Goal: Information Seeking & Learning: Learn about a topic

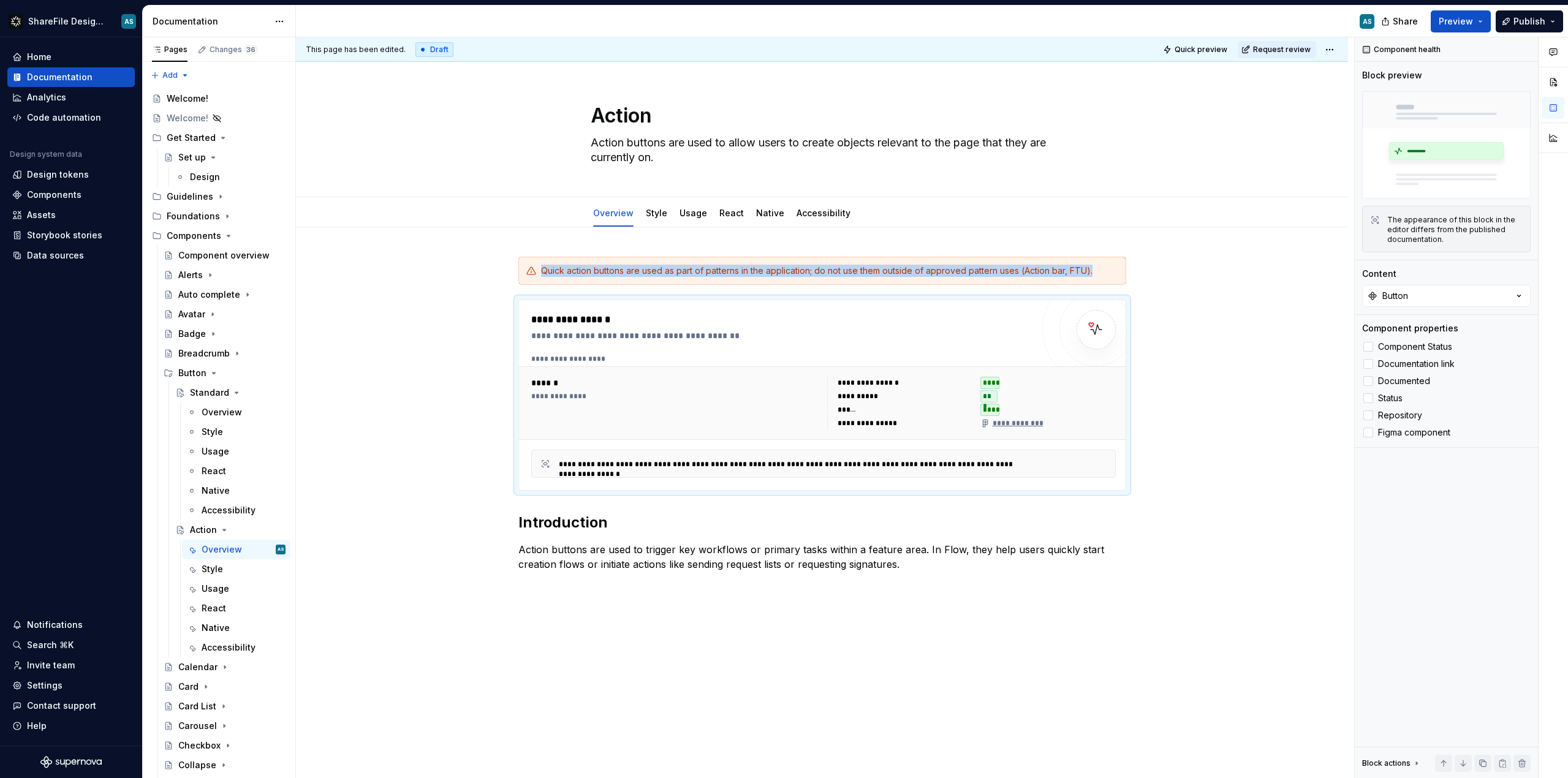
scroll to position [217, 0]
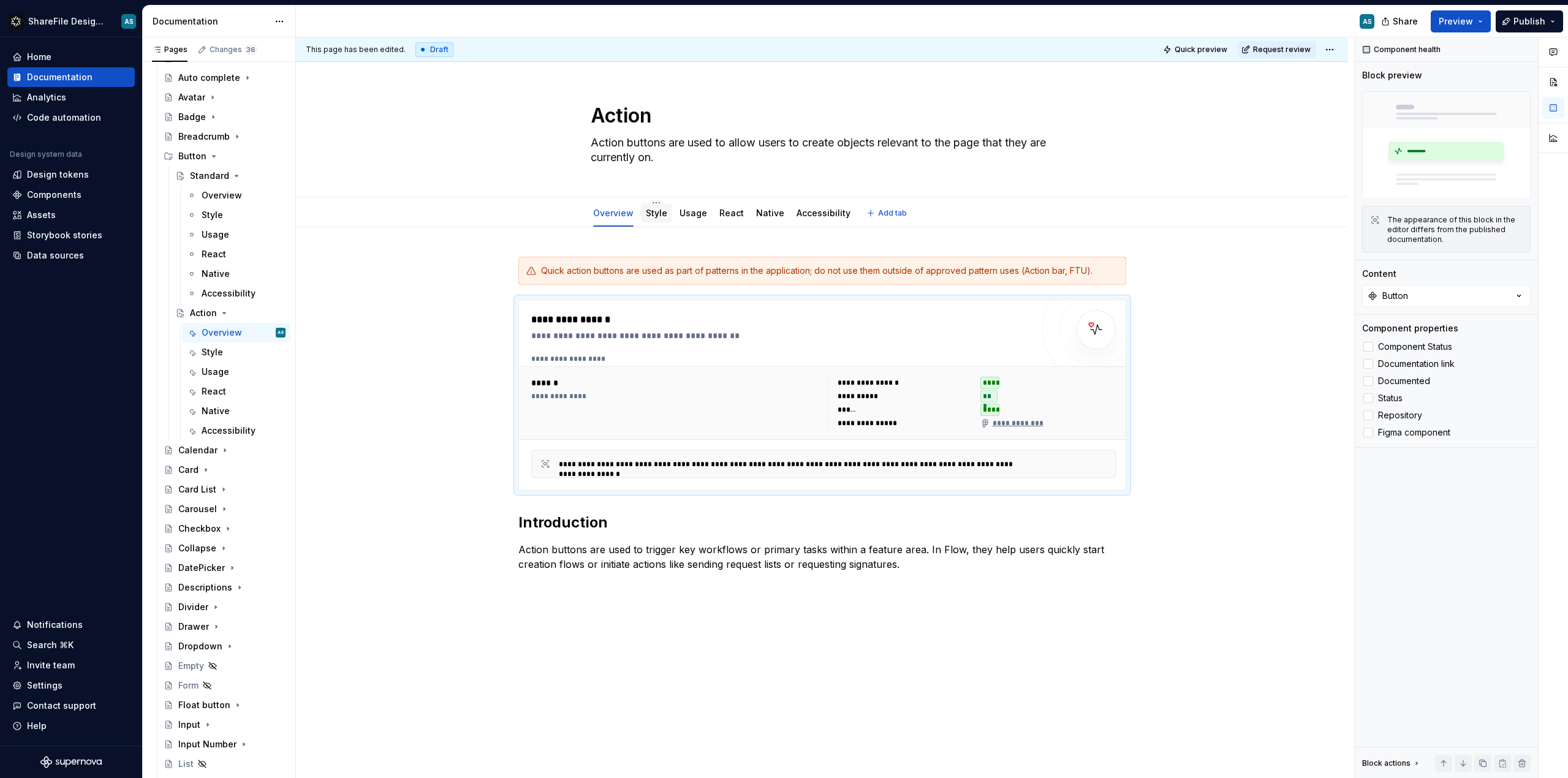
click at [660, 219] on div "Style" at bounding box center [656, 213] width 21 height 12
click at [656, 219] on div "Style" at bounding box center [656, 213] width 21 height 15
click at [660, 212] on link "Style" at bounding box center [656, 212] width 21 height 11
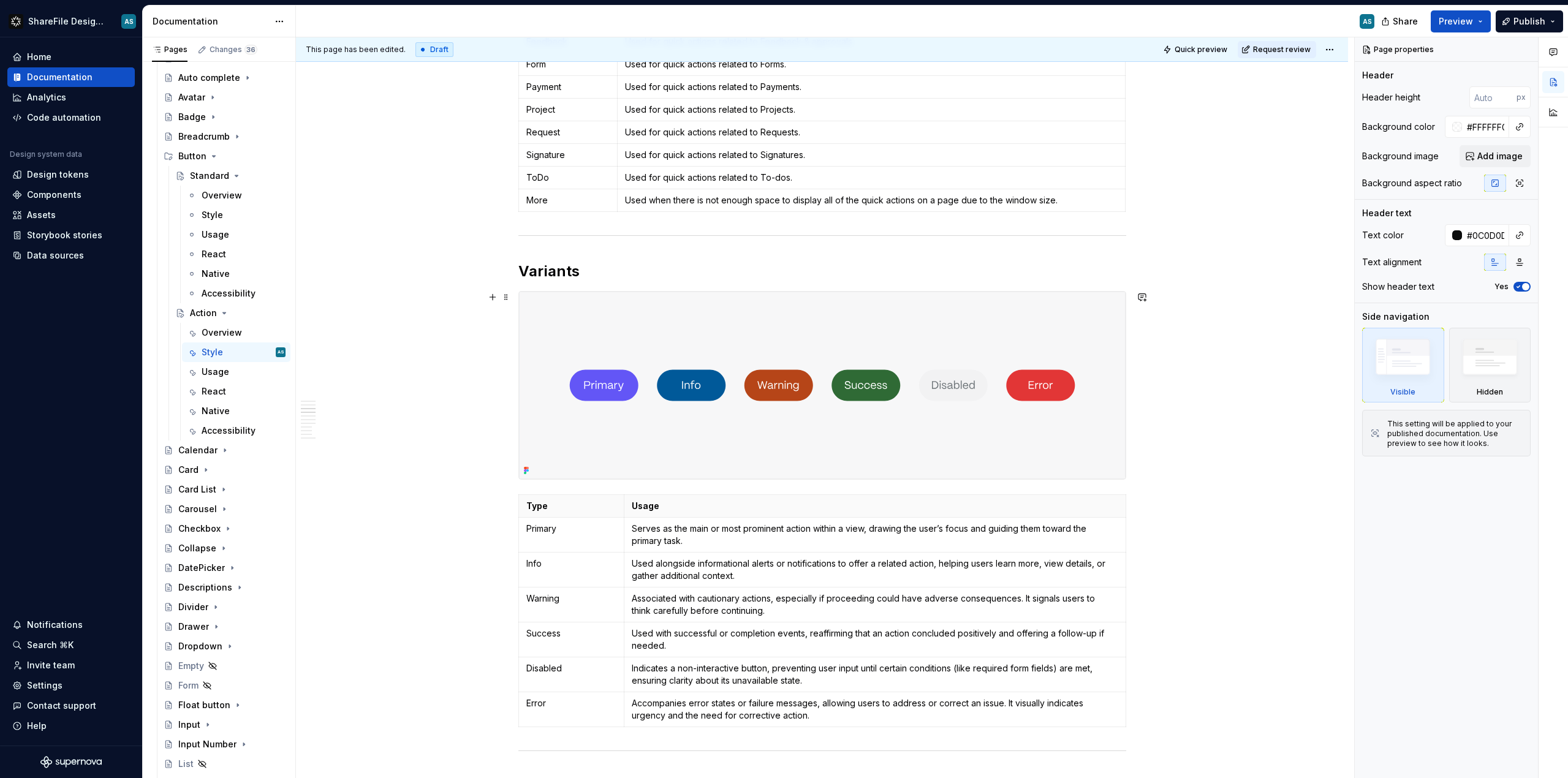
scroll to position [1058, 0]
click at [511, 272] on span at bounding box center [506, 272] width 10 height 17
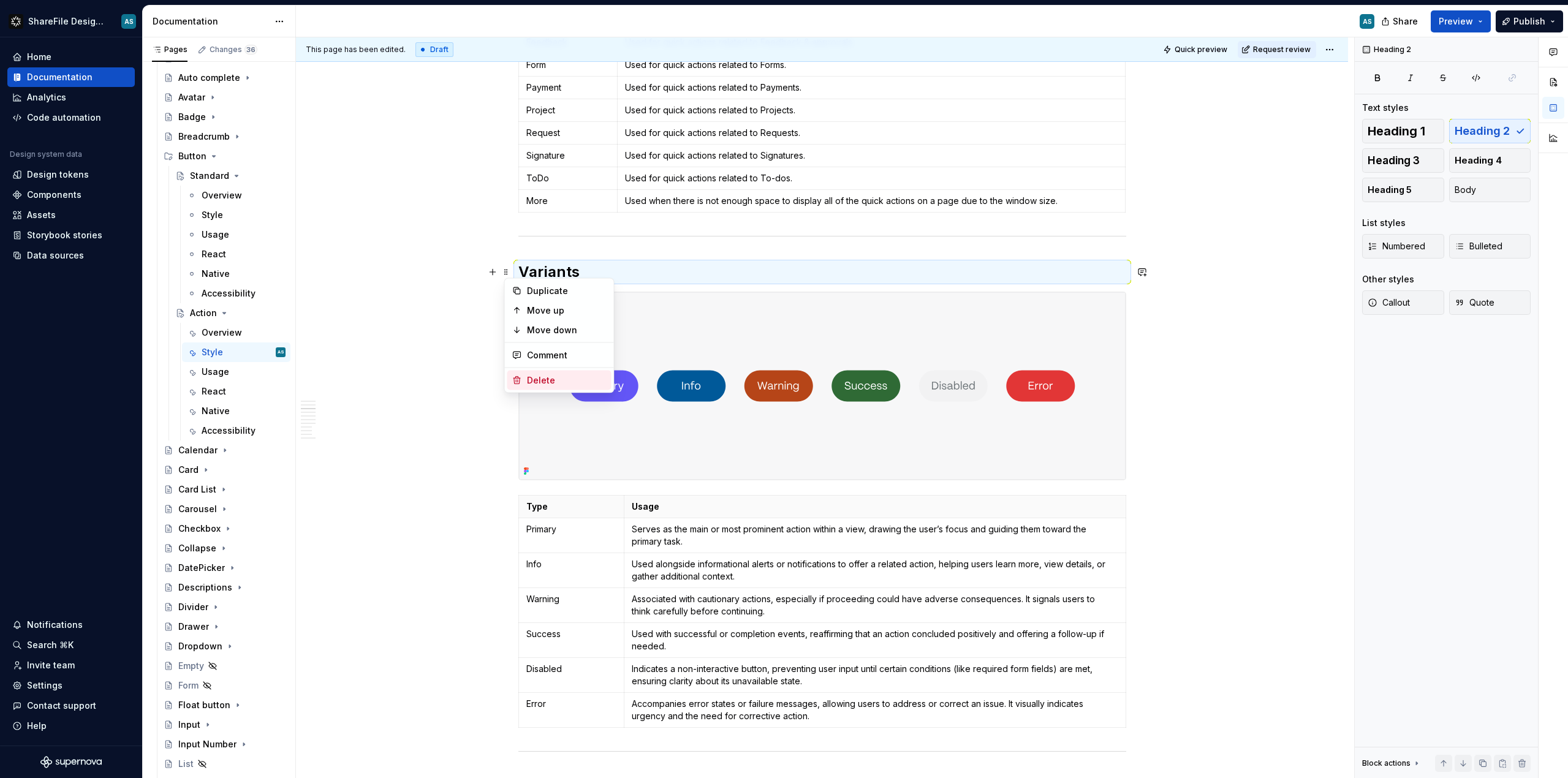
click at [569, 379] on div "Delete" at bounding box center [567, 380] width 80 height 12
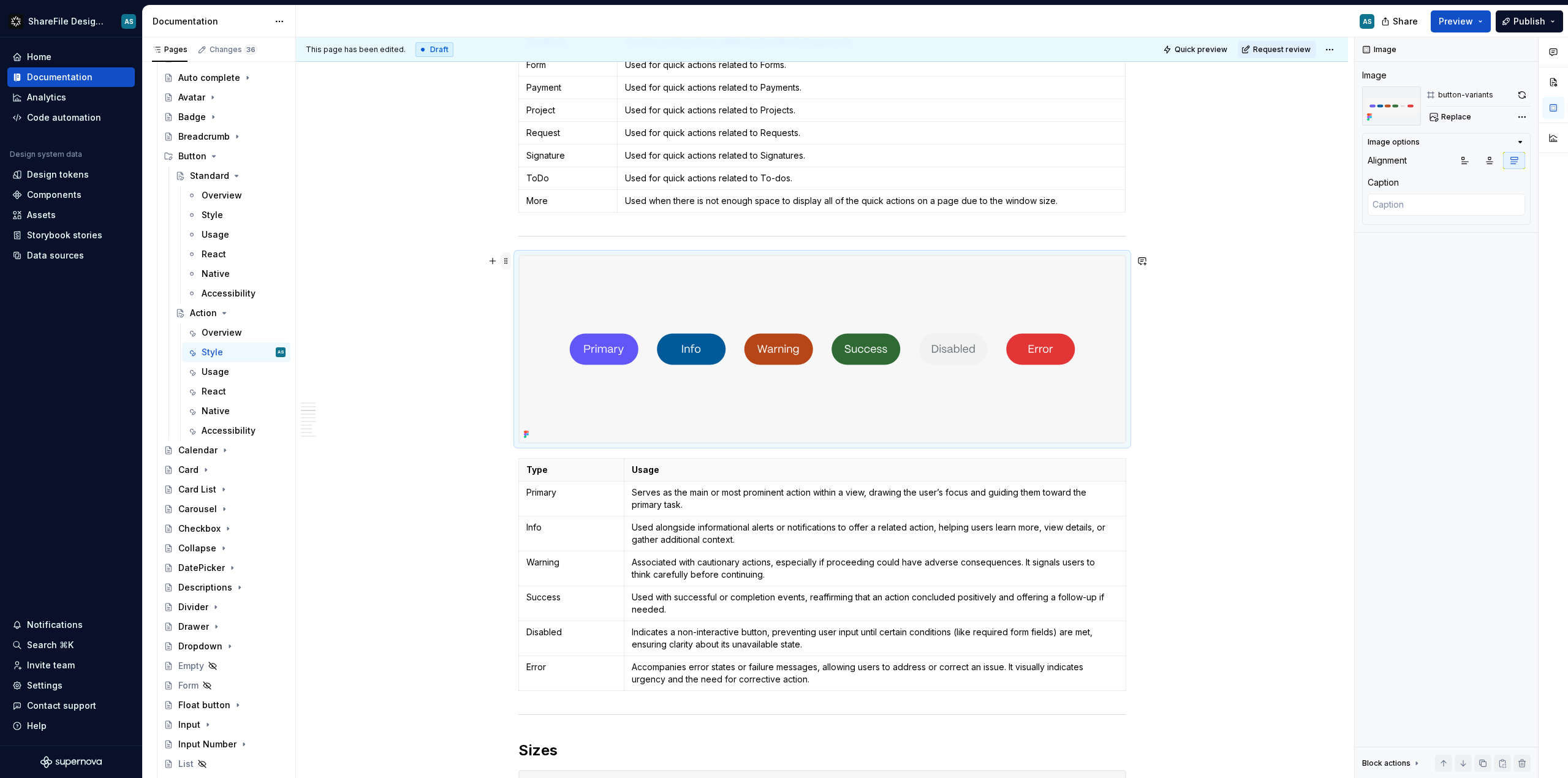
click at [508, 263] on span at bounding box center [506, 261] width 10 height 17
click at [548, 366] on div "Delete" at bounding box center [567, 369] width 80 height 12
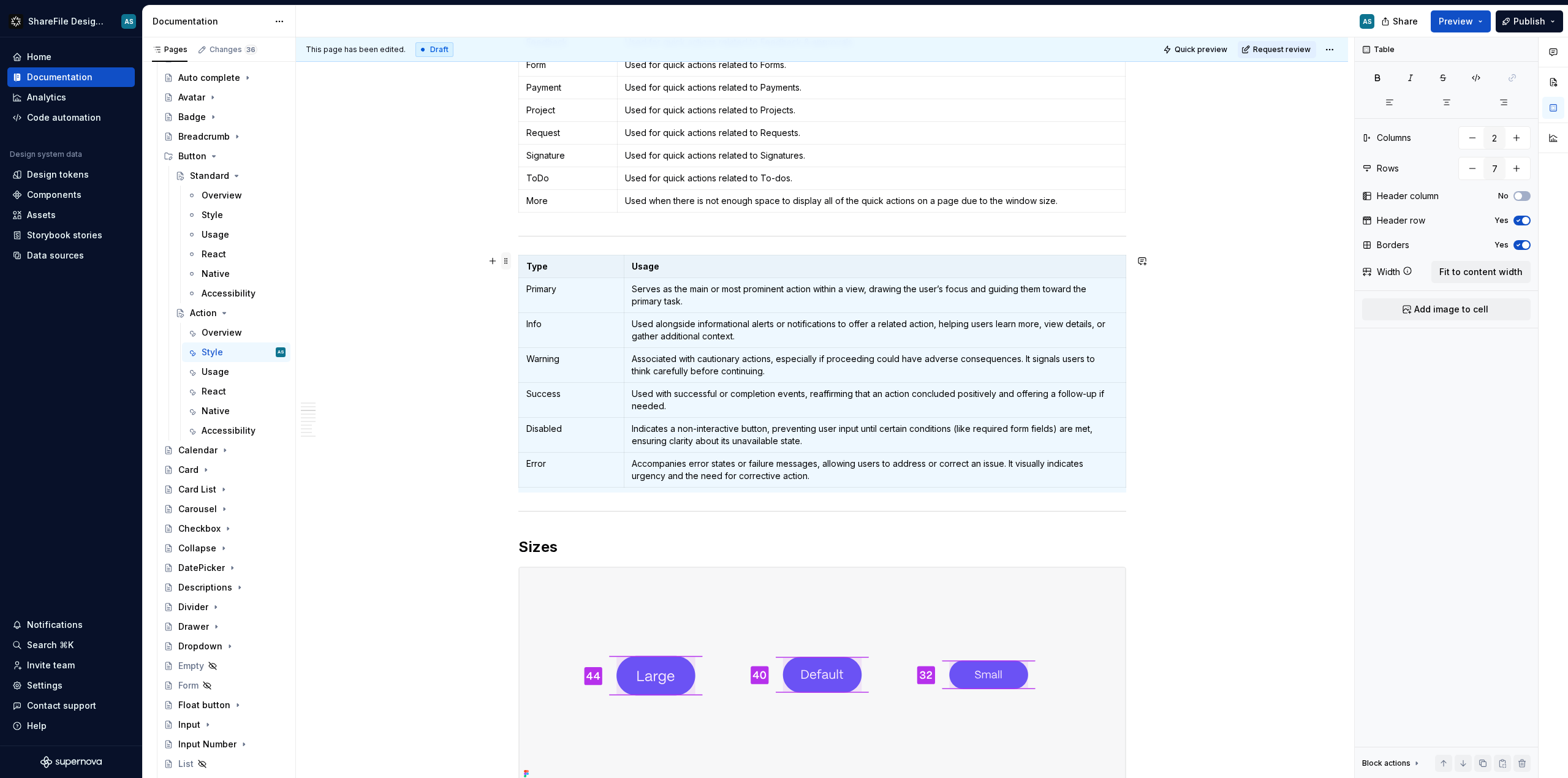
click at [510, 263] on span at bounding box center [506, 261] width 10 height 17
click at [528, 370] on div "Delete" at bounding box center [567, 369] width 80 height 12
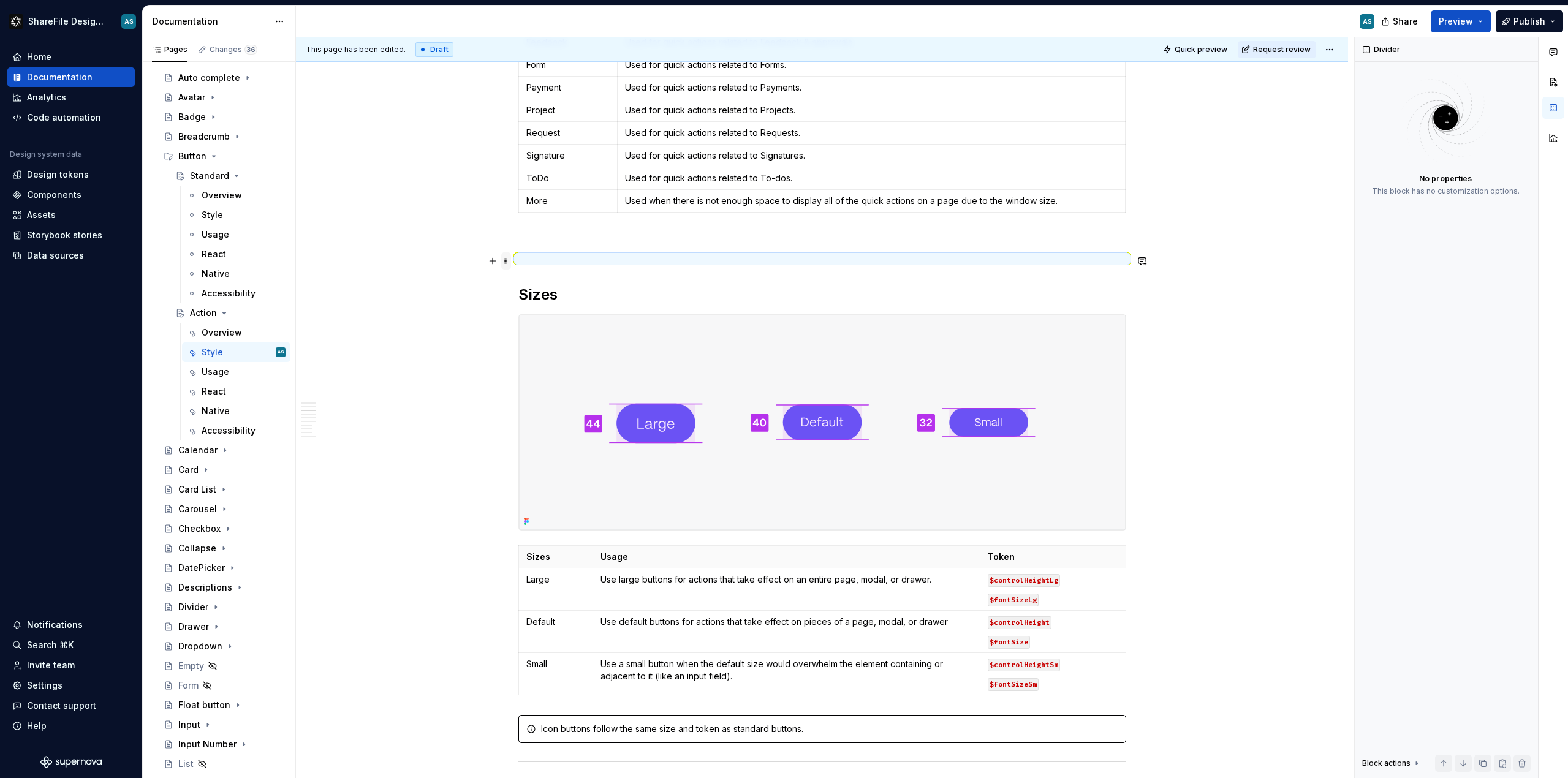
click at [509, 258] on span at bounding box center [506, 261] width 10 height 17
click at [538, 366] on div "Delete" at bounding box center [567, 369] width 80 height 12
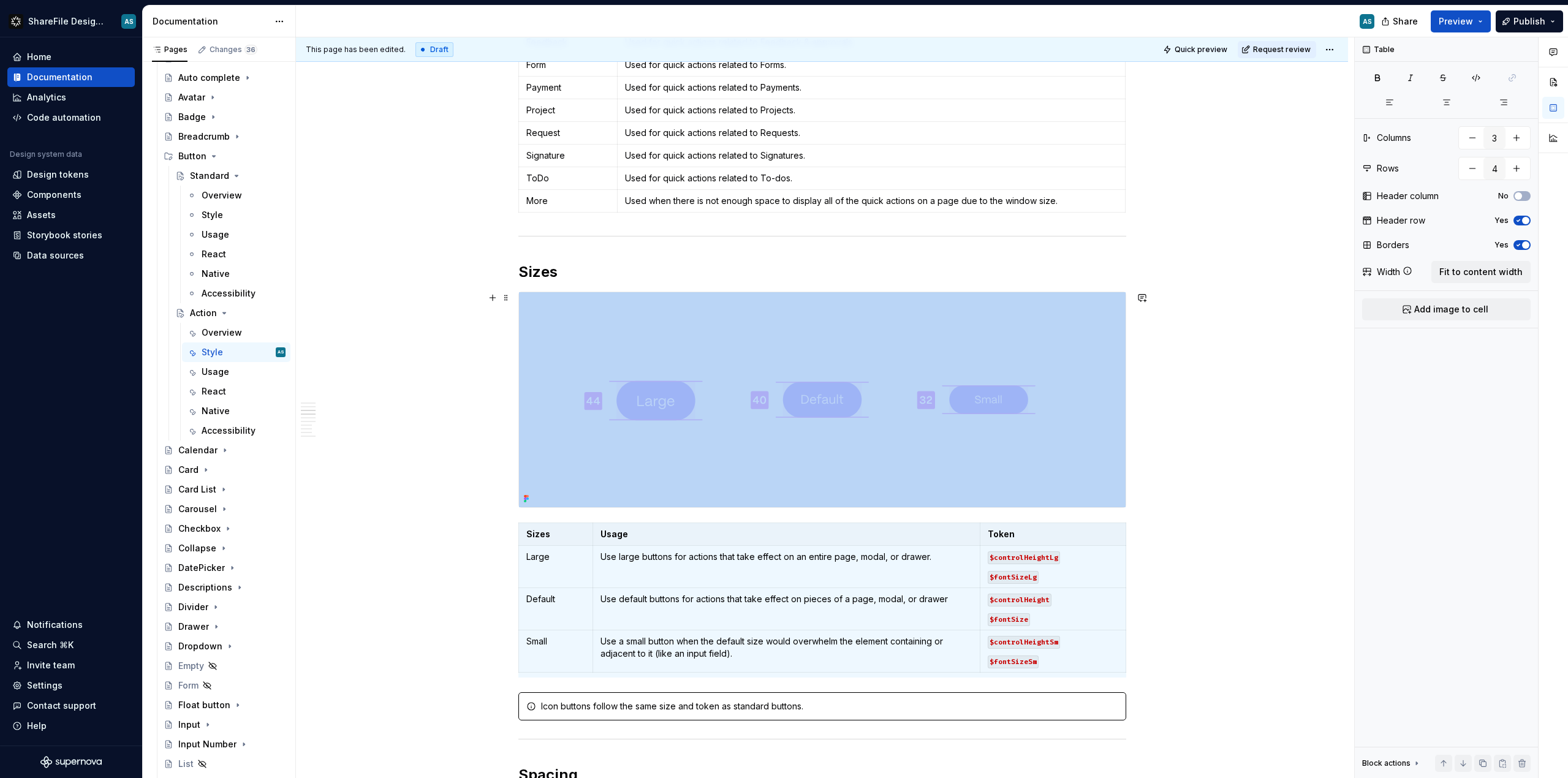
drag, startPoint x: 507, startPoint y: 306, endPoint x: 506, endPoint y: 314, distance: 8.1
click at [508, 307] on div "This page has been edited. Draft Quick preview Request review Action Action but…" at bounding box center [824, 408] width 1058 height 741
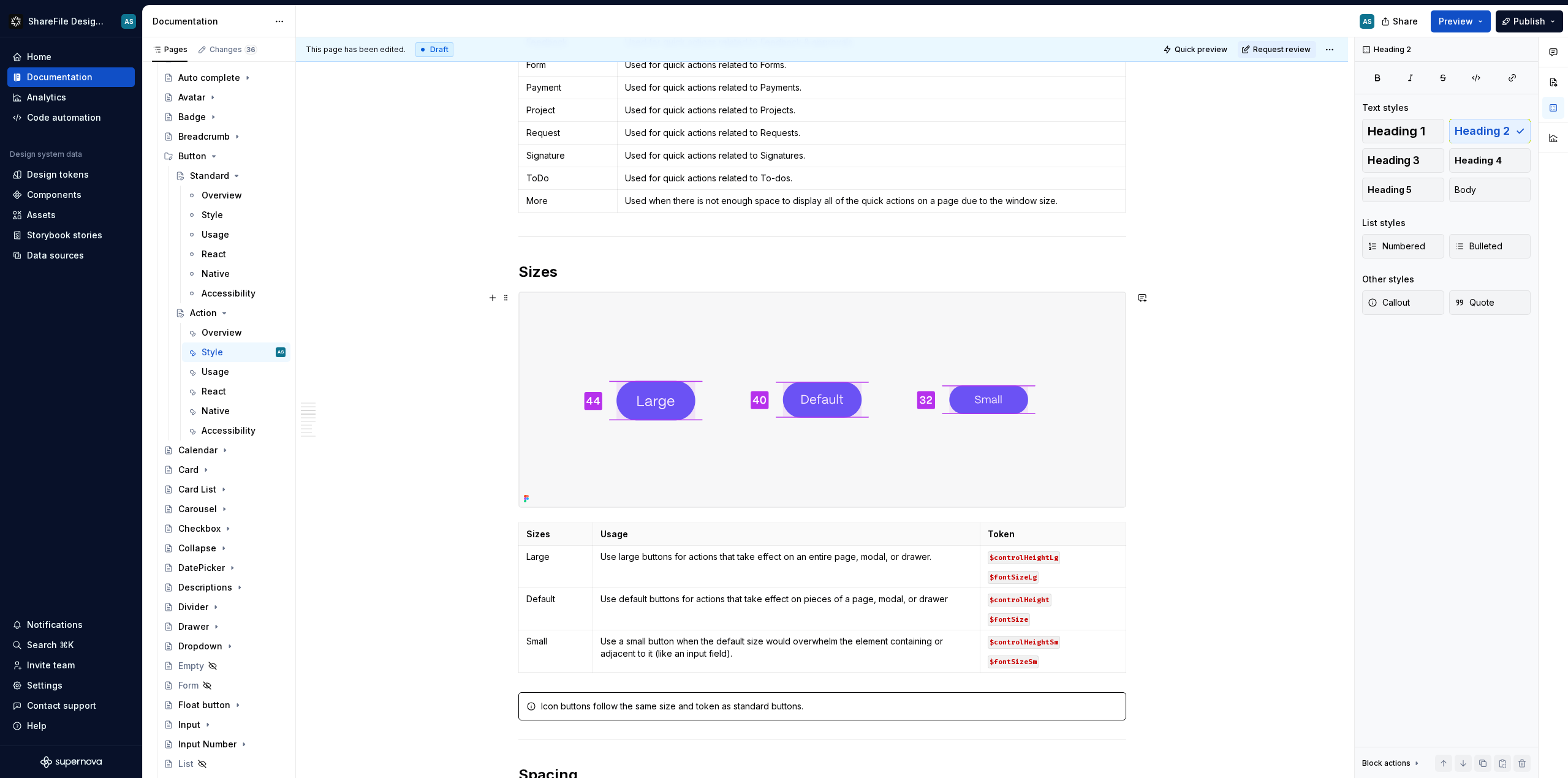
type textarea "*"
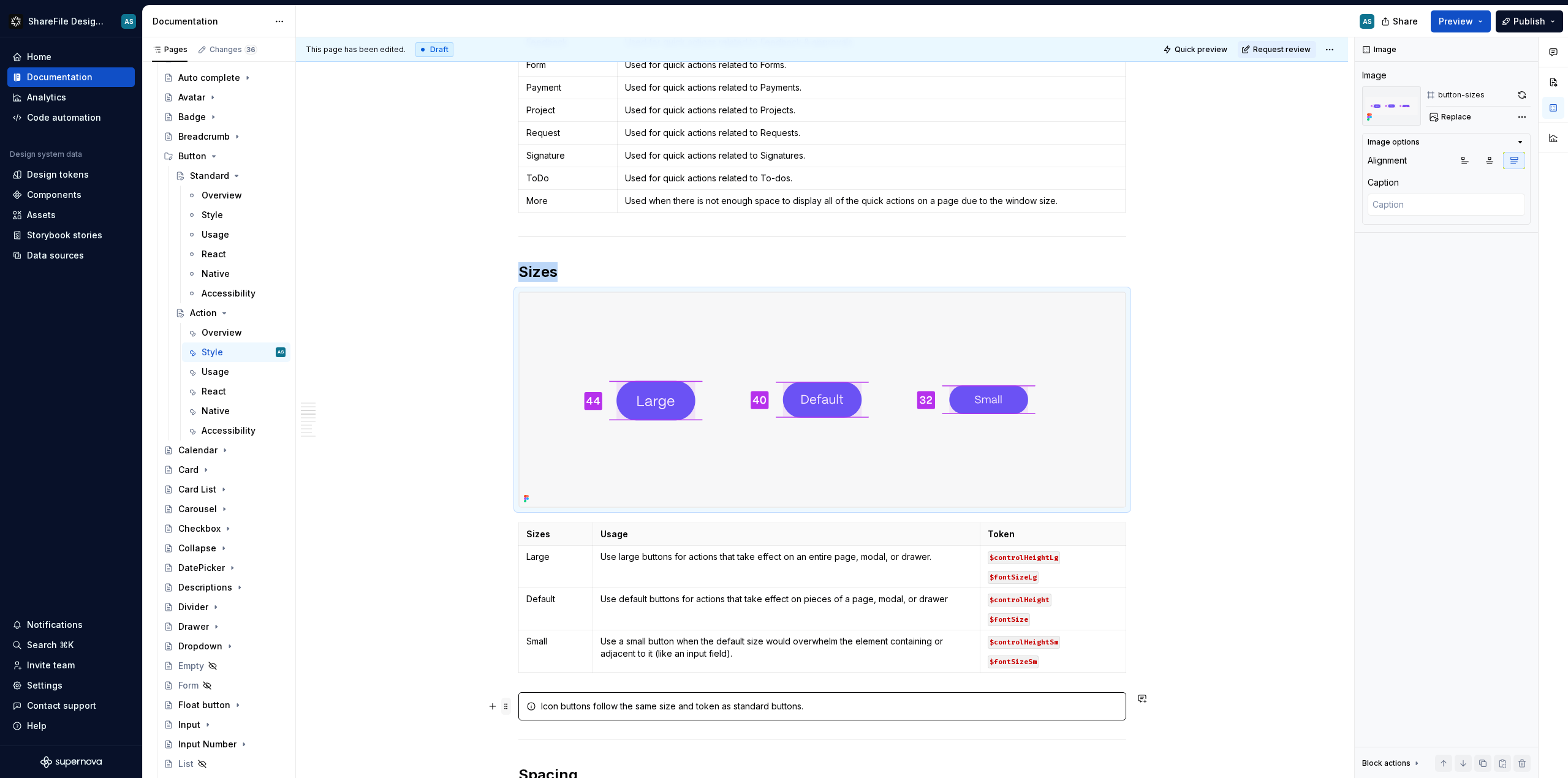
click at [511, 705] on span at bounding box center [506, 706] width 10 height 17
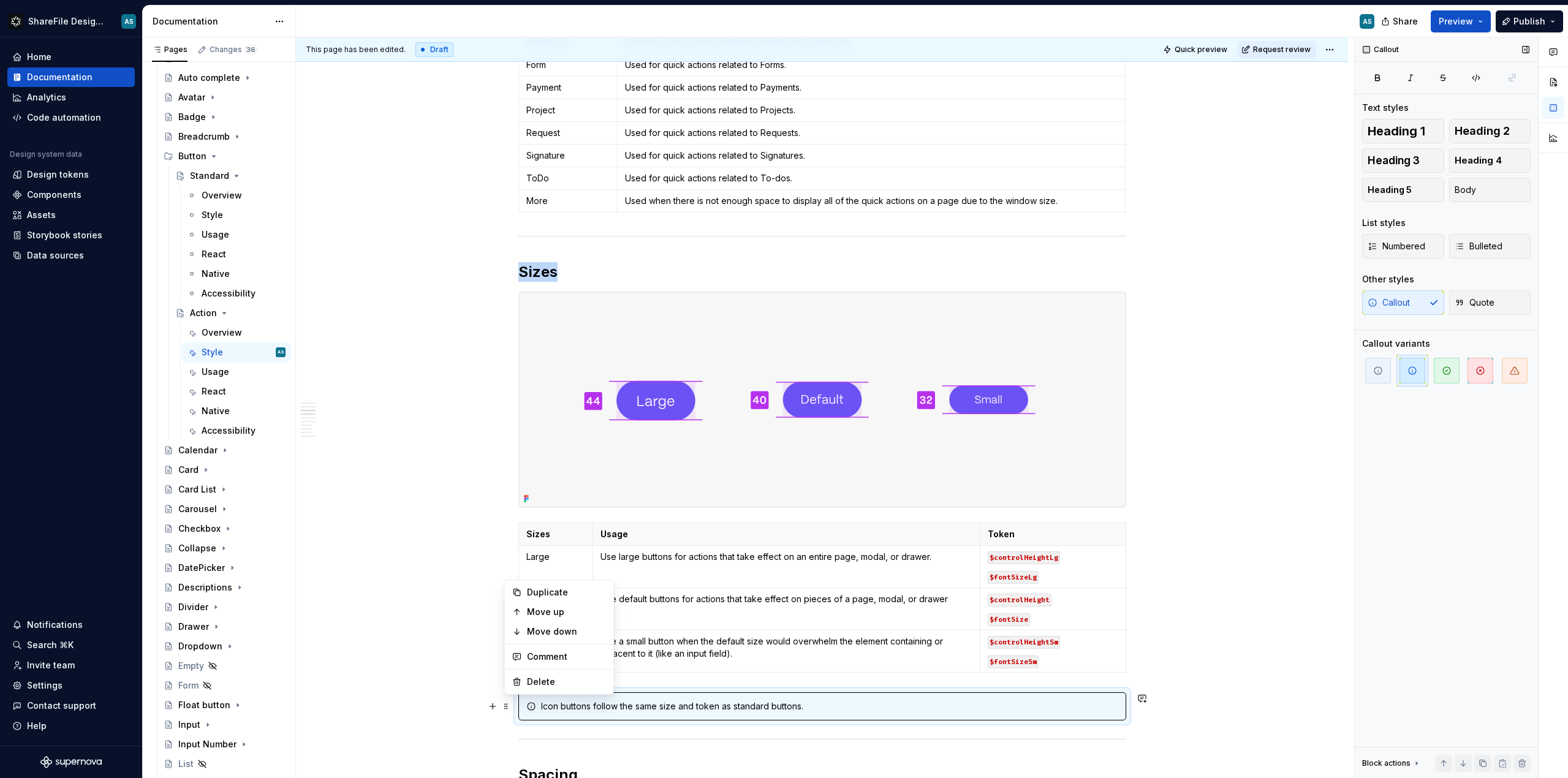
click at [1417, 370] on span "button" at bounding box center [1412, 370] width 26 height 26
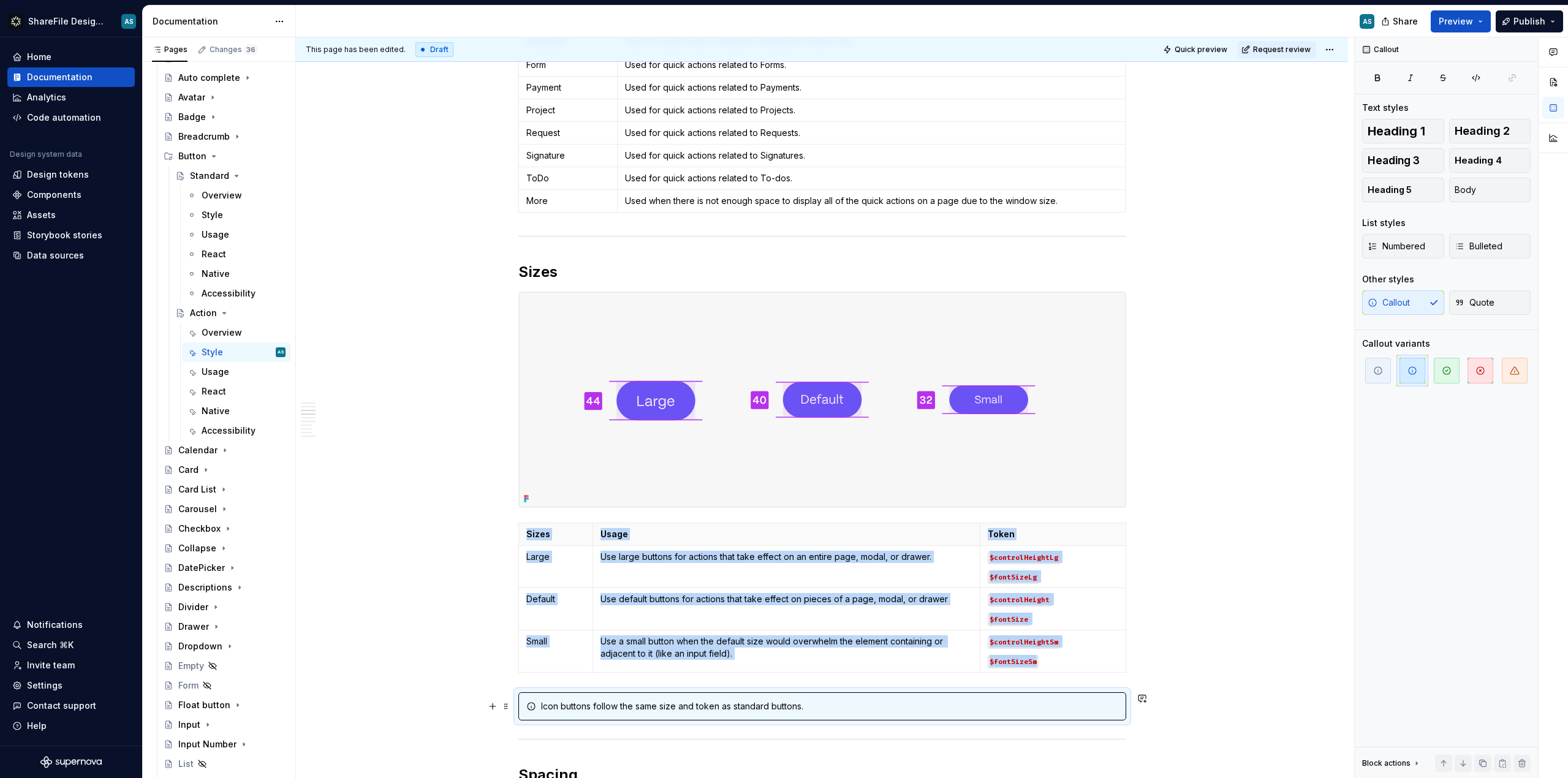
click at [819, 696] on div "Icon buttons follow the same size and token as standard buttons." at bounding box center [823, 706] width 608 height 28
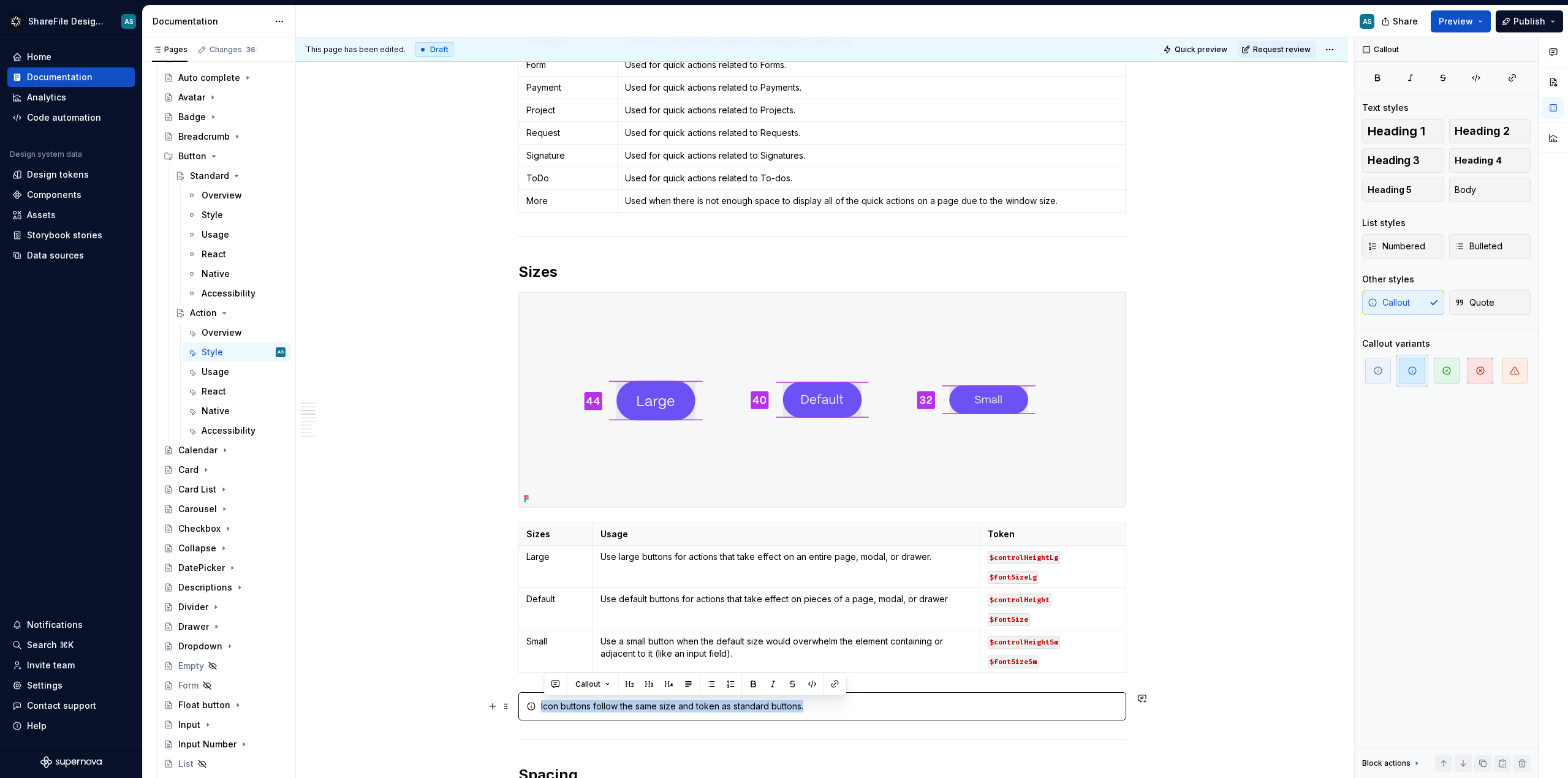
drag, startPoint x: 806, startPoint y: 705, endPoint x: 539, endPoint y: 710, distance: 267.0
click at [539, 710] on div "Icon buttons follow the same size and token as standard buttons." at bounding box center [823, 706] width 608 height 28
click at [557, 709] on div "Icon buttons follow the same size and token as standard buttons." at bounding box center [829, 706] width 577 height 12
drag, startPoint x: 541, startPoint y: 704, endPoint x: 836, endPoint y: 703, distance: 295.0
click at [837, 703] on div "Icon buttons follow the same size and token as standard buttons." at bounding box center [823, 706] width 608 height 28
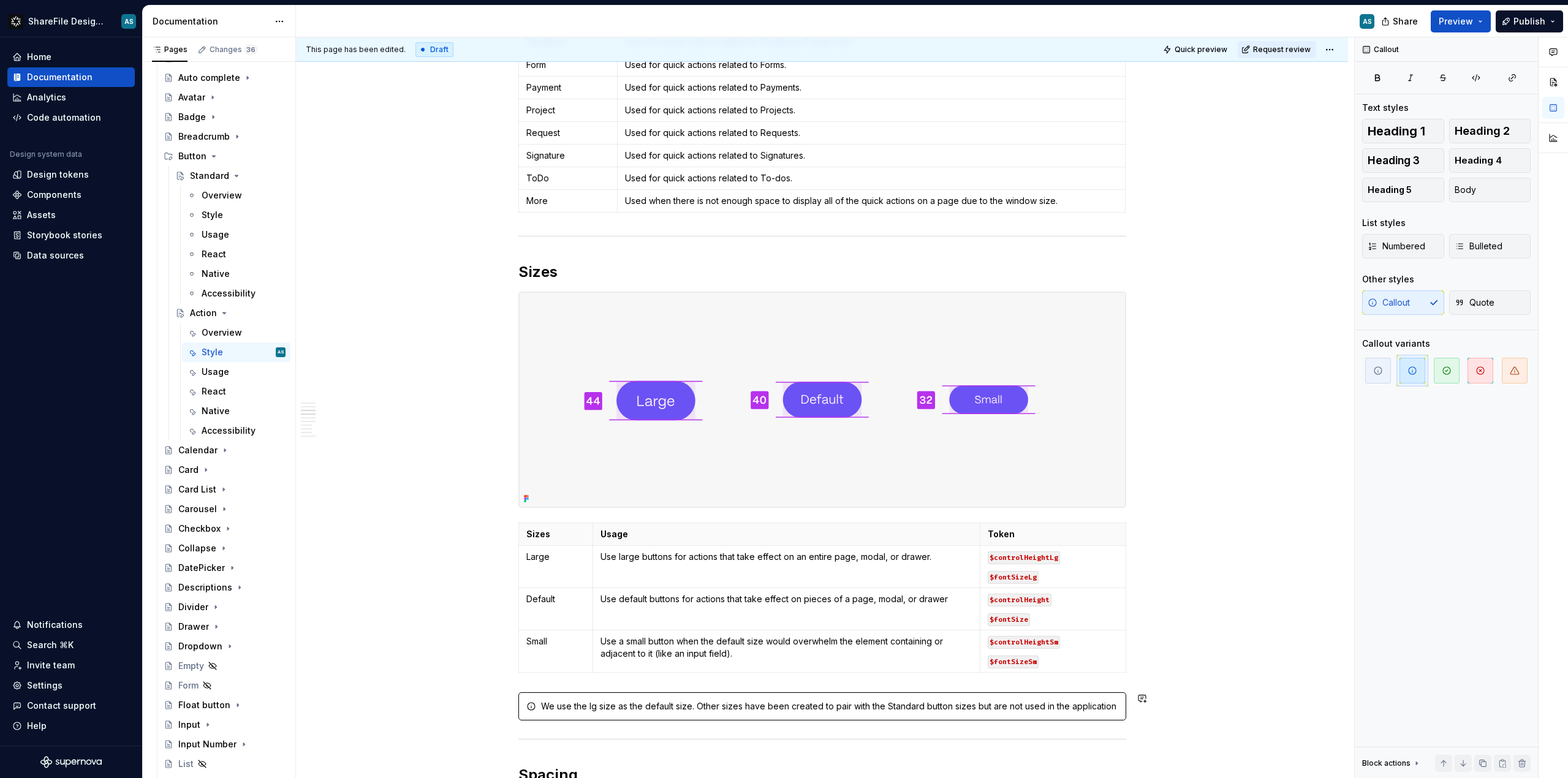
scroll to position [1065, 0]
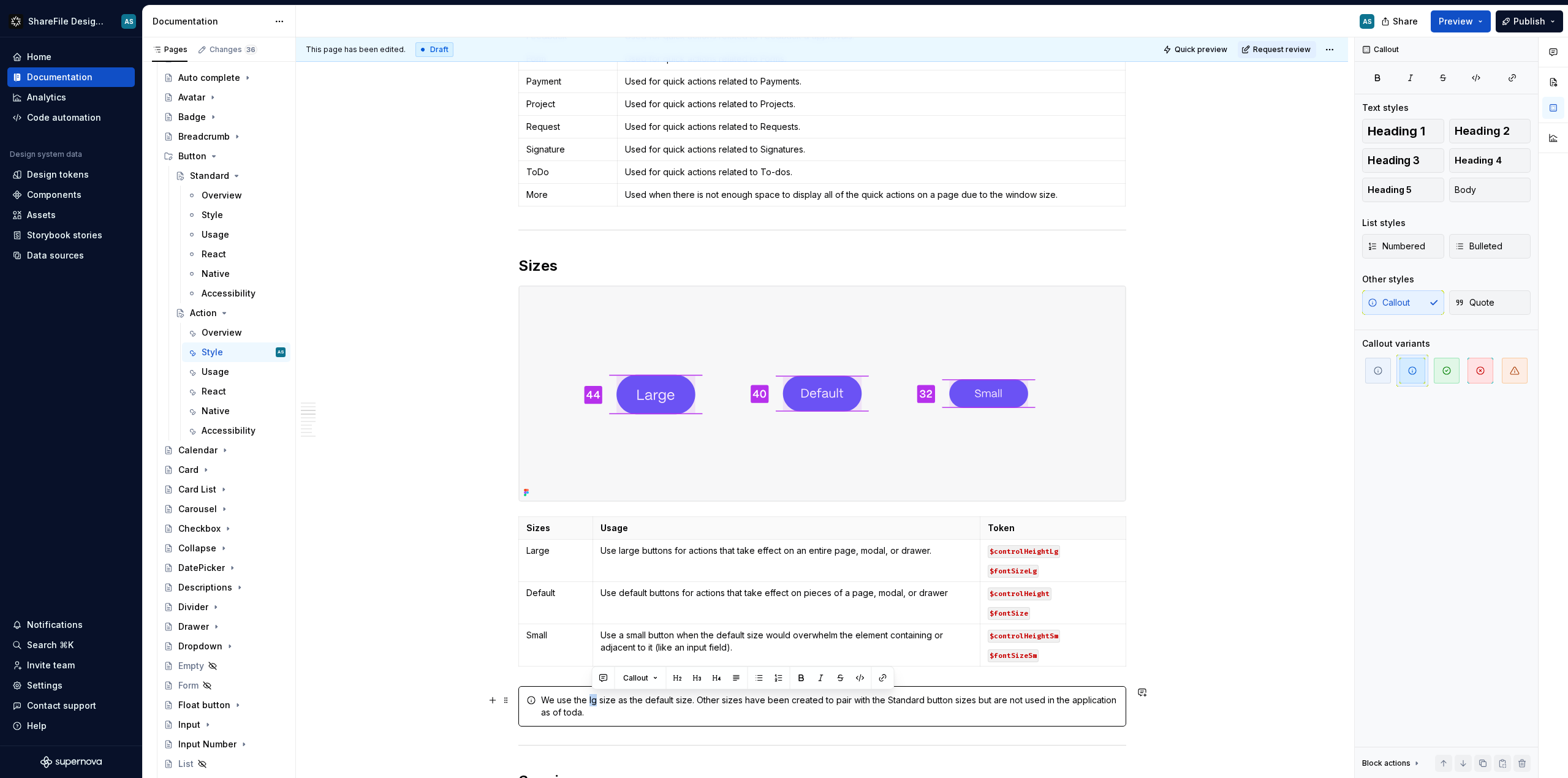
drag, startPoint x: 590, startPoint y: 698, endPoint x: 601, endPoint y: 696, distance: 11.2
click at [599, 698] on div "We use the lg size as the default size. Other sizes have been created to pair w…" at bounding box center [829, 706] width 577 height 25
click at [861, 676] on button "button" at bounding box center [860, 678] width 17 height 17
click at [728, 724] on div "We use the lg size as the default size. Other sizes have been created to pair w…" at bounding box center [823, 706] width 608 height 40
click at [509, 701] on span at bounding box center [506, 700] width 10 height 17
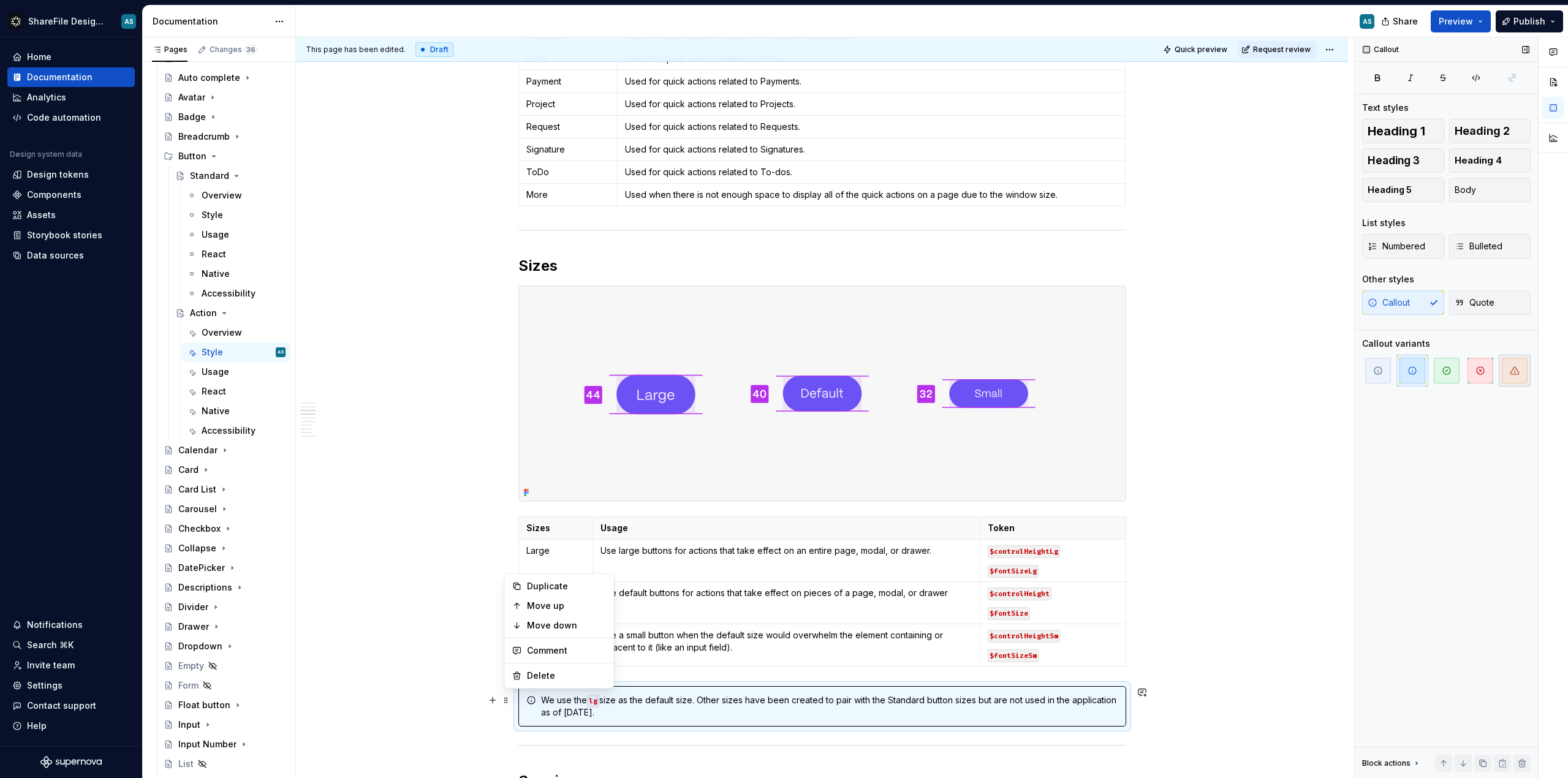
click at [1513, 370] on icon "button" at bounding box center [1515, 370] width 10 height 10
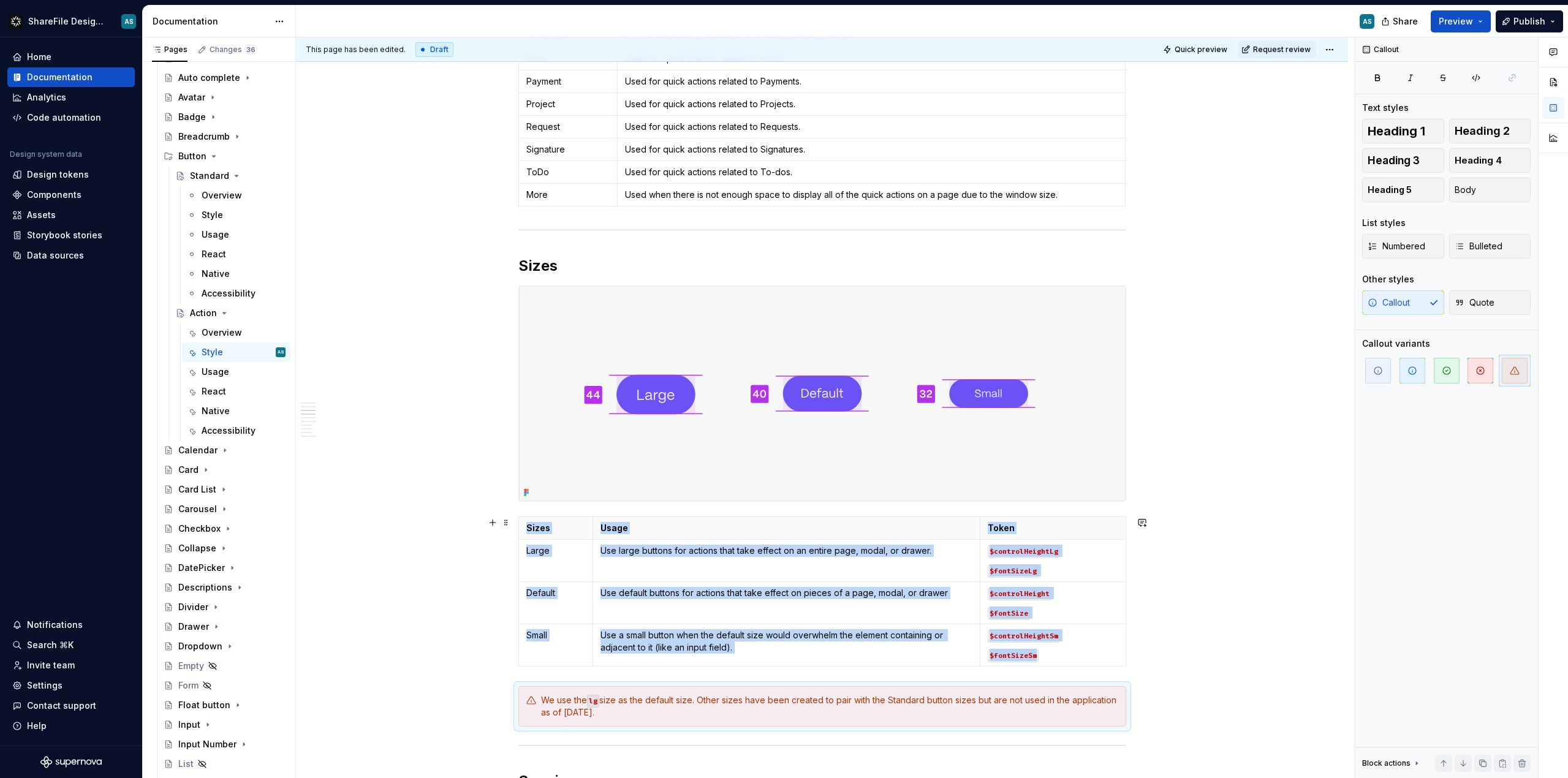
click at [449, 658] on div "This page has been edited. Draft Quick preview Request review Action Action but…" at bounding box center [824, 408] width 1058 height 741
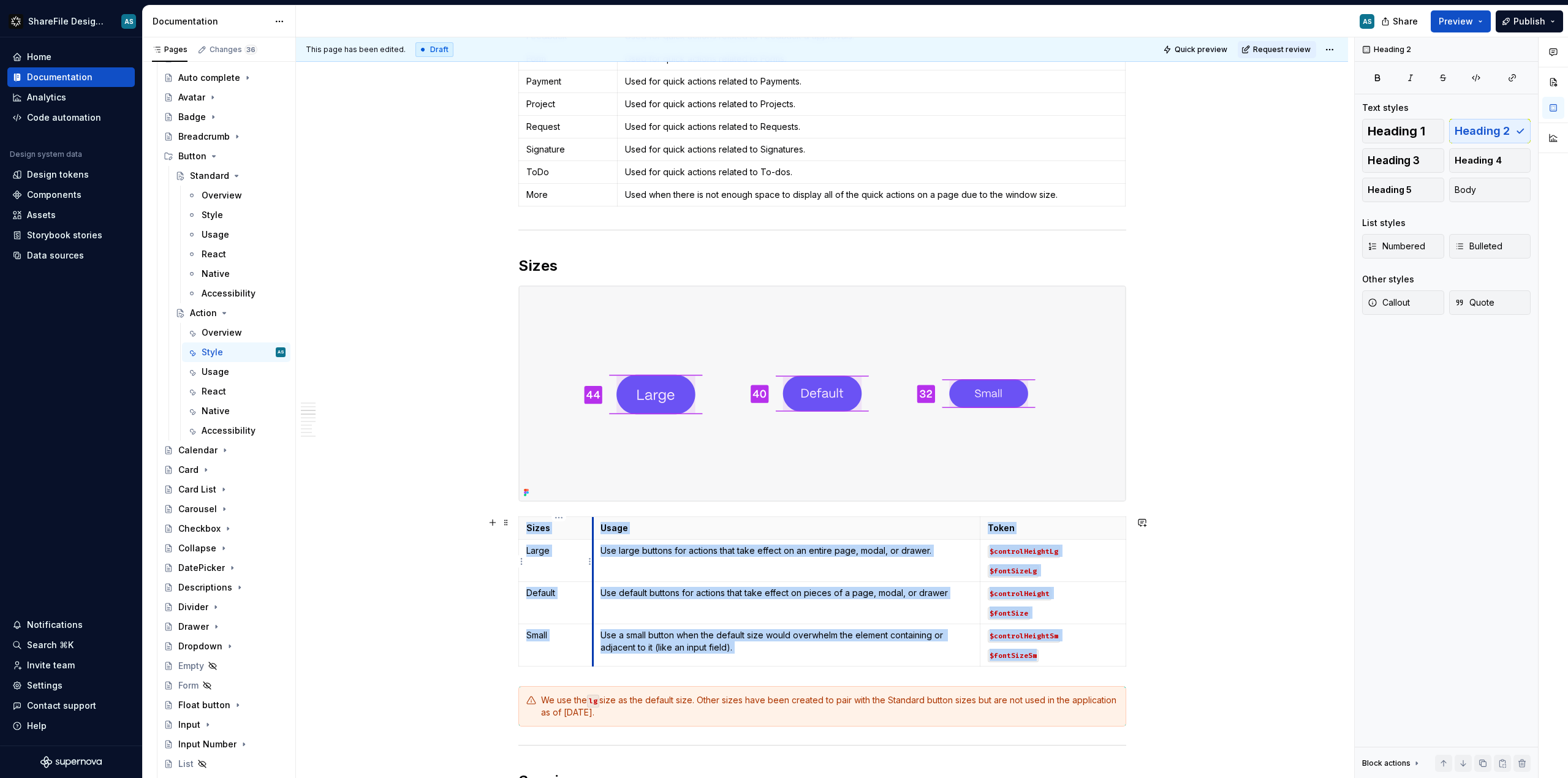
scroll to position [1062, 0]
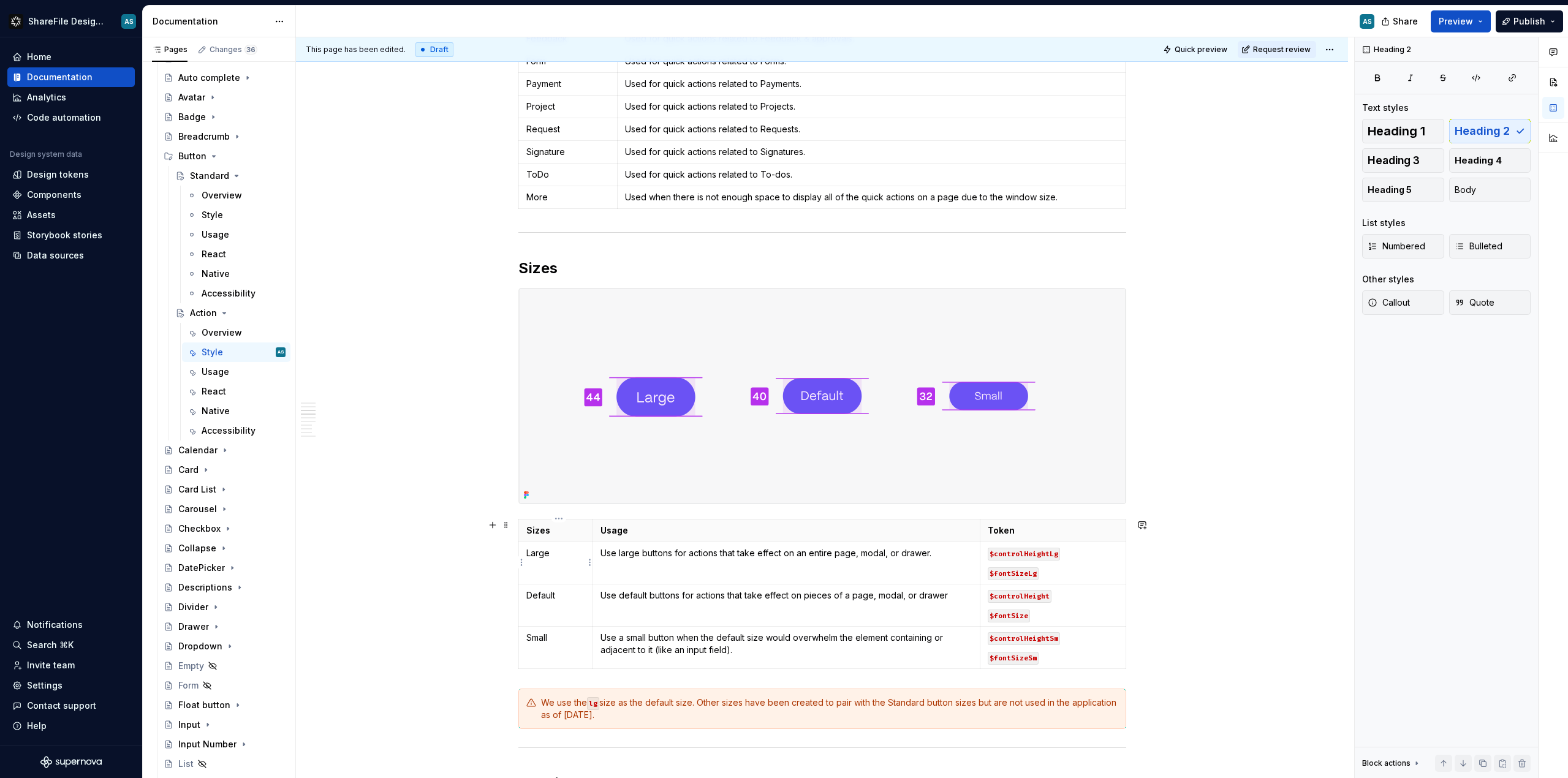
click at [559, 554] on p "Large" at bounding box center [556, 553] width 59 height 12
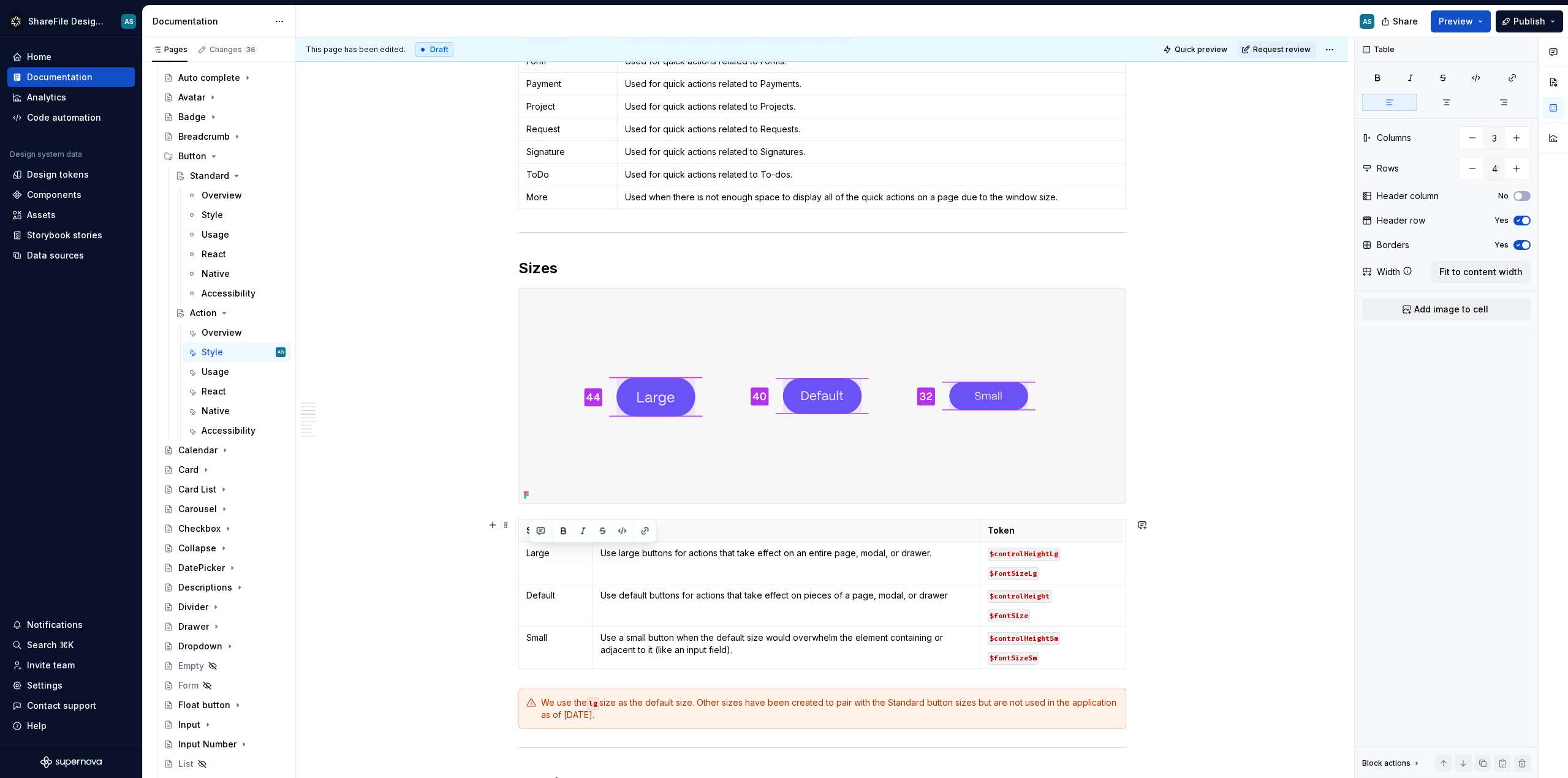
drag, startPoint x: 539, startPoint y: 550, endPoint x: 519, endPoint y: 550, distance: 20.0
click at [617, 552] on p "Use large buttons for actions that take effect on an entire page, modal, or dra…" at bounding box center [786, 553] width 372 height 12
drag, startPoint x: 600, startPoint y: 555, endPoint x: 927, endPoint y: 554, distance: 327.0
click at [927, 554] on td "Use large buttons for actions that take effect on an entire page, modal, or dra…" at bounding box center [786, 562] width 387 height 42
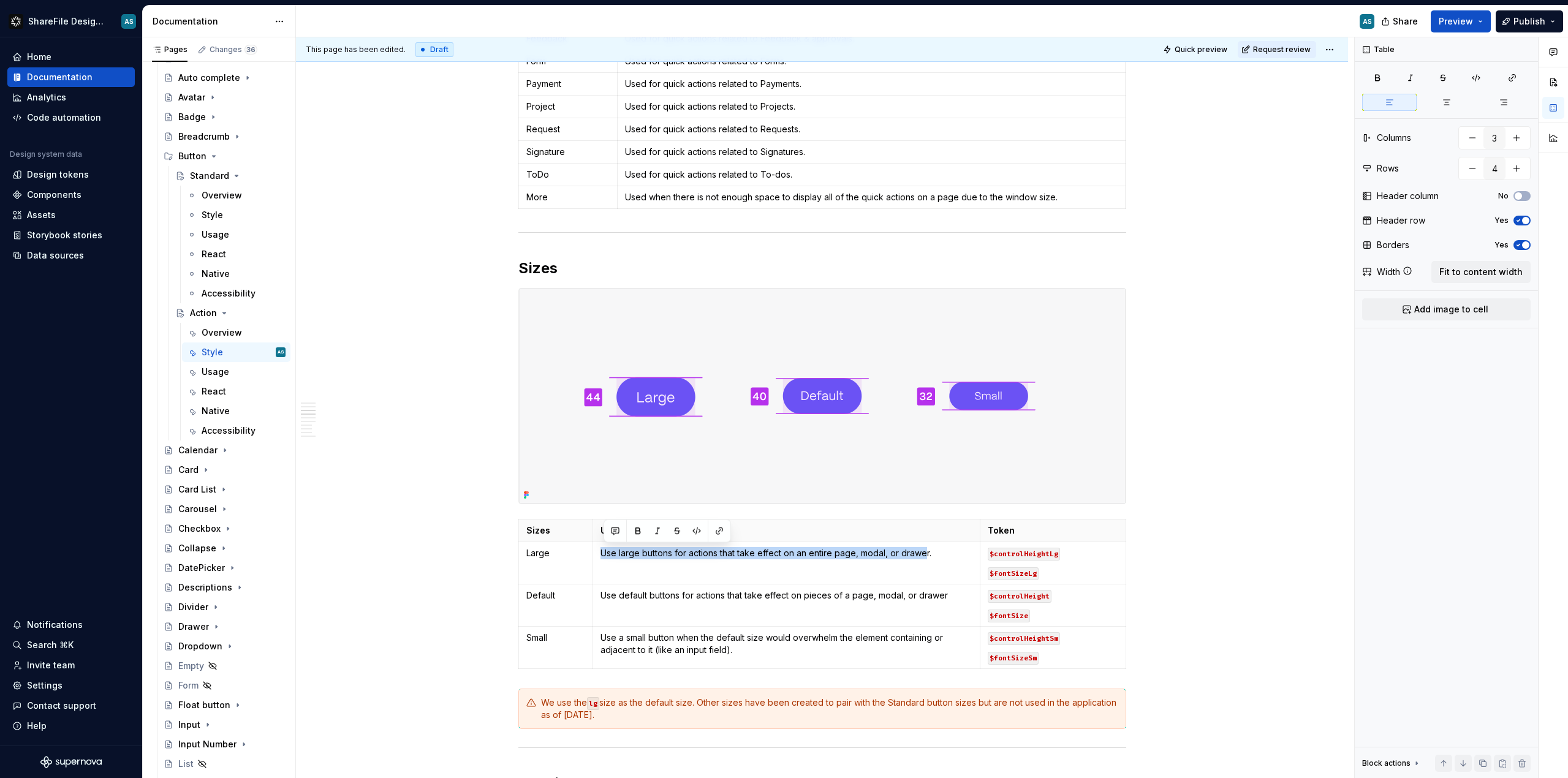
click at [902, 323] on img at bounding box center [822, 396] width 607 height 214
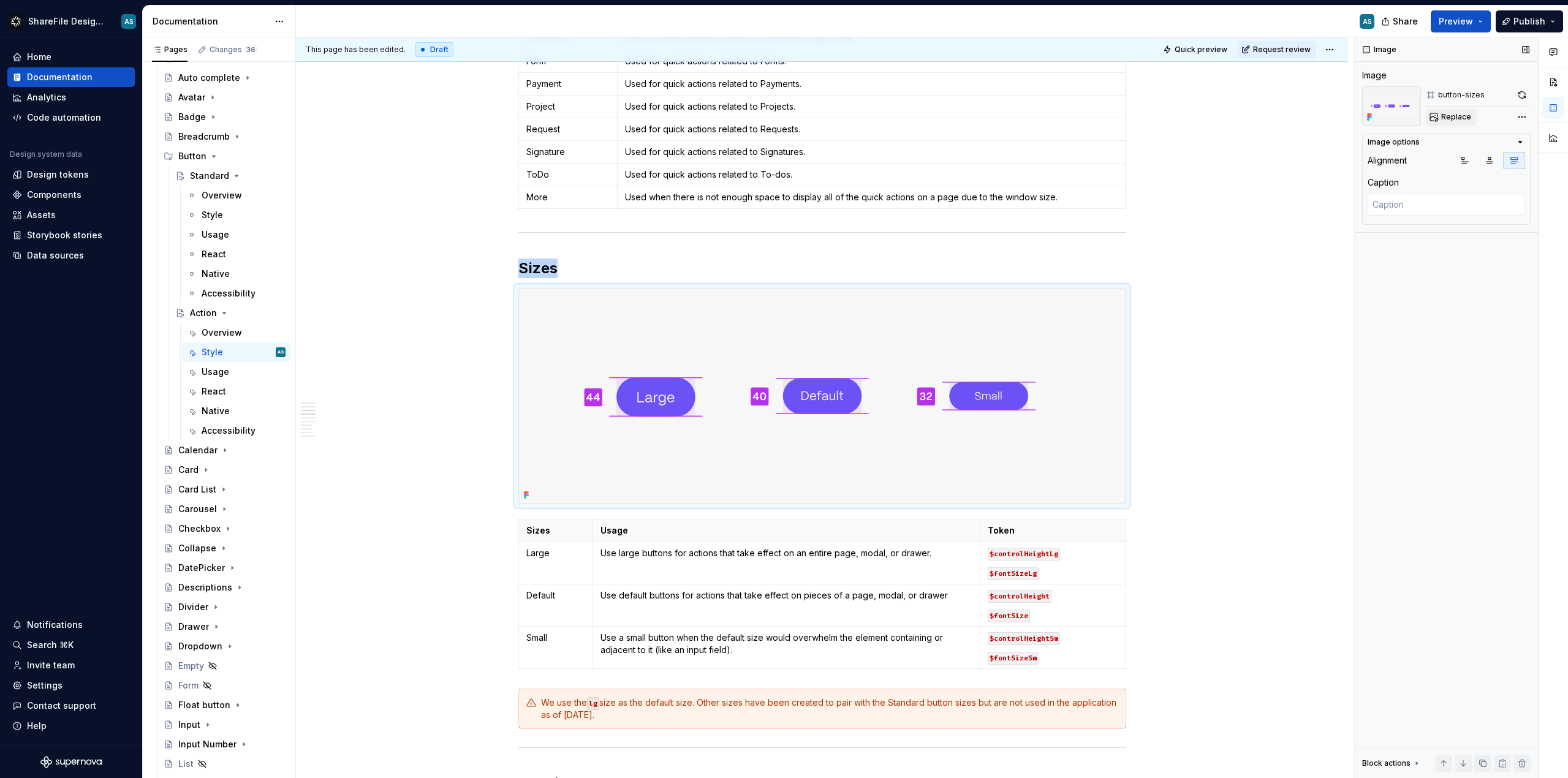
click at [1441, 116] on span "Replace" at bounding box center [1456, 117] width 30 height 10
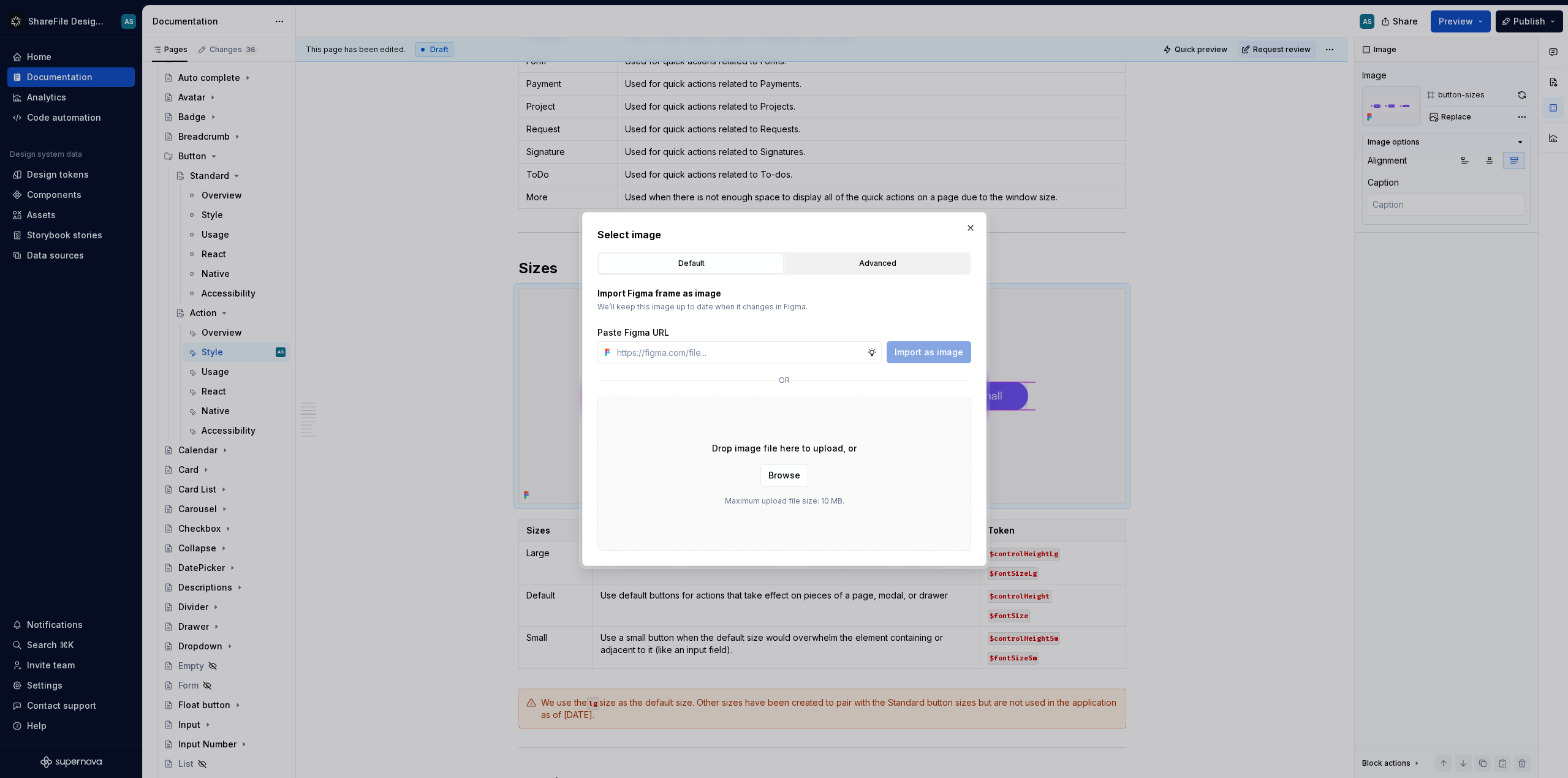
click at [842, 263] on div "Advanced" at bounding box center [878, 263] width 176 height 12
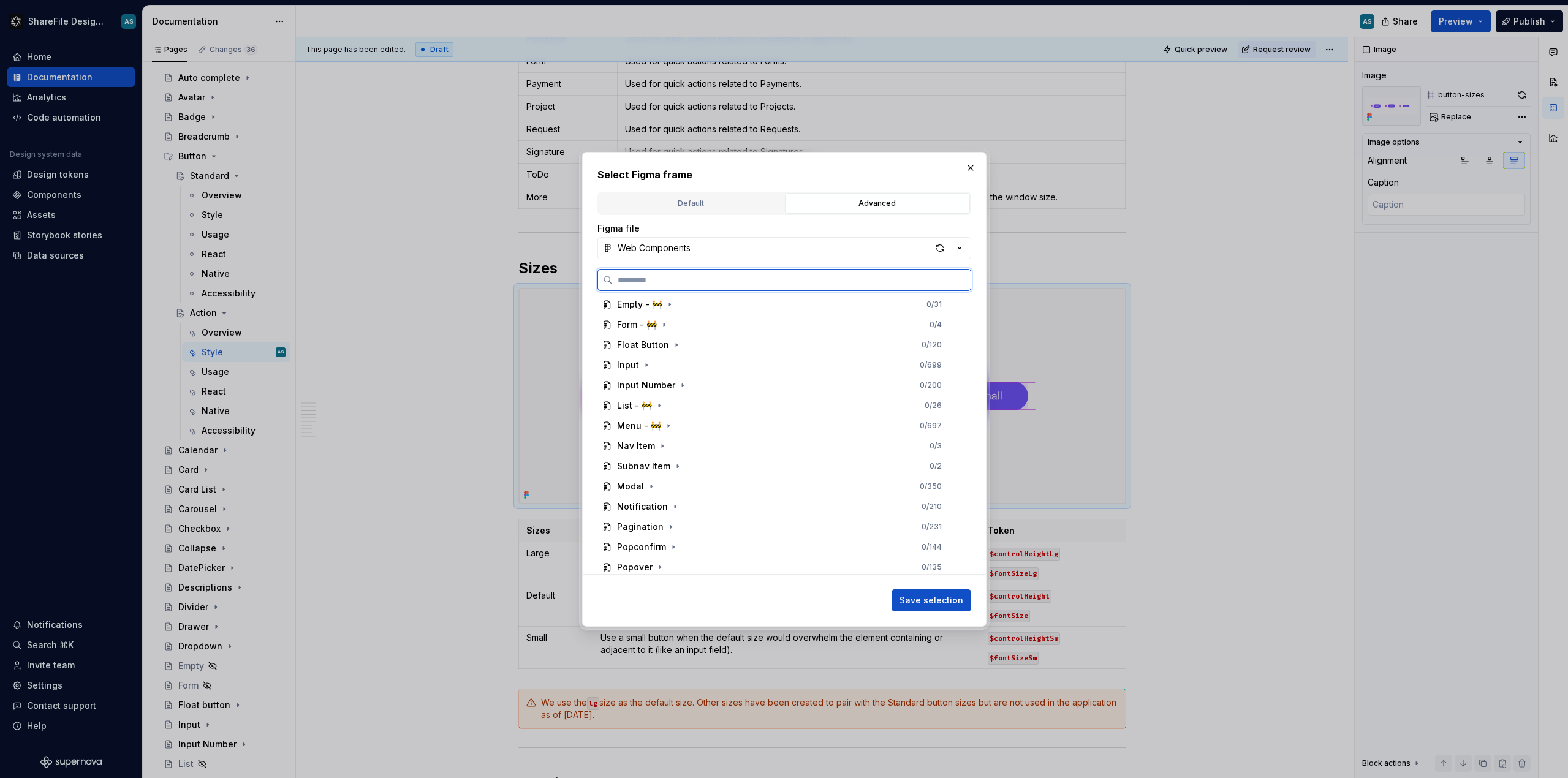
scroll to position [478, 0]
click at [724, 251] on button "Web Components" at bounding box center [785, 248] width 374 height 22
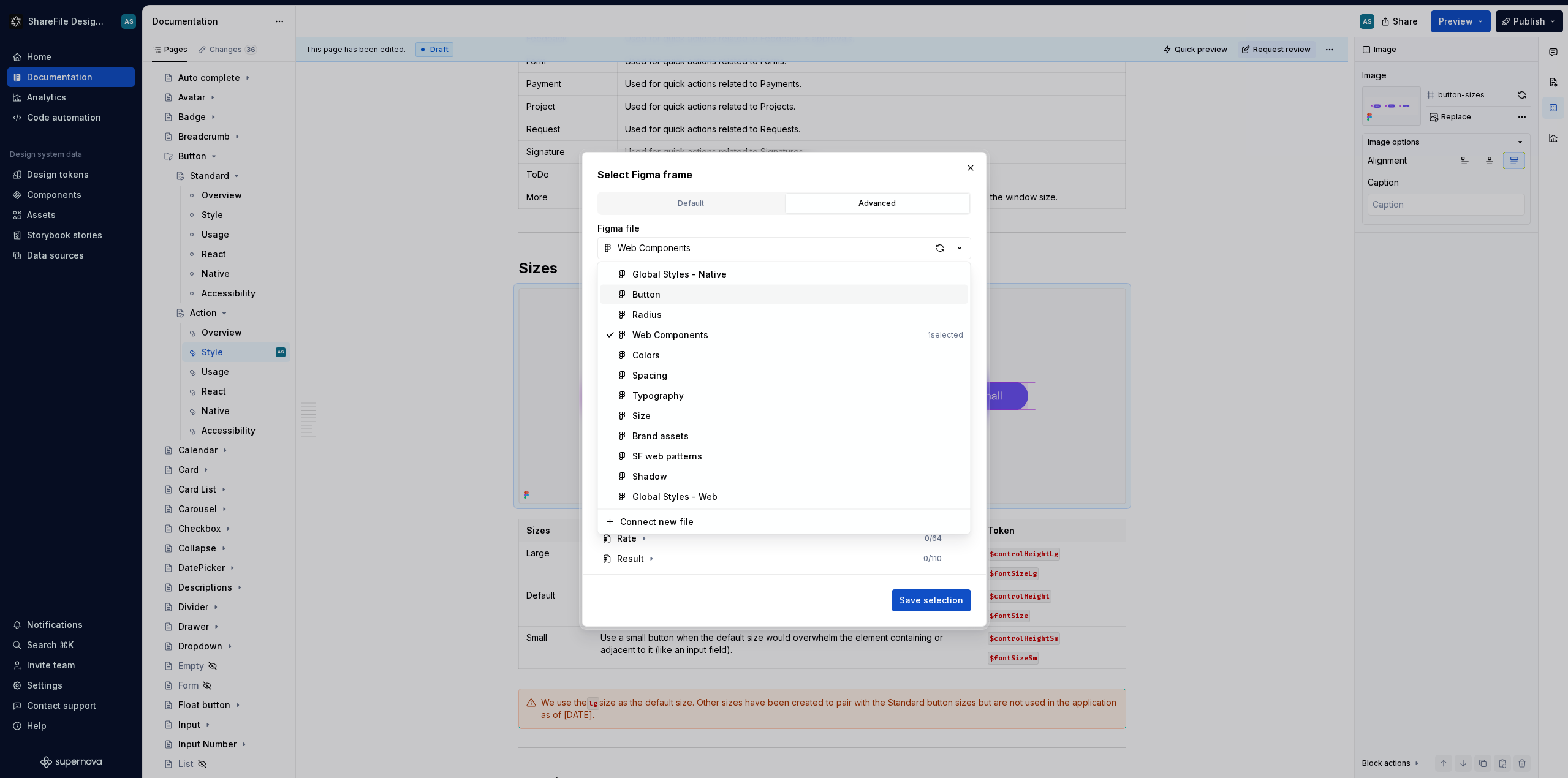
click at [687, 298] on div "Button" at bounding box center [798, 295] width 331 height 12
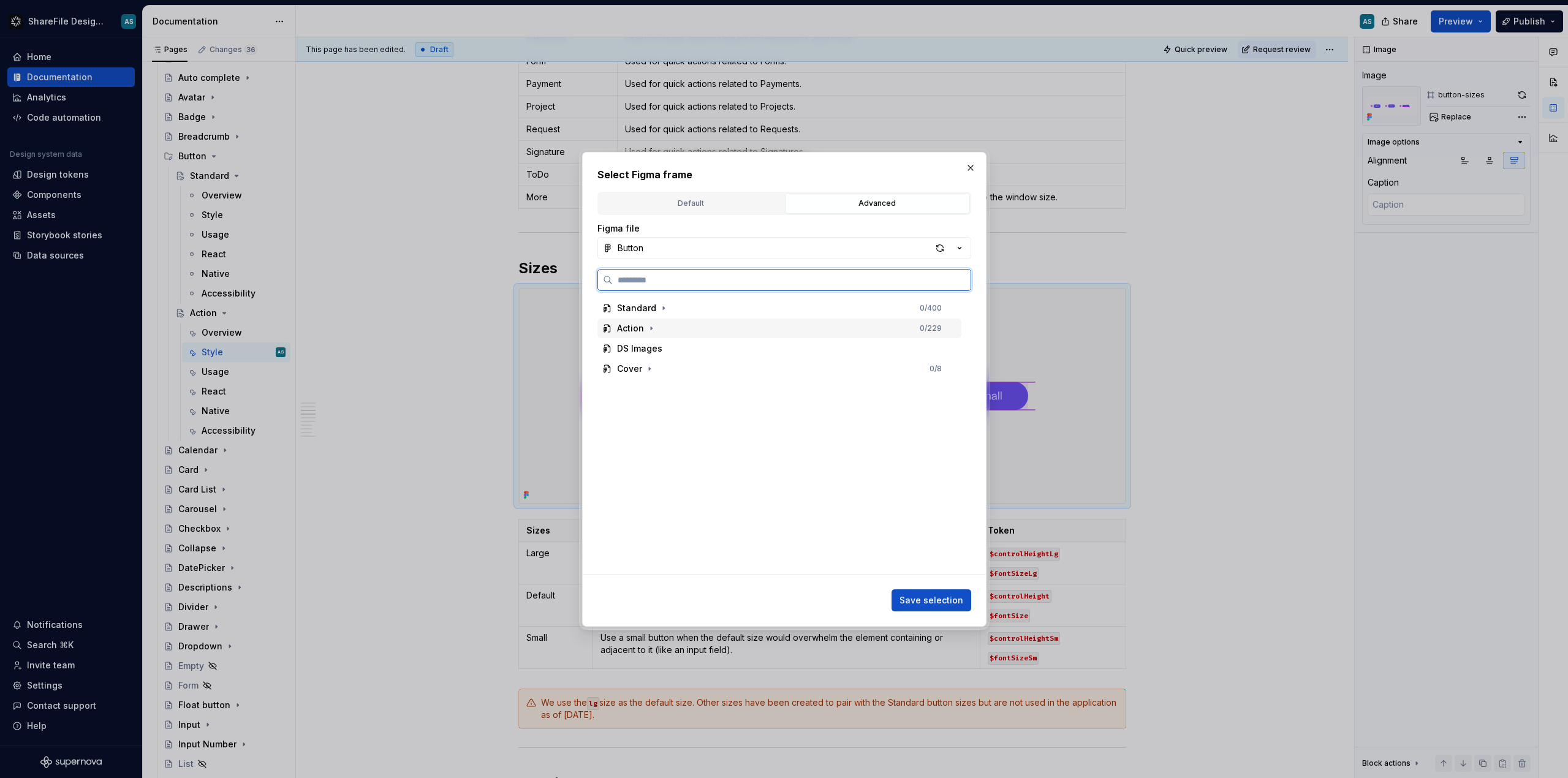
click at [679, 329] on div "Action 0 / 229" at bounding box center [780, 328] width 364 height 20
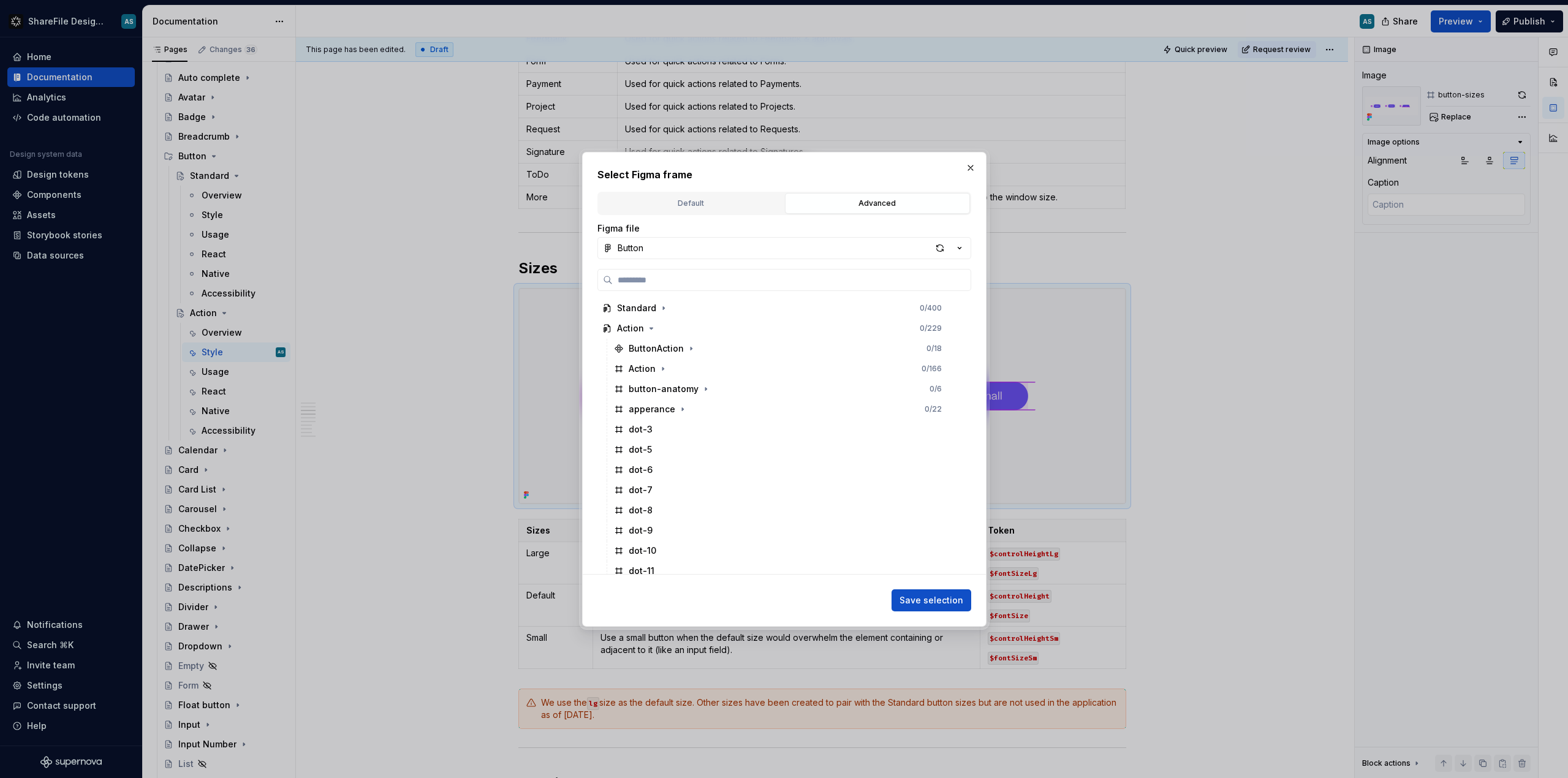
click at [938, 253] on div "button" at bounding box center [940, 248] width 17 height 17
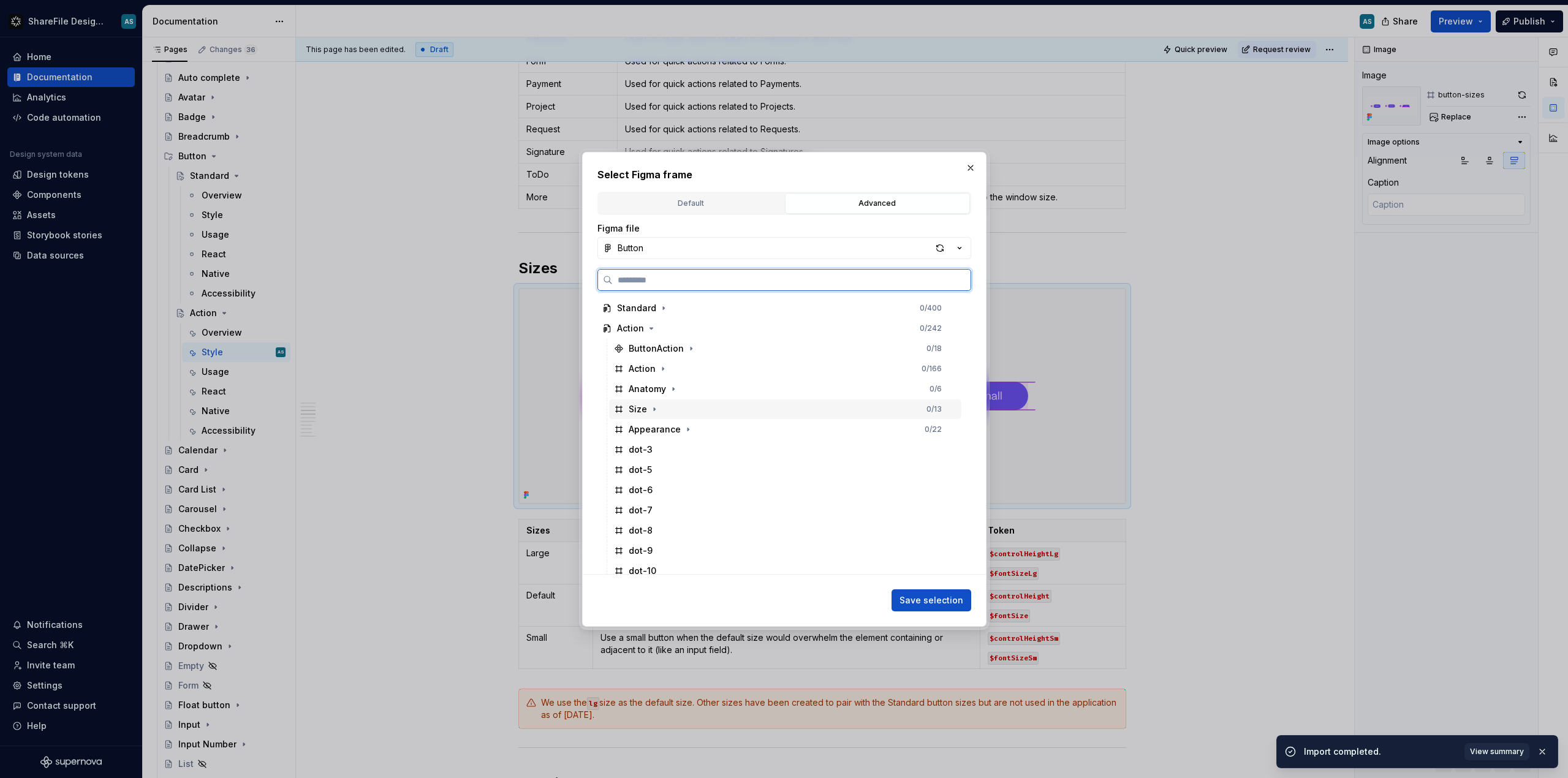
click at [674, 410] on div "Size 0 / 13" at bounding box center [786, 409] width 352 height 20
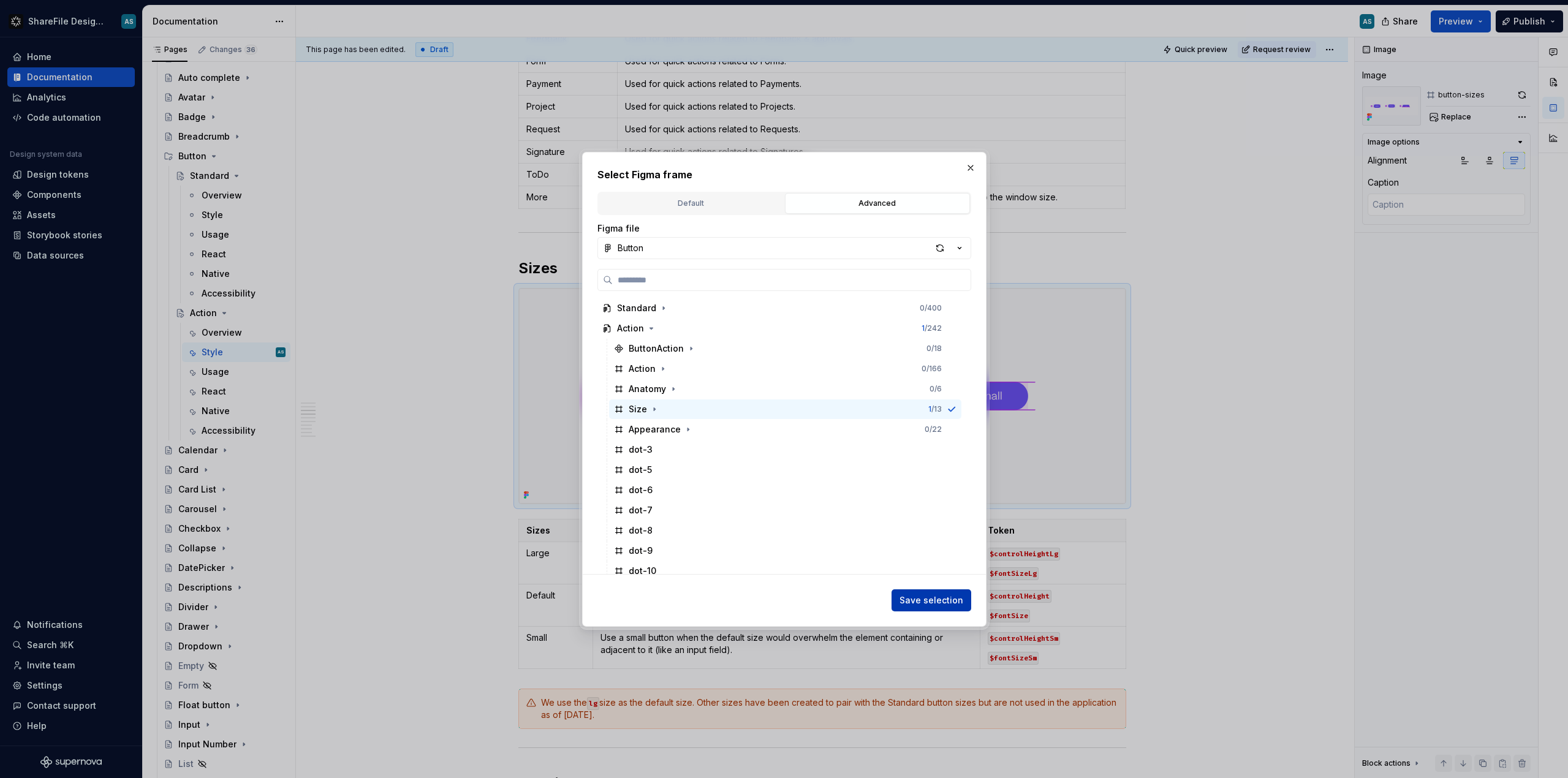
click at [924, 598] on span "Save selection" at bounding box center [931, 600] width 63 height 12
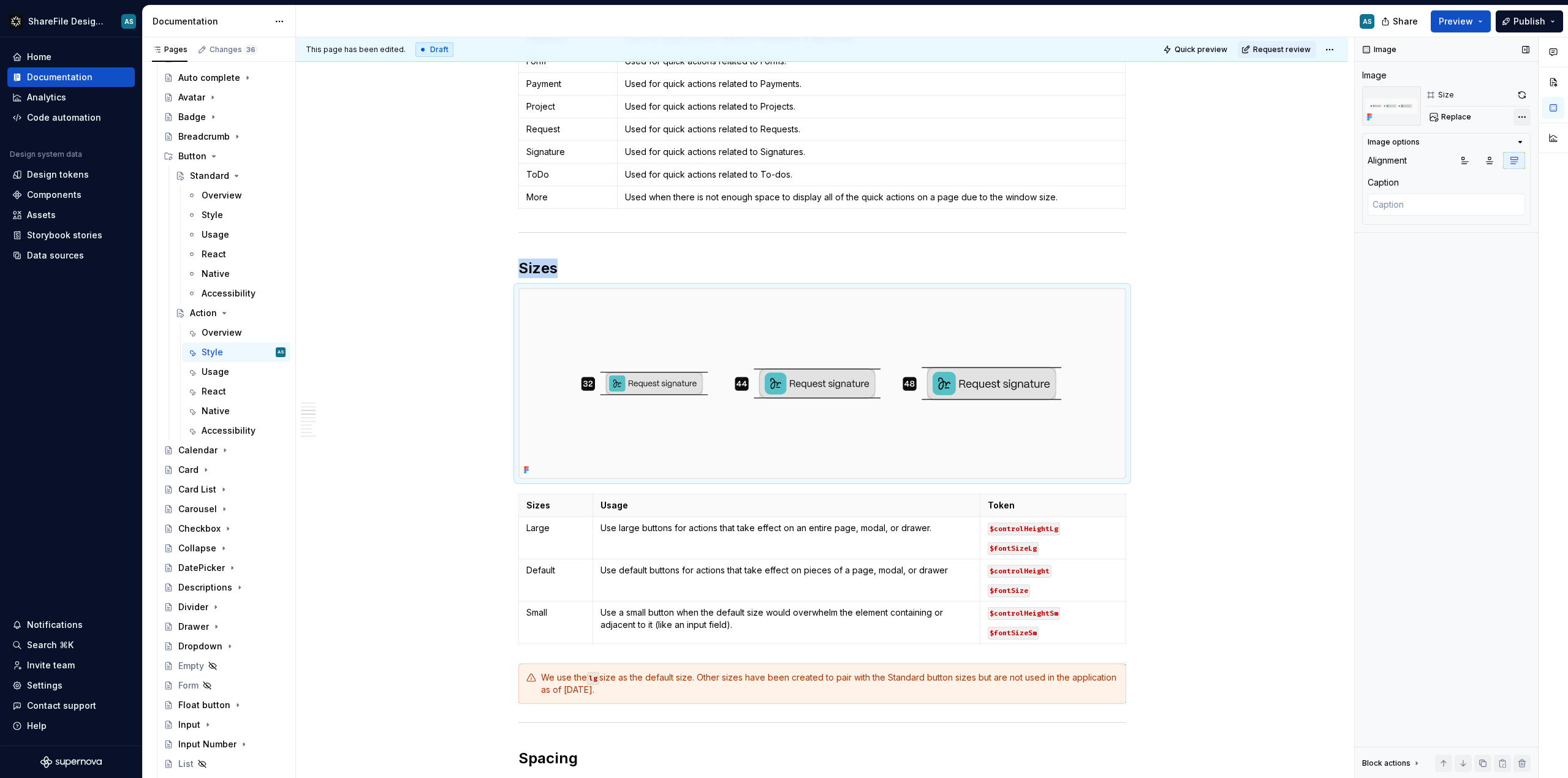
click at [1523, 116] on div "Comments Open comments No comments yet Select ‘Comment’ from the block context …" at bounding box center [1461, 408] width 213 height 741
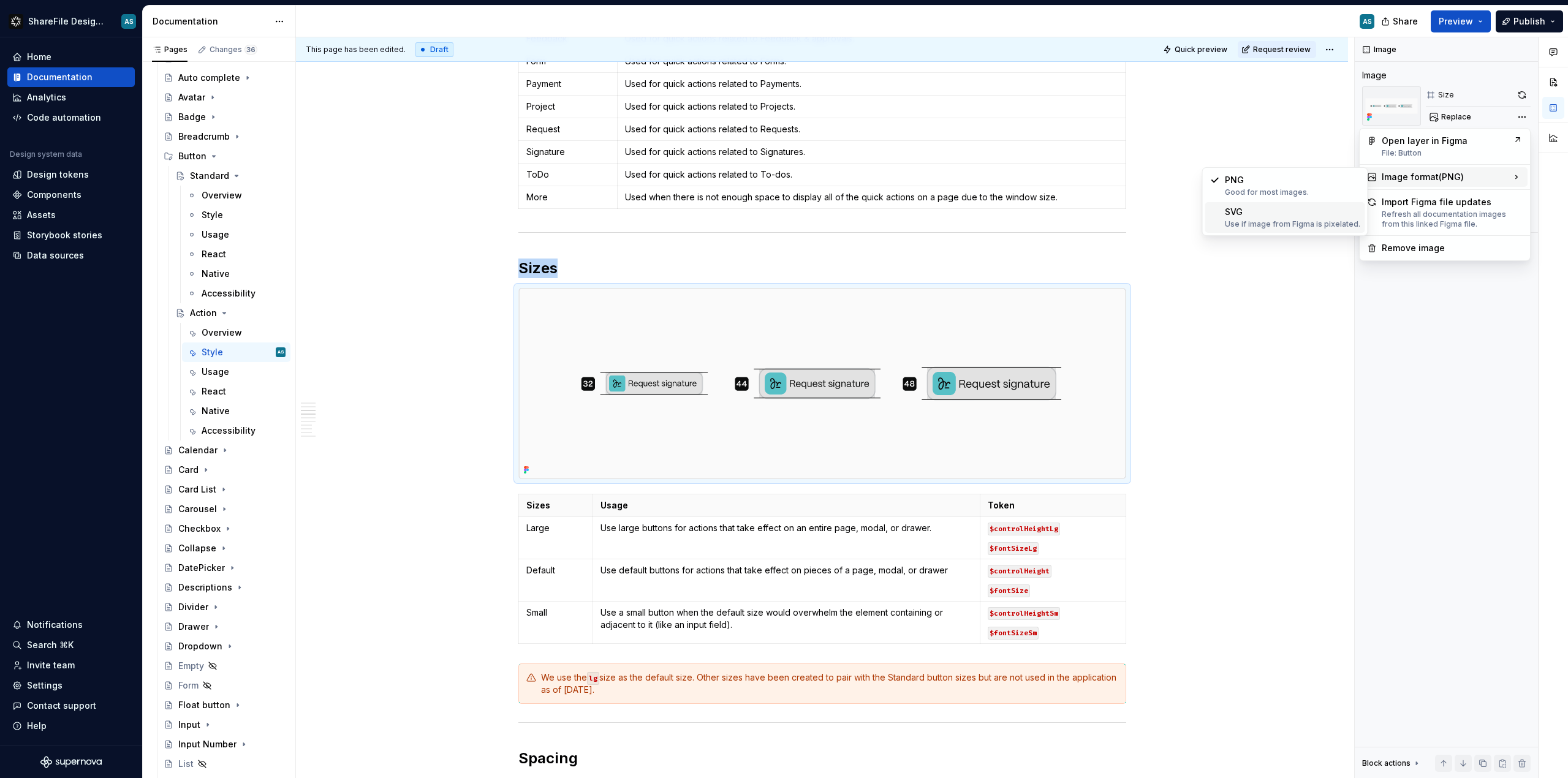
click at [1293, 214] on div "SVG Use if image from Figma is pixelated." at bounding box center [1293, 217] width 135 height 23
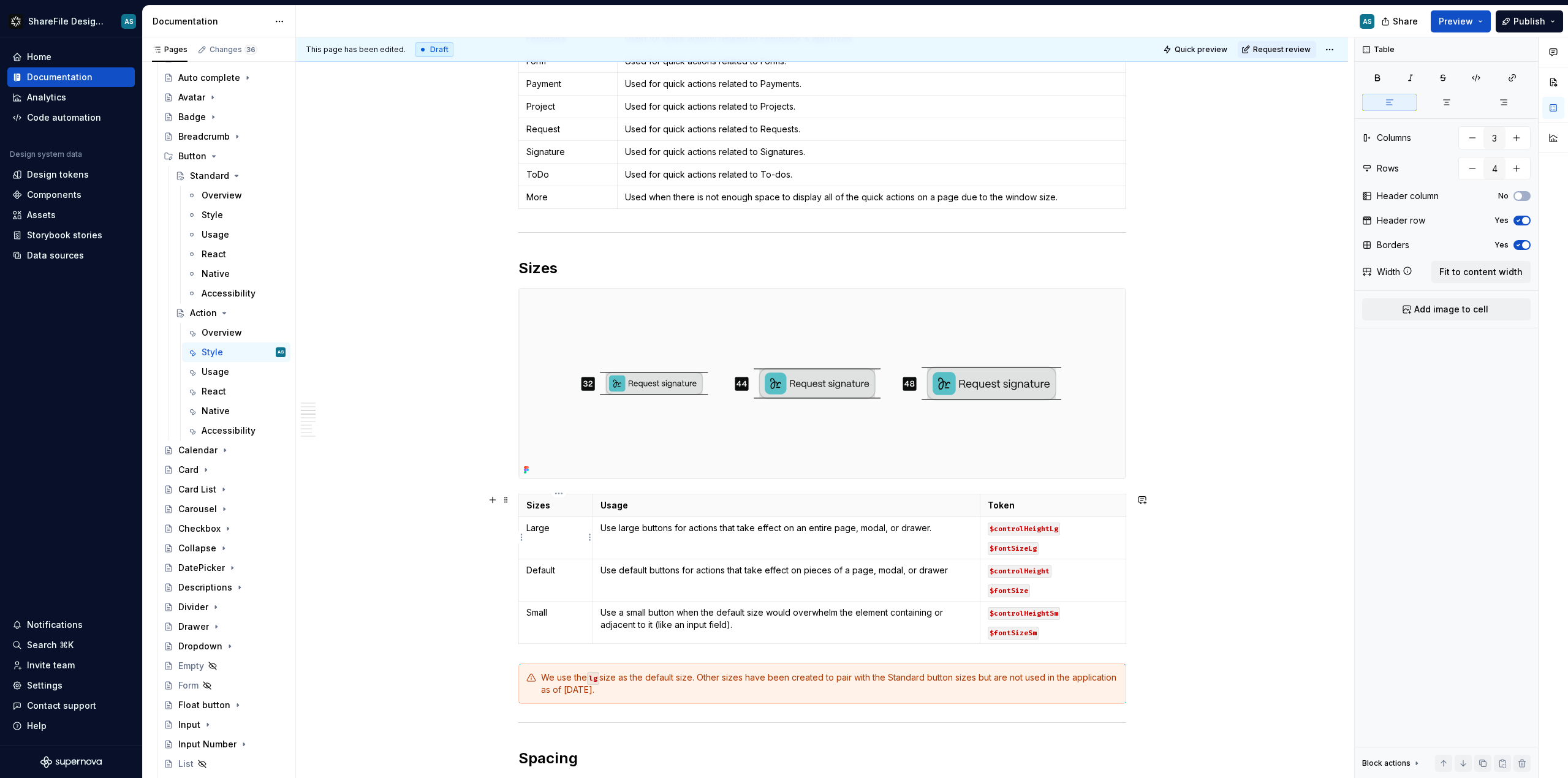
click at [547, 525] on p "Large" at bounding box center [556, 528] width 59 height 12
click at [627, 533] on p "Use large buttons for actions that take effect on an entire page, modal, or dra…" at bounding box center [786, 528] width 372 height 12
drag, startPoint x: 603, startPoint y: 526, endPoint x: 634, endPoint y: 521, distance: 31.4
click at [634, 521] on td "Use large buttons for actions that take effect on an entire page, modal, or dra…" at bounding box center [786, 537] width 387 height 42
click at [623, 532] on p "Use large buttons for actions that take effect on an entire page, modal, or dra…" at bounding box center [786, 528] width 372 height 12
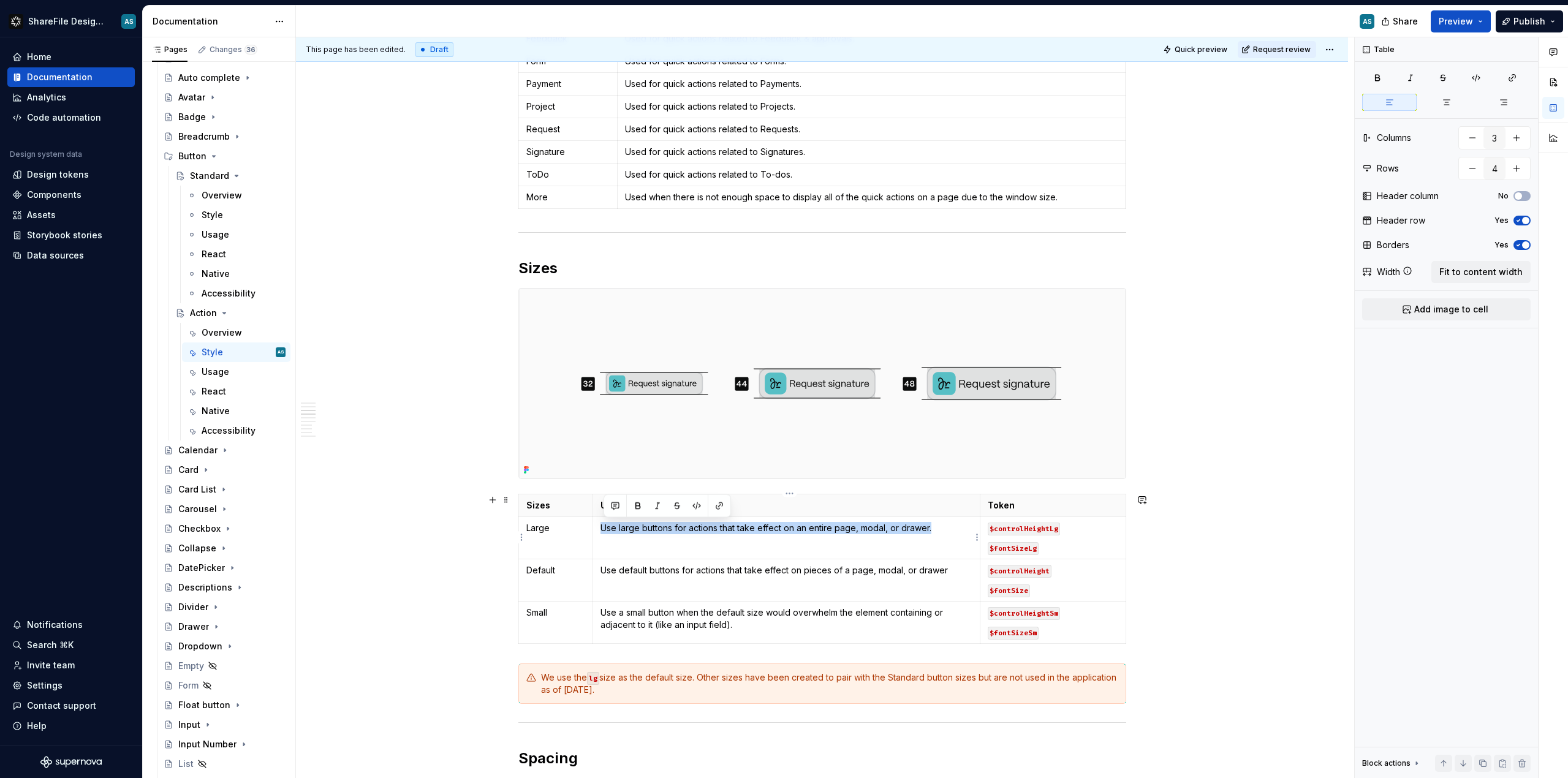
drag, startPoint x: 603, startPoint y: 528, endPoint x: 945, endPoint y: 531, distance: 342.0
click at [945, 531] on td "Use large buttons for actions that take effect on an entire page, modal, or dra…" at bounding box center [786, 537] width 387 height 42
type textarea "*"
click at [1054, 526] on code "$controlHeightLg" at bounding box center [1024, 527] width 72 height 13
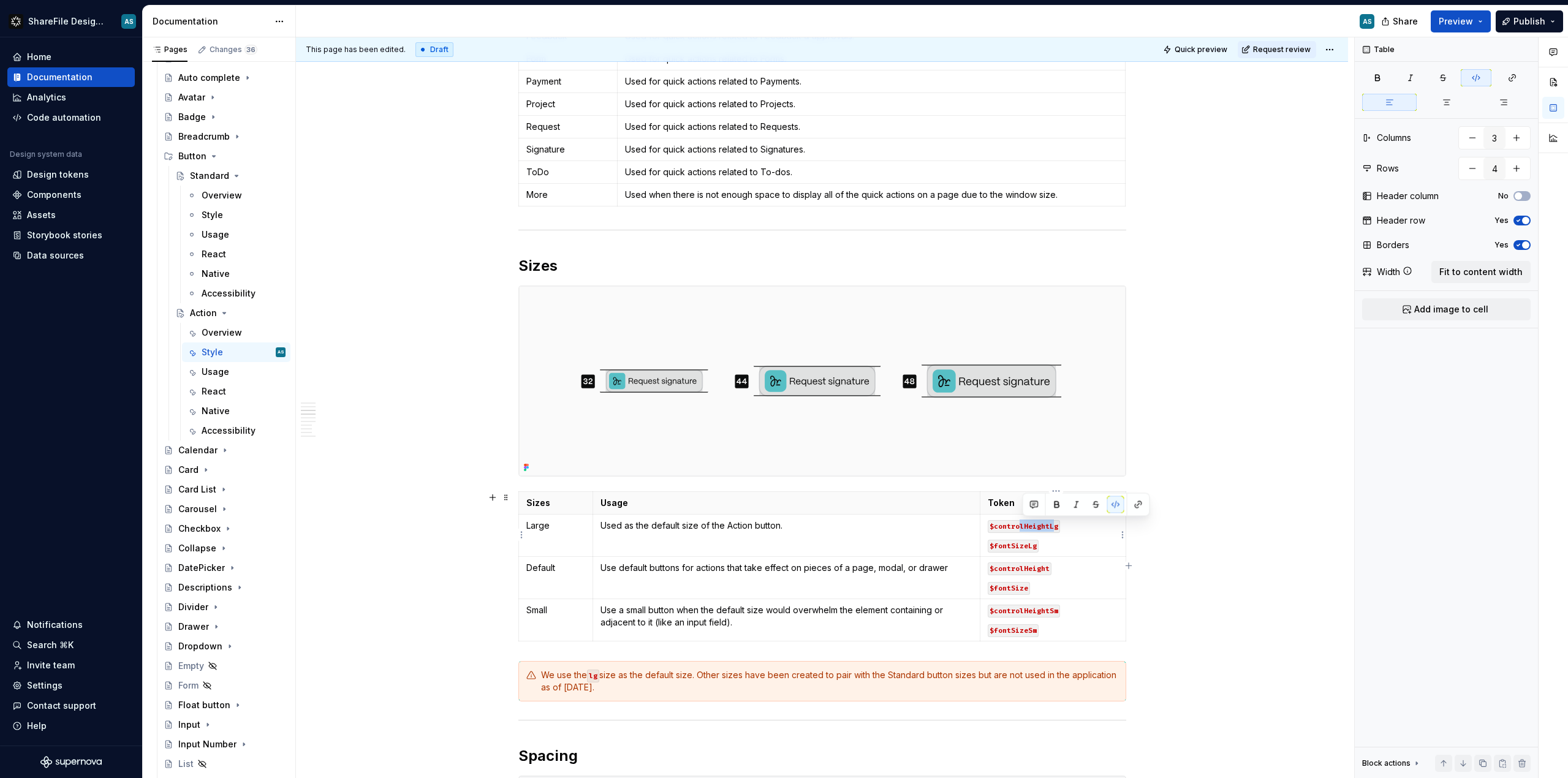
drag, startPoint x: 1057, startPoint y: 526, endPoint x: 1042, endPoint y: 526, distance: 15.0
click at [1024, 524] on code "$controlHeightLg" at bounding box center [1024, 527] width 72 height 13
drag, startPoint x: 1060, startPoint y: 526, endPoint x: 993, endPoint y: 526, distance: 67.0
click at [993, 526] on code "$controlHeightLg" at bounding box center [1024, 527] width 72 height 13
click at [1066, 544] on p "$fontSizeLg" at bounding box center [1053, 545] width 130 height 12
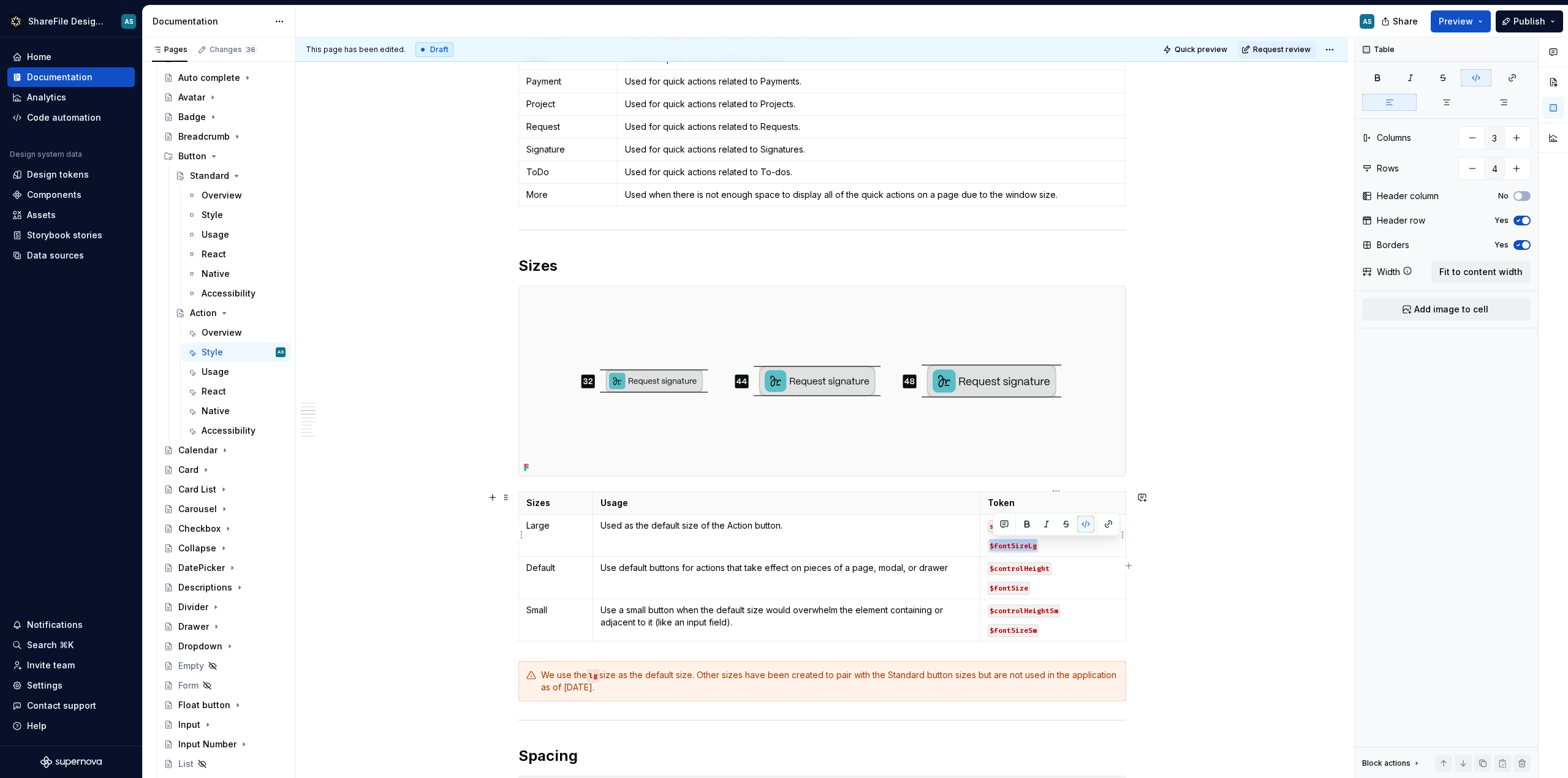
drag, startPoint x: 1063, startPoint y: 546, endPoint x: 993, endPoint y: 547, distance: 70.0
click at [992, 547] on p "$fontSizeLg" at bounding box center [1053, 545] width 130 height 12
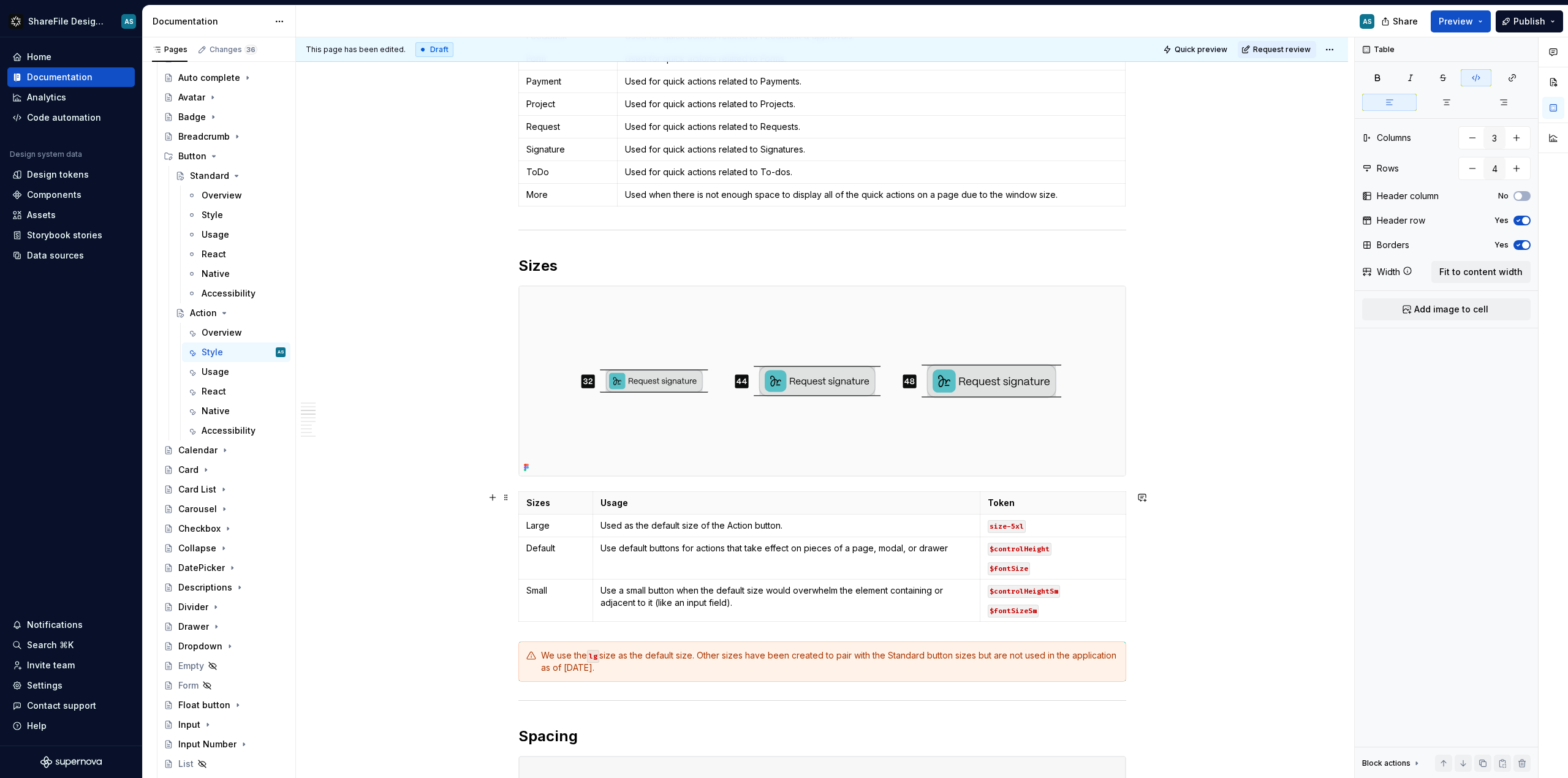
click at [569, 549] on p "Default" at bounding box center [556, 548] width 59 height 12
drag, startPoint x: 568, startPoint y: 549, endPoint x: 525, endPoint y: 549, distance: 43.0
click at [525, 549] on td "Default" at bounding box center [556, 557] width 75 height 42
click at [559, 524] on p "Large" at bounding box center [556, 525] width 59 height 12
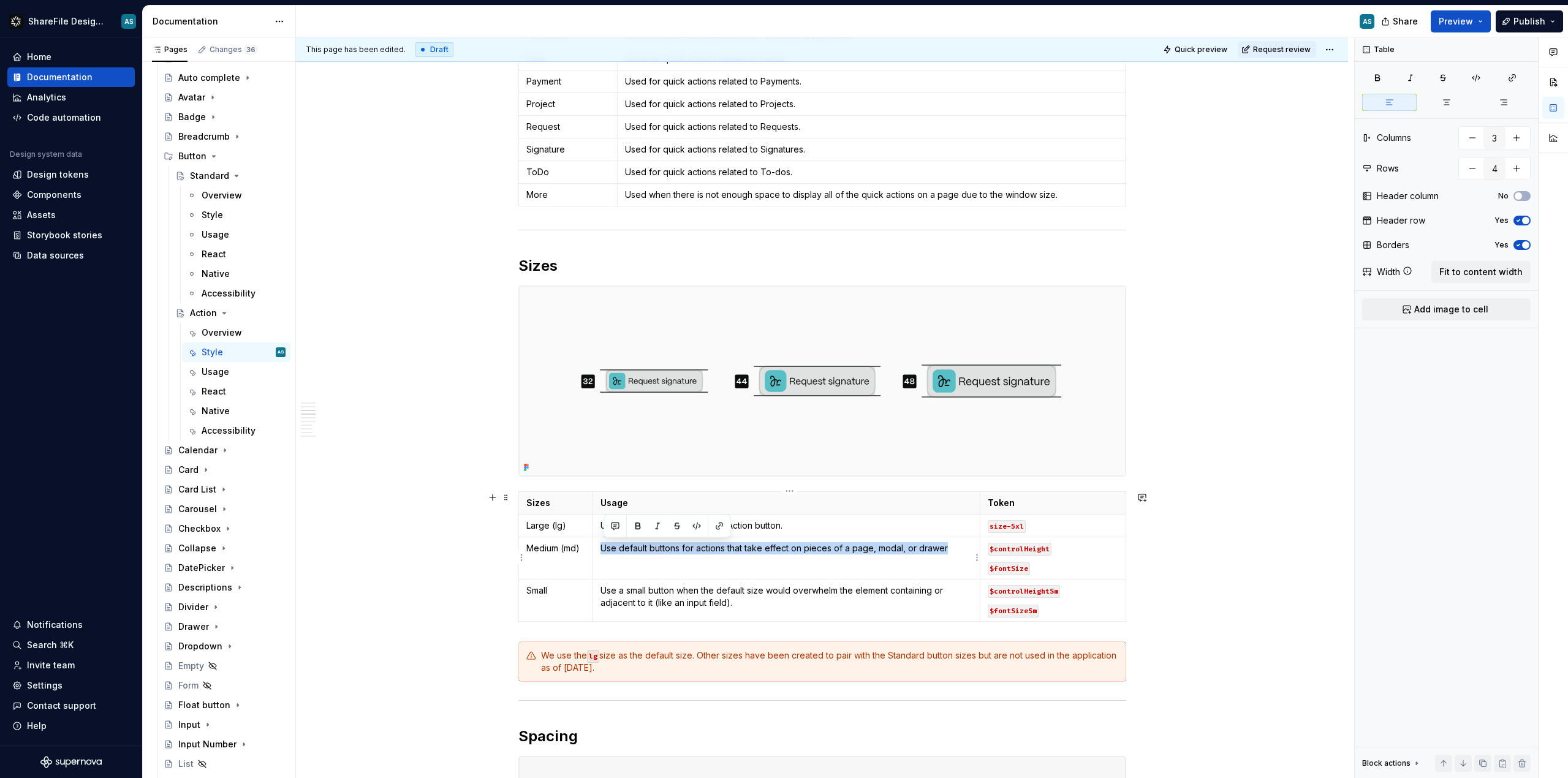
drag, startPoint x: 603, startPoint y: 547, endPoint x: 972, endPoint y: 547, distance: 369.0
click at [972, 547] on td "Use default buttons for actions that take effect on pieces of a page, modal, or…" at bounding box center [786, 557] width 387 height 42
click at [656, 526] on p "Used as the default size of the Action button." at bounding box center [786, 525] width 372 height 12
click at [1048, 568] on p "$fontSize" at bounding box center [1053, 567] width 130 height 12
drag, startPoint x: 1048, startPoint y: 568, endPoint x: 988, endPoint y: 569, distance: 60.0
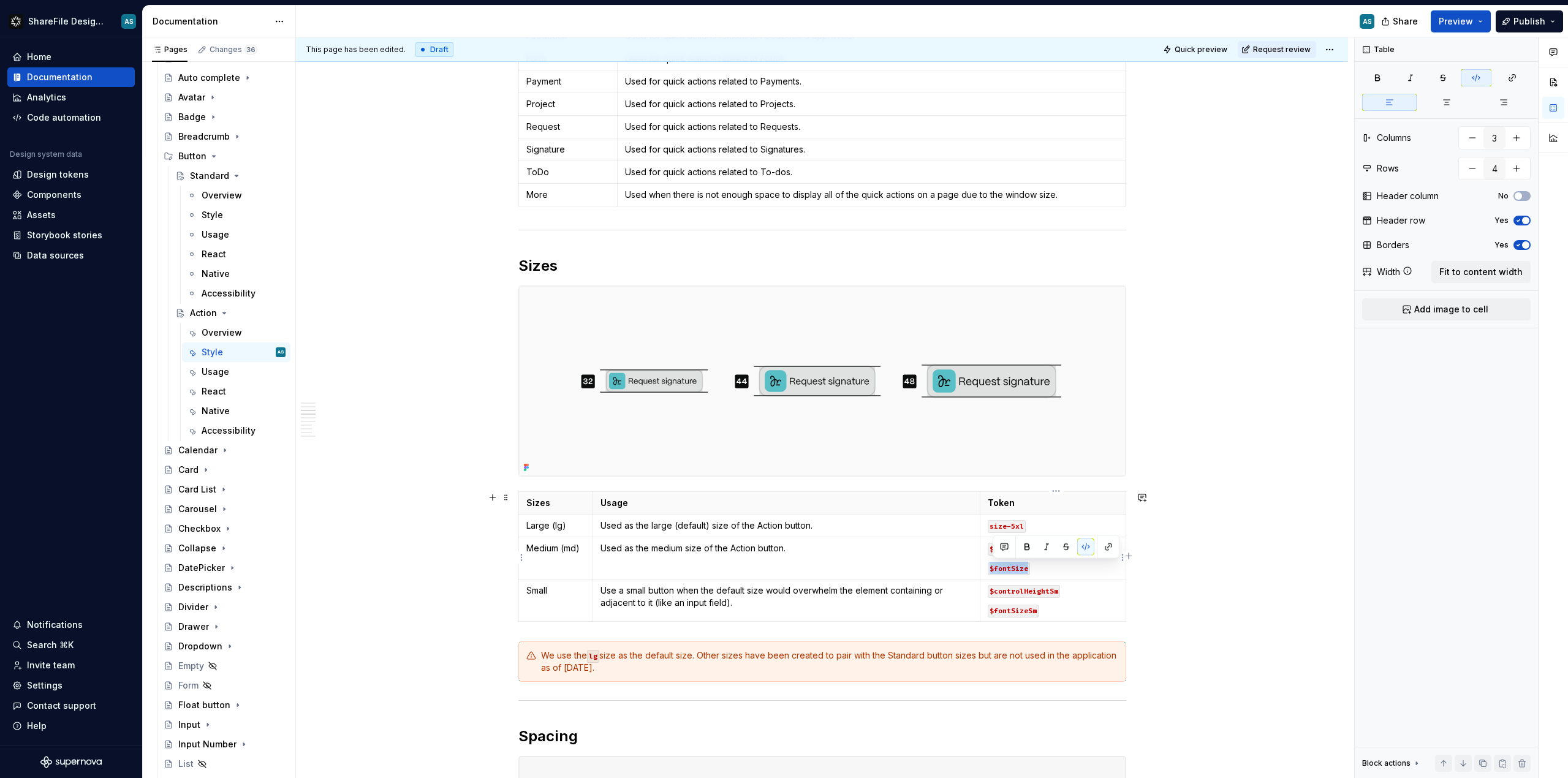
click at [988, 569] on td "$controlHeight $fontSize" at bounding box center [1053, 557] width 145 height 42
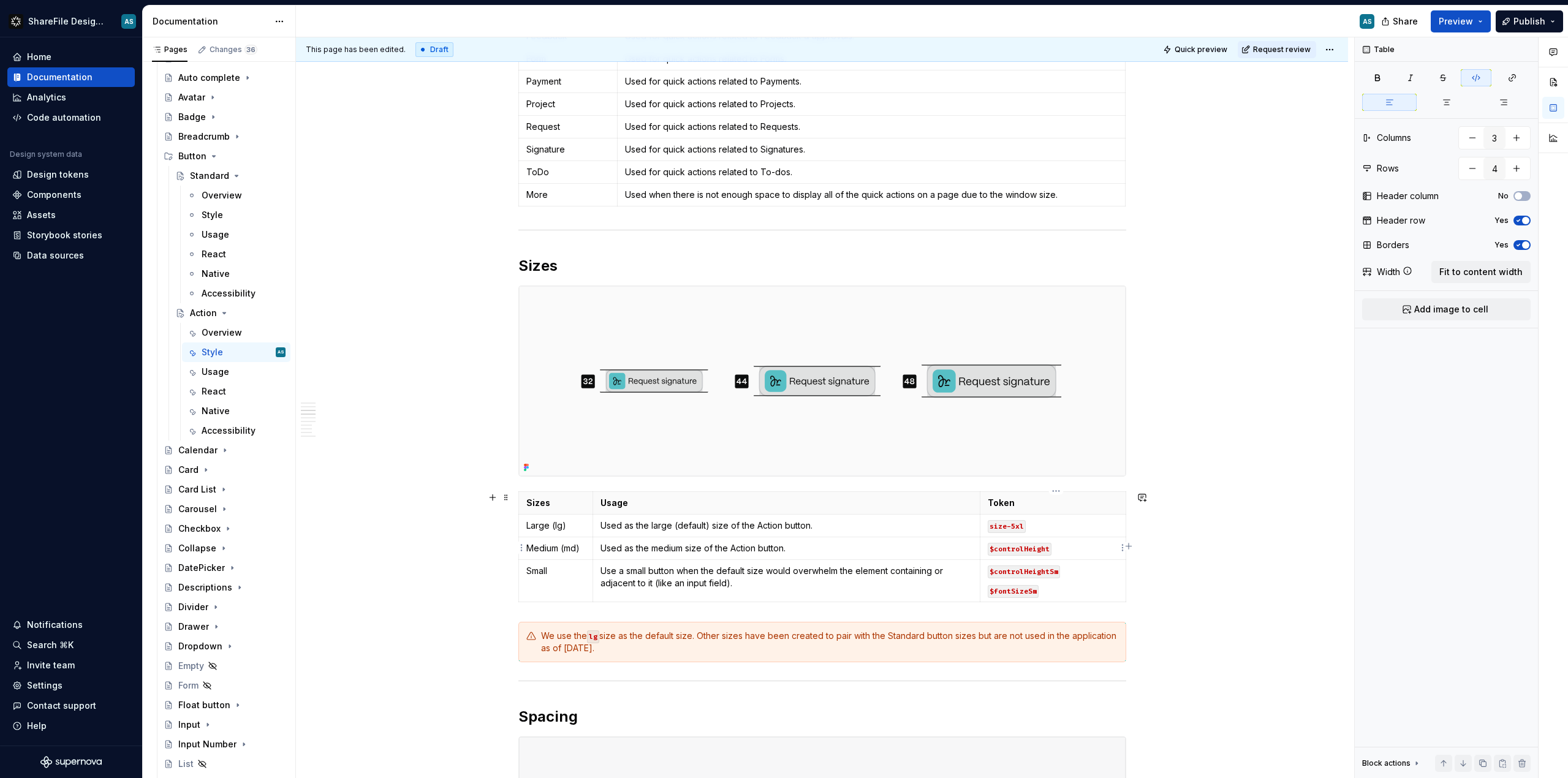
drag, startPoint x: 994, startPoint y: 549, endPoint x: 1068, endPoint y: 540, distance: 74.5
click at [1069, 540] on td "$controlHeight" at bounding box center [1053, 548] width 145 height 23
click at [1017, 547] on code "$controlHeight" at bounding box center [1020, 549] width 63 height 13
click at [557, 571] on p "Small" at bounding box center [556, 571] width 59 height 12
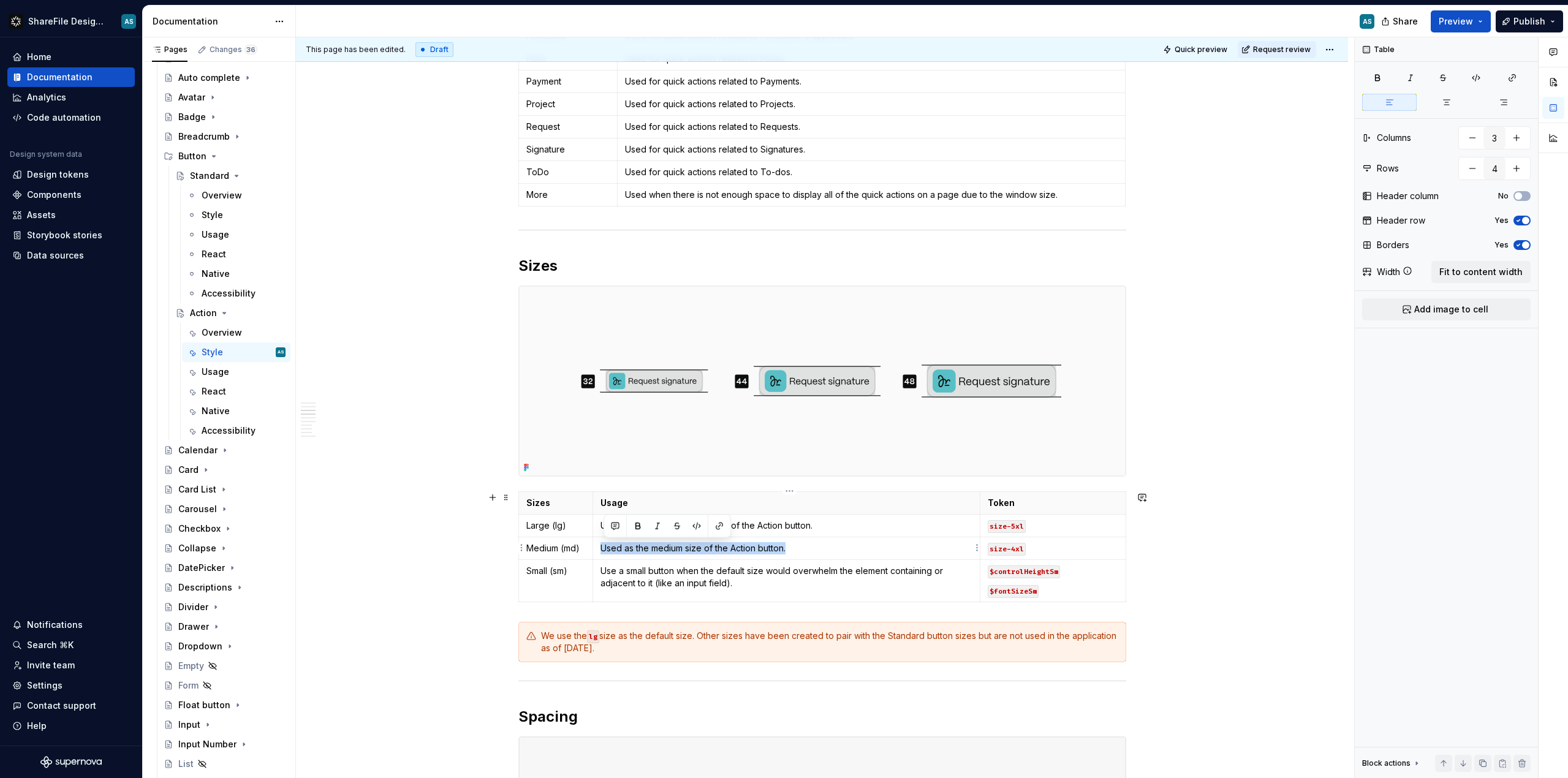
drag, startPoint x: 804, startPoint y: 548, endPoint x: 604, endPoint y: 547, distance: 200.0
click at [604, 547] on p "Used as the medium size of the Action button." at bounding box center [786, 548] width 372 height 12
copy p "Used as the medium size of the Action button."
click at [744, 589] on td "Use a small button when the default size would overwhelm the element containing…" at bounding box center [786, 580] width 387 height 42
drag, startPoint x: 744, startPoint y: 586, endPoint x: 596, endPoint y: 571, distance: 148.8
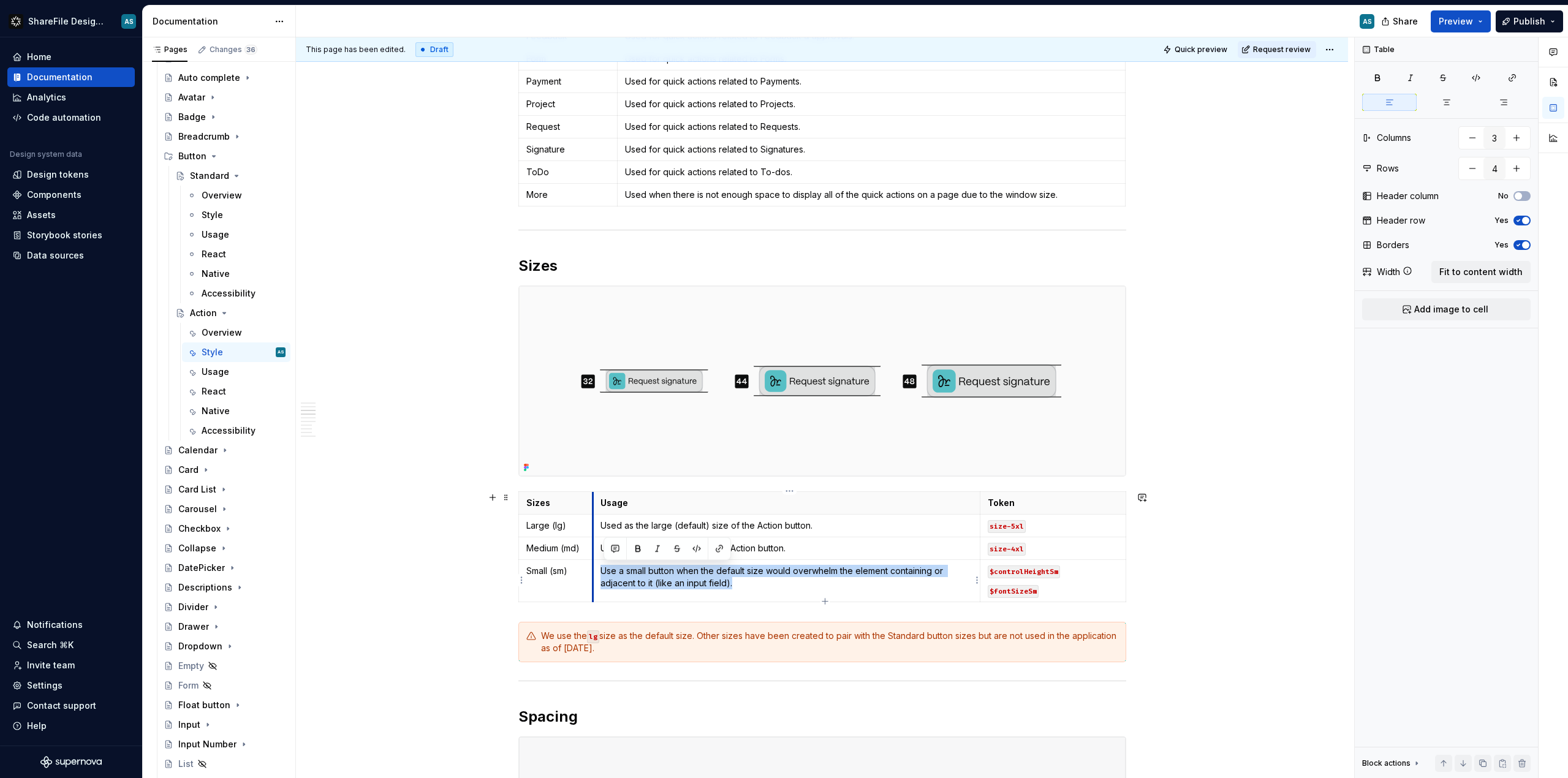
click at [596, 571] on td "Use a small button when the default size would overwhelm the element containing…" at bounding box center [786, 580] width 387 height 42
click at [685, 569] on p "Used as the medium size of the Action button." at bounding box center [786, 571] width 372 height 12
click at [1043, 593] on p "$fontSizeSm" at bounding box center [1053, 590] width 130 height 12
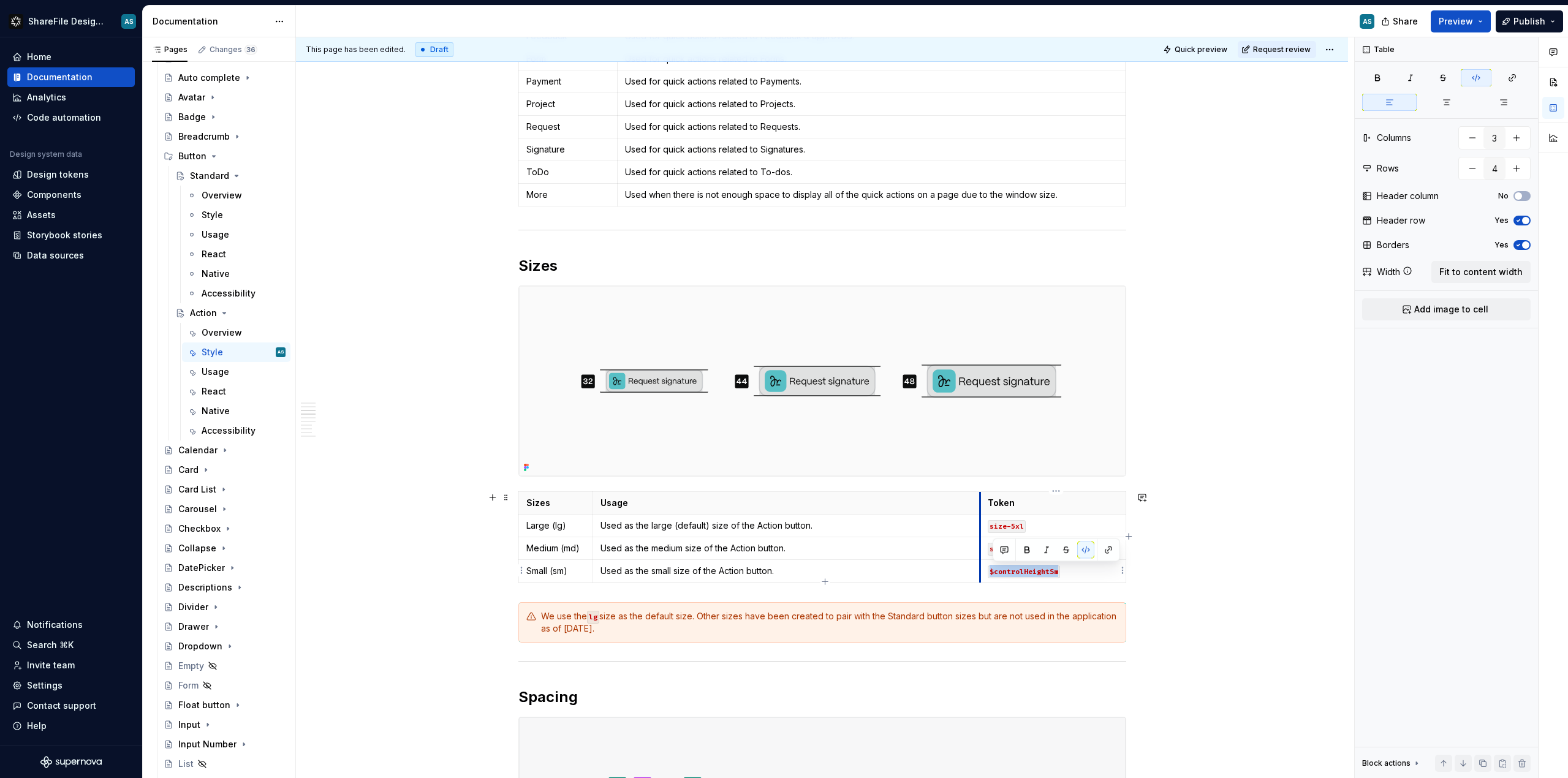
drag, startPoint x: 1061, startPoint y: 571, endPoint x: 986, endPoint y: 574, distance: 75.1
click at [986, 574] on td "$controlHeightSm" at bounding box center [1053, 571] width 145 height 23
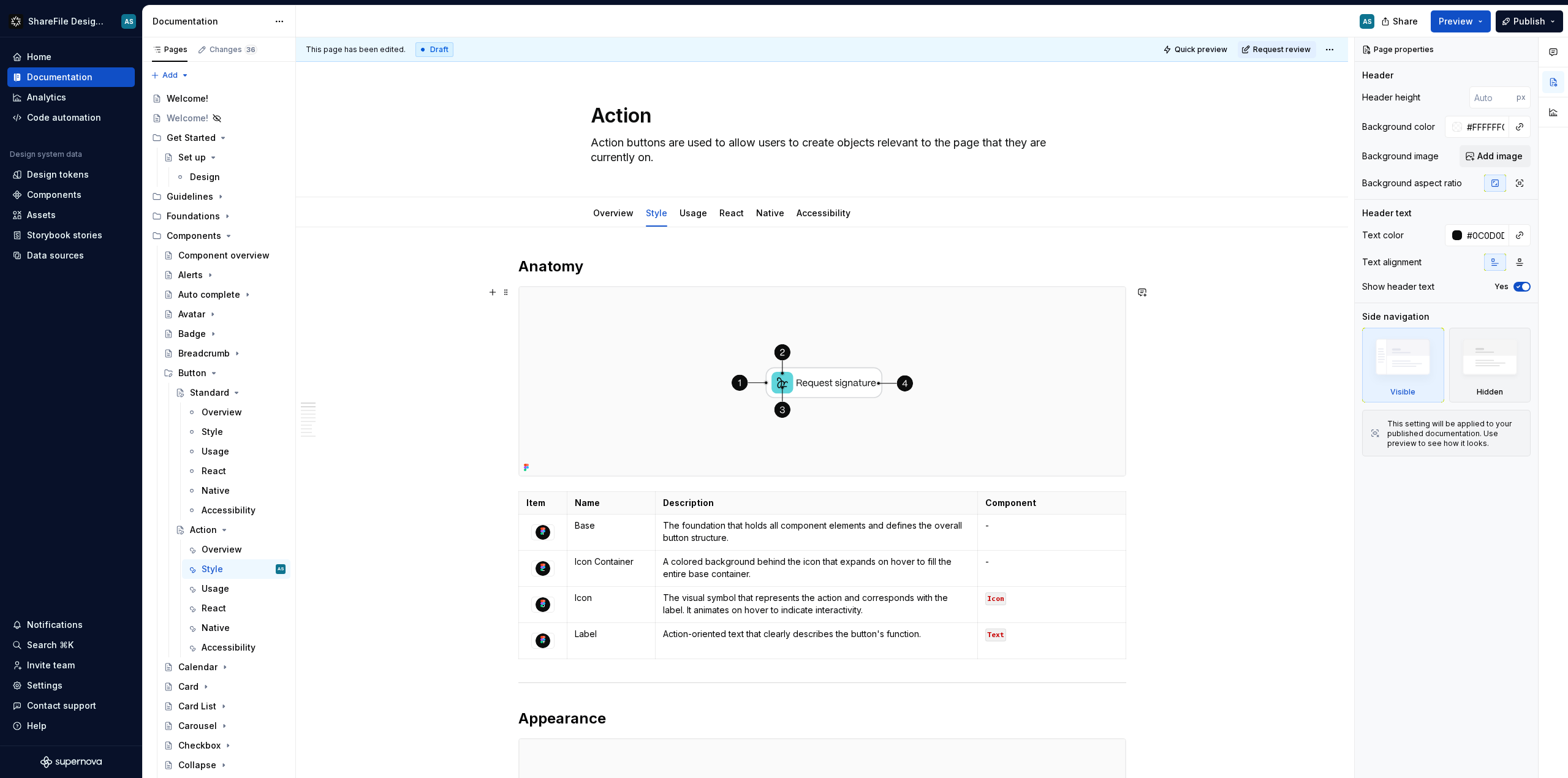
drag, startPoint x: 446, startPoint y: 406, endPoint x: 463, endPoint y: 408, distance: 17.1
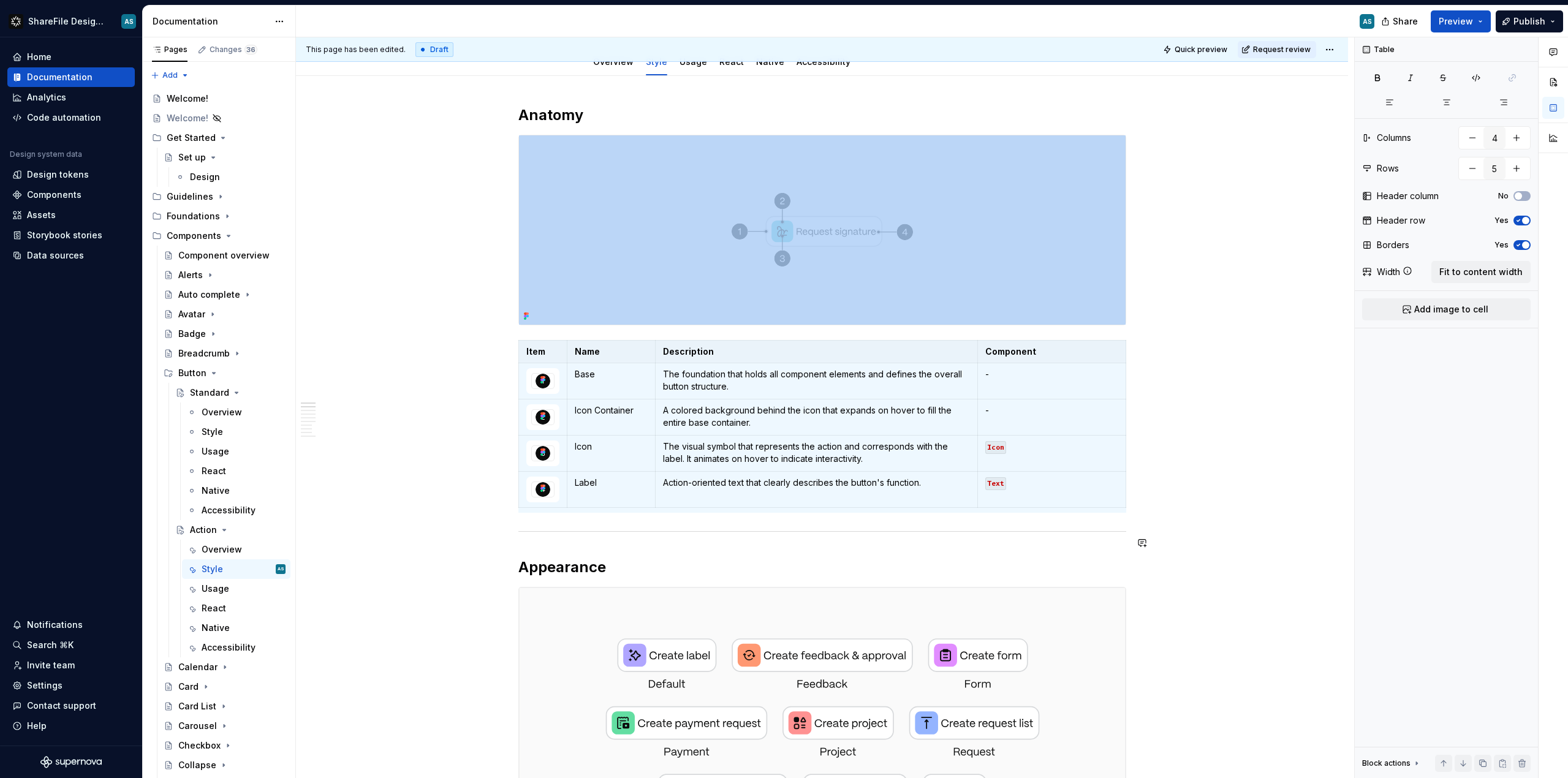
scroll to position [156, 0]
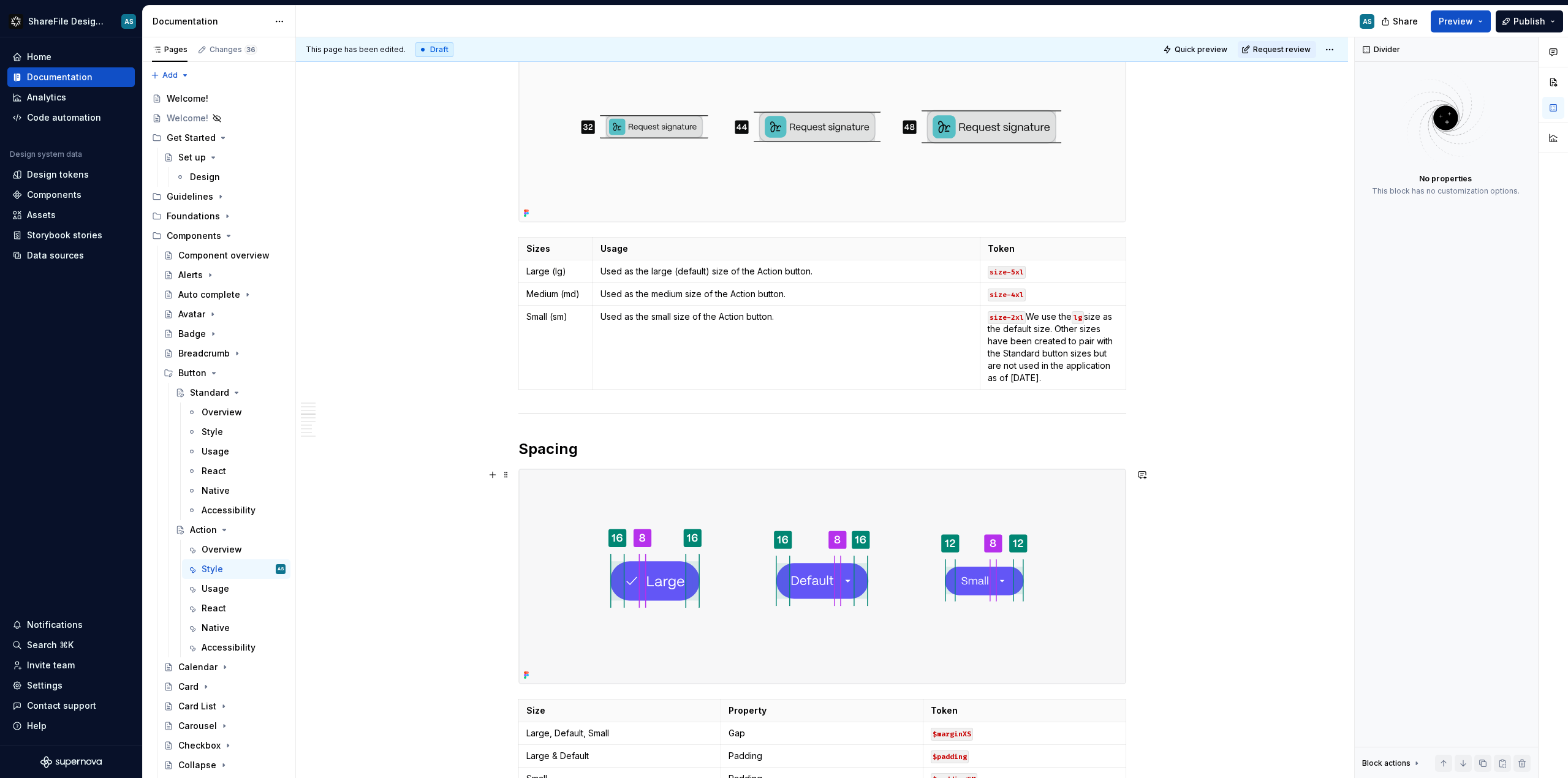
scroll to position [1221, 0]
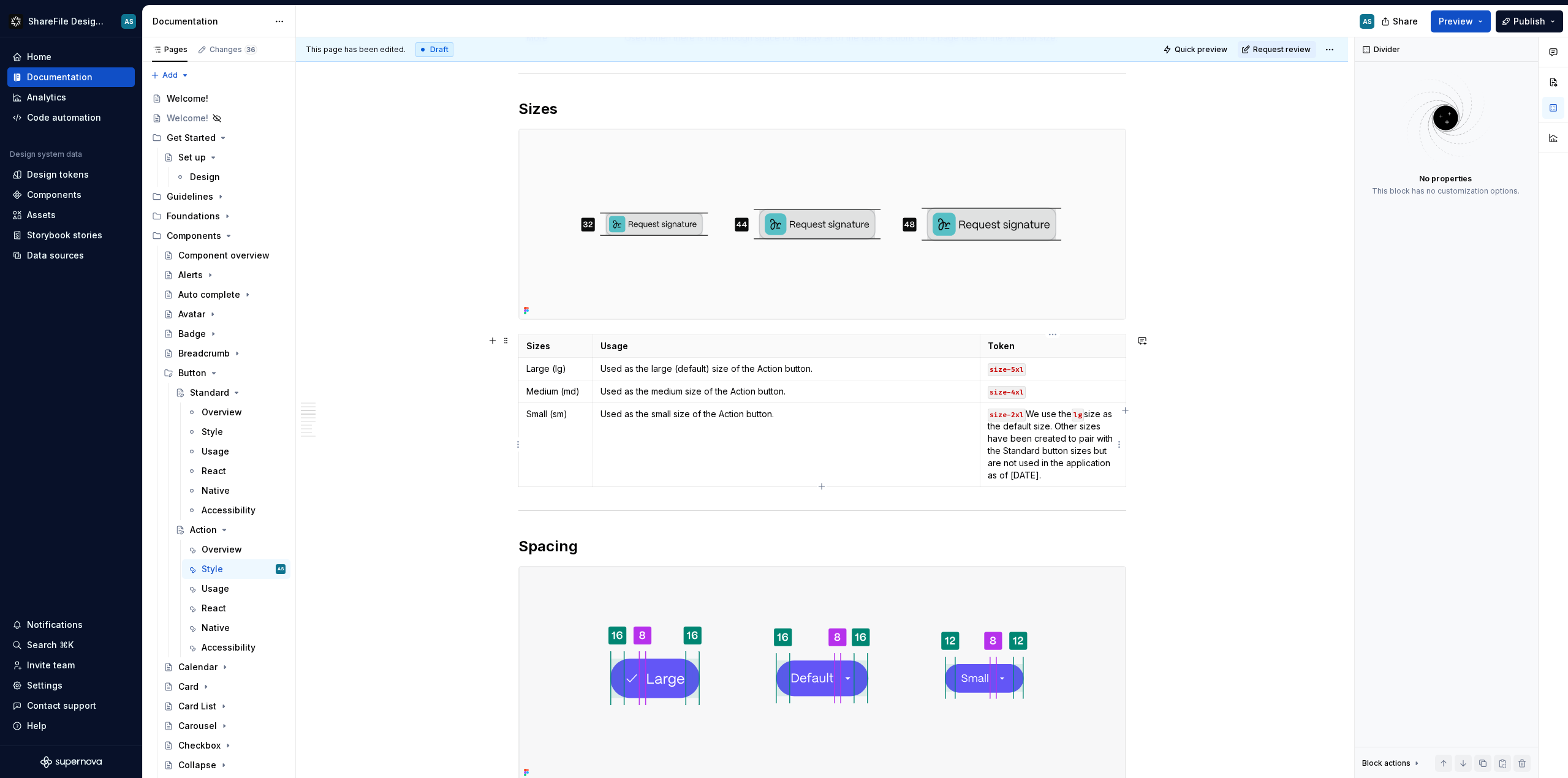
click at [1051, 409] on p "size-2xl We use the lg size as the default size. Other sizes have been created …" at bounding box center [1053, 445] width 130 height 73
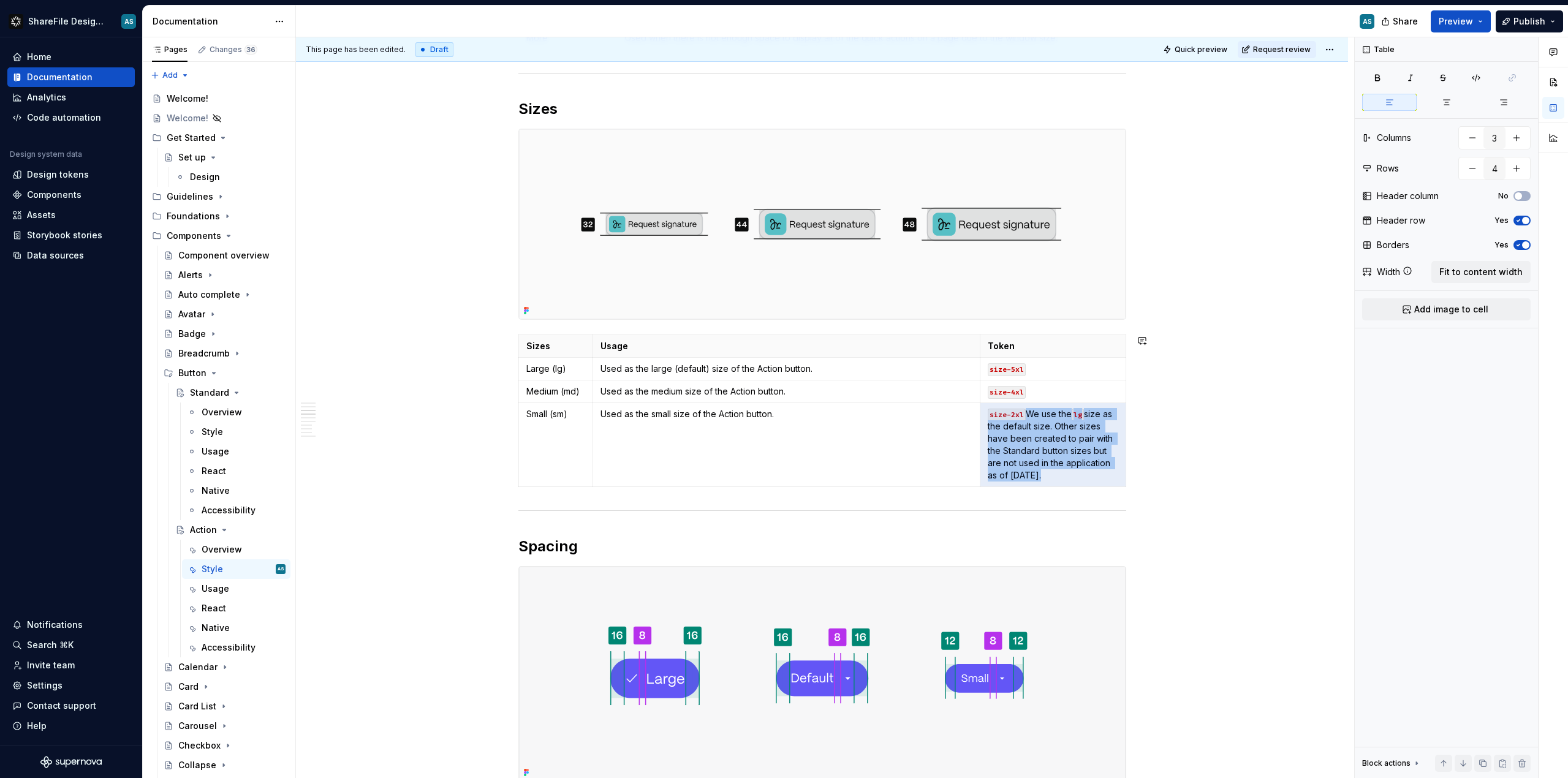
drag, startPoint x: 1027, startPoint y: 412, endPoint x: 1069, endPoint y: 506, distance: 103.0
click at [1028, 412] on p "size-2xl We use the lg size as the default size. Other sizes have been created …" at bounding box center [1053, 445] width 130 height 73
drag, startPoint x: 1027, startPoint y: 411, endPoint x: 1103, endPoint y: 475, distance: 99.4
click at [1103, 475] on p "size-2xl We use the lg size as the default size. Other sizes have been created …" at bounding box center [1053, 445] width 130 height 73
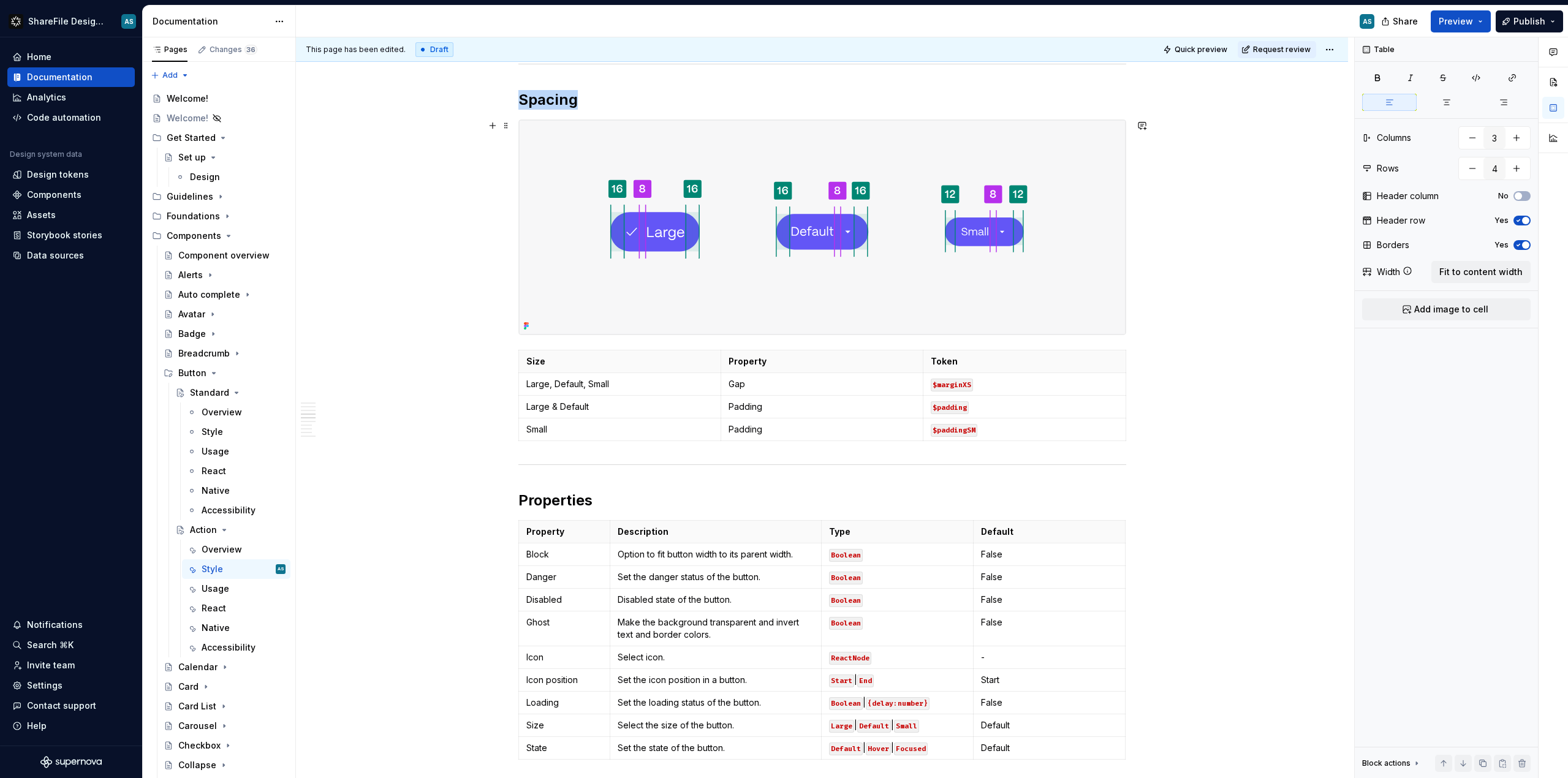
click at [556, 221] on img at bounding box center [822, 227] width 607 height 214
click at [573, 386] on p "Large, Default, Small" at bounding box center [619, 384] width 187 height 12
click at [619, 387] on p "Large, Default, Small" at bounding box center [619, 384] width 187 height 12
drag, startPoint x: 618, startPoint y: 385, endPoint x: 526, endPoint y: 388, distance: 92.0
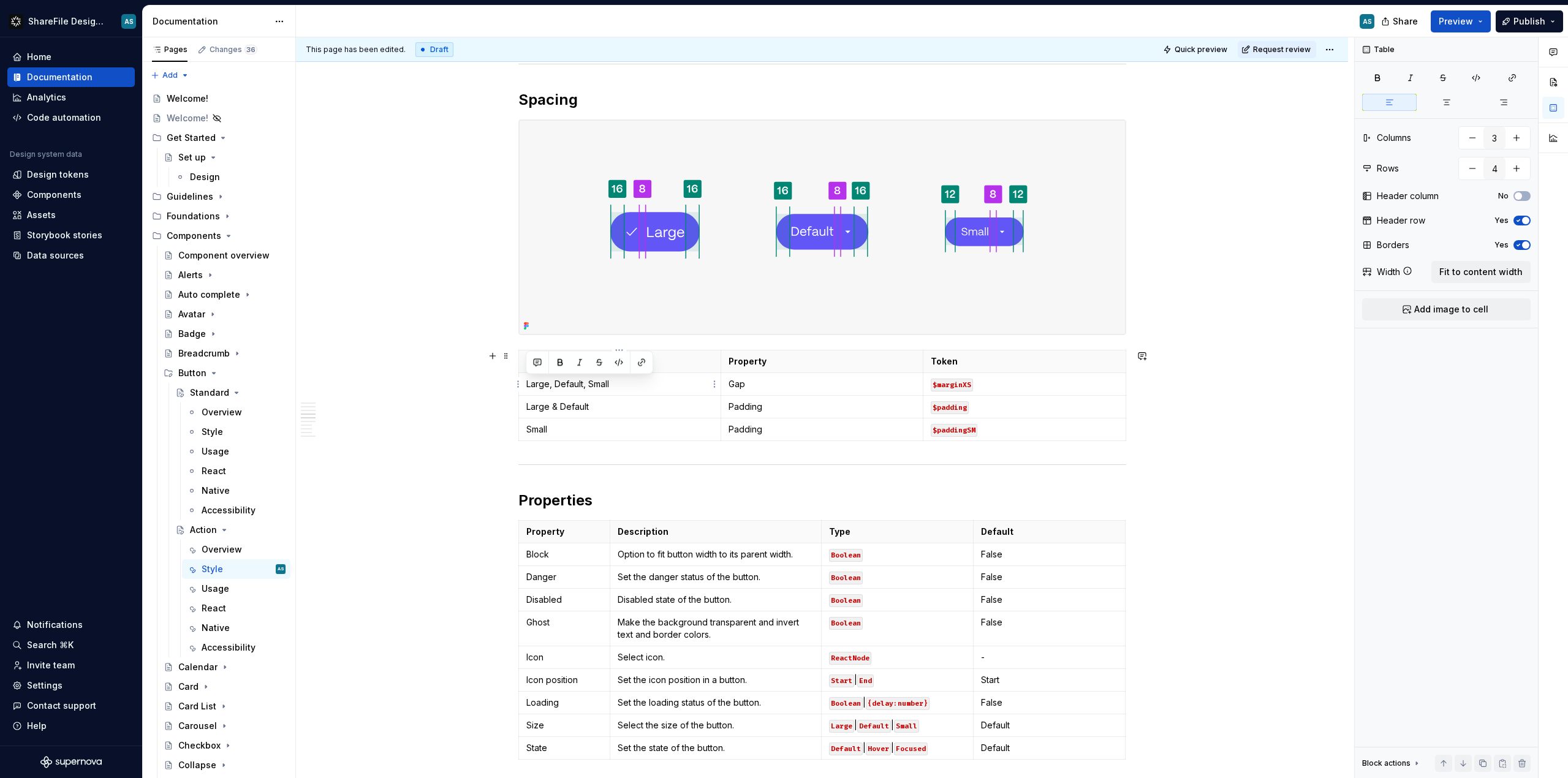
click at [526, 388] on p "Large, Default, Small" at bounding box center [619, 384] width 187 height 12
click at [561, 157] on img at bounding box center [822, 227] width 607 height 214
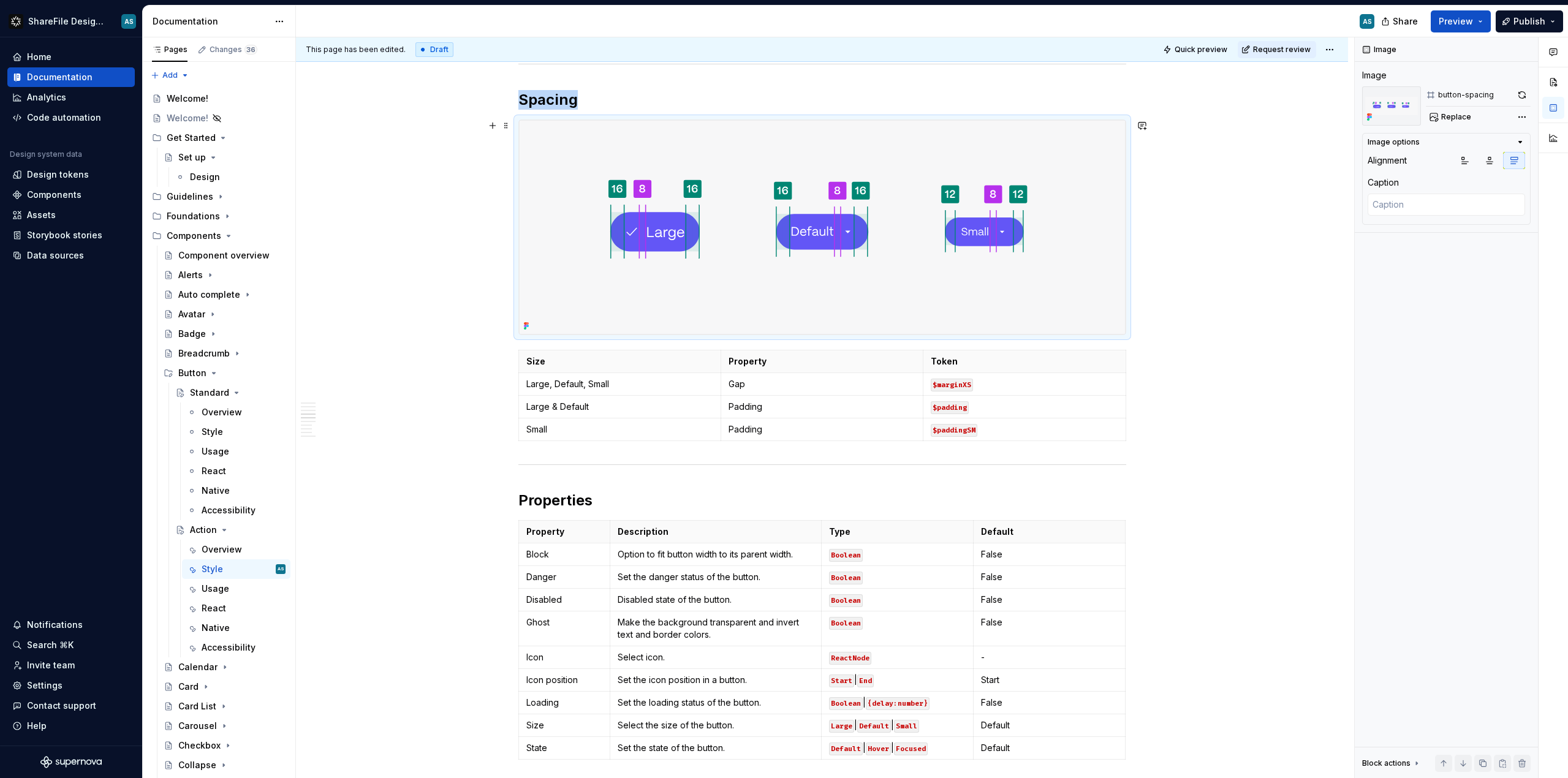
click at [561, 157] on img at bounding box center [822, 227] width 607 height 214
click at [1457, 119] on span "Replace" at bounding box center [1456, 117] width 30 height 10
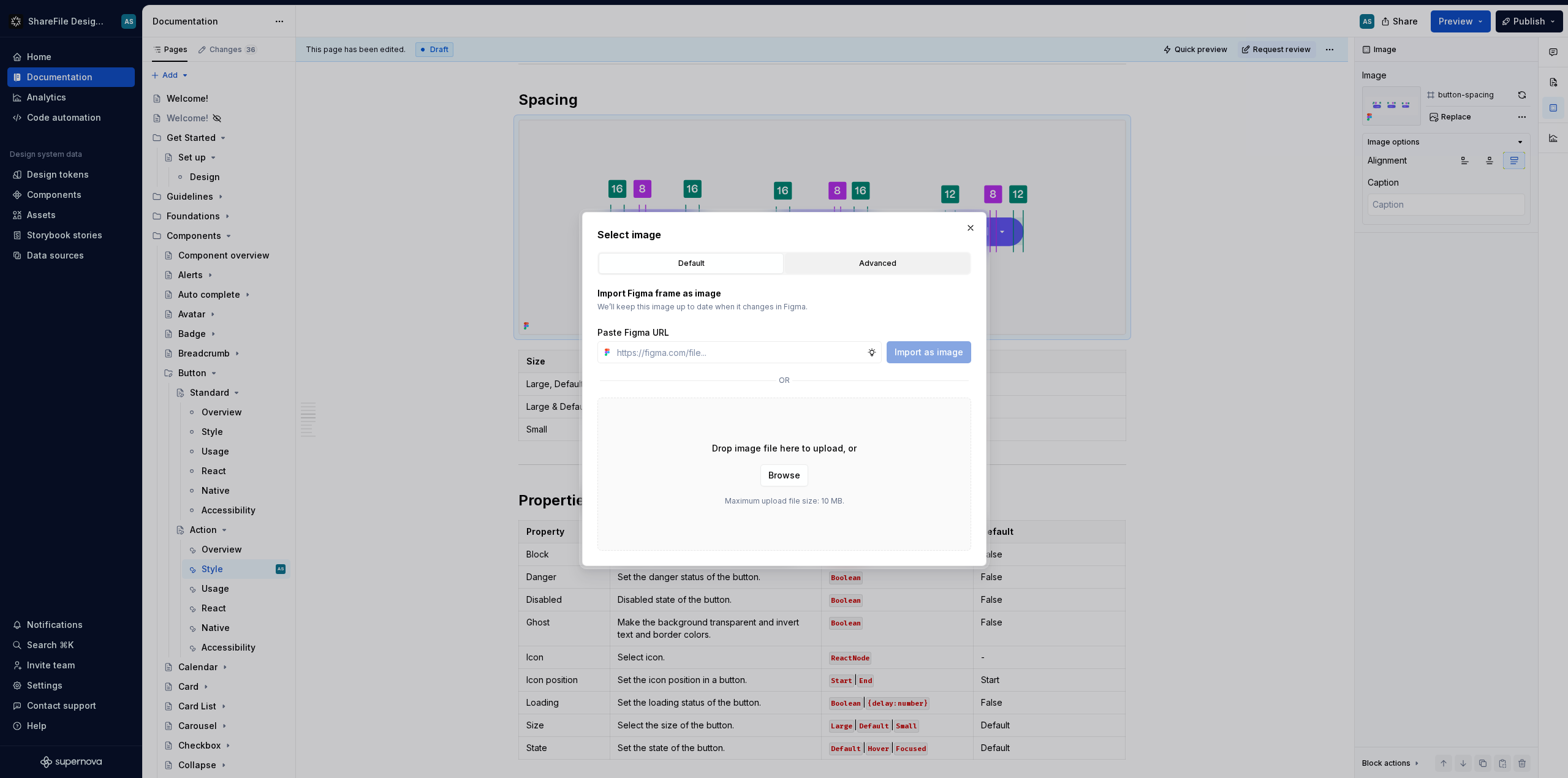
click at [855, 265] on div "Advanced" at bounding box center [878, 263] width 176 height 12
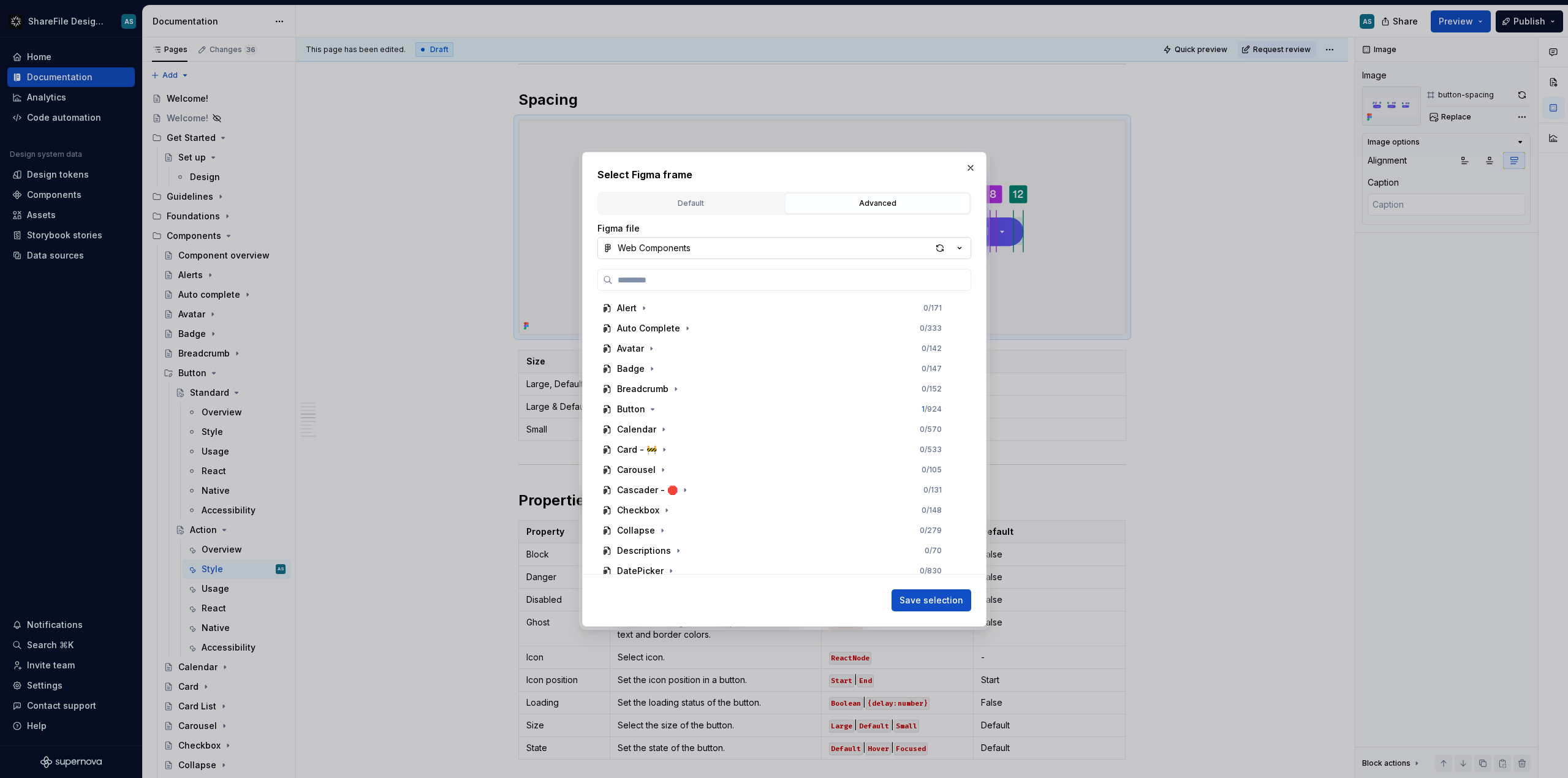
click at [959, 248] on icon "button" at bounding box center [959, 248] width 12 height 12
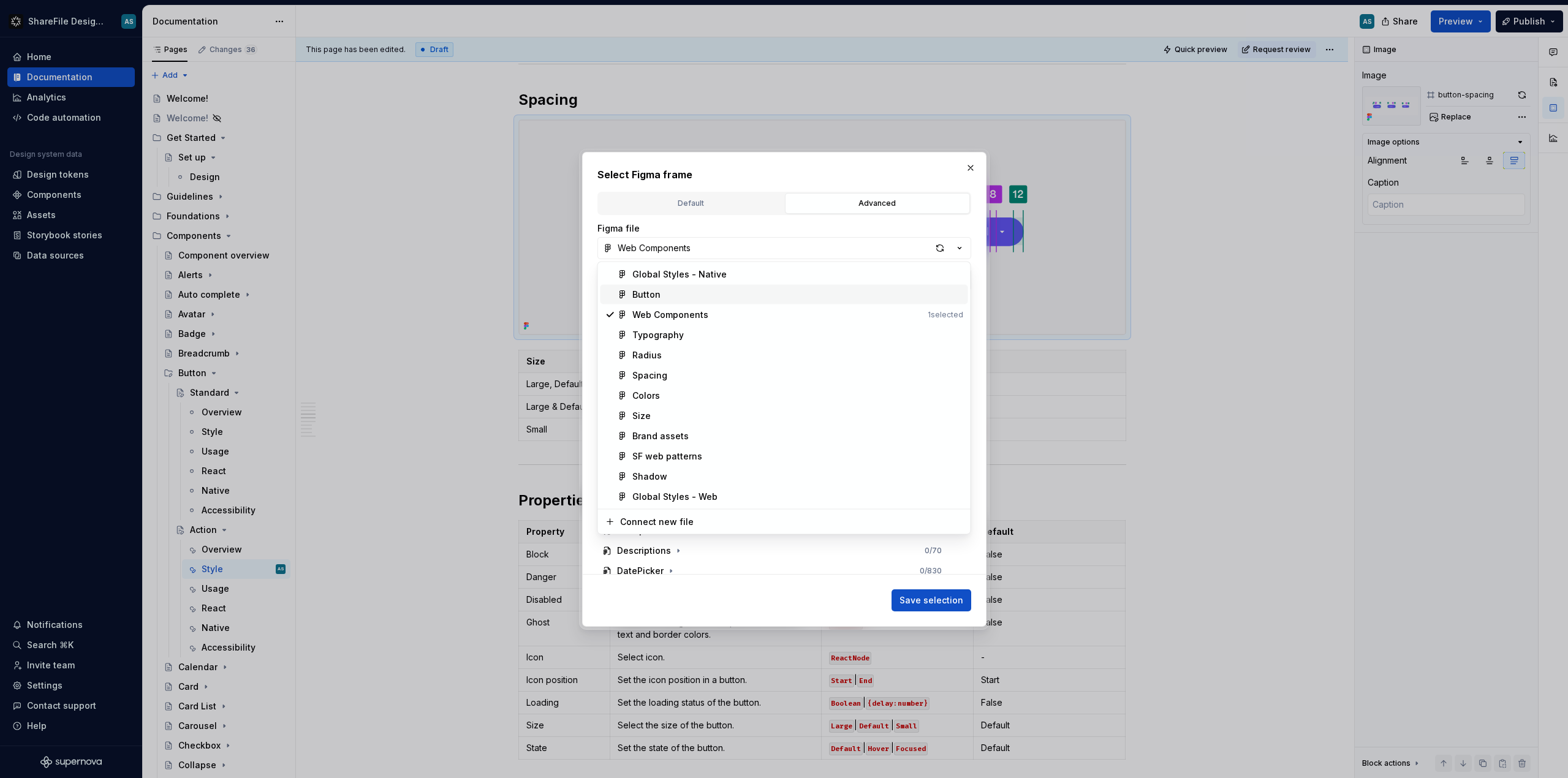
click at [661, 300] on span "Button" at bounding box center [784, 295] width 368 height 20
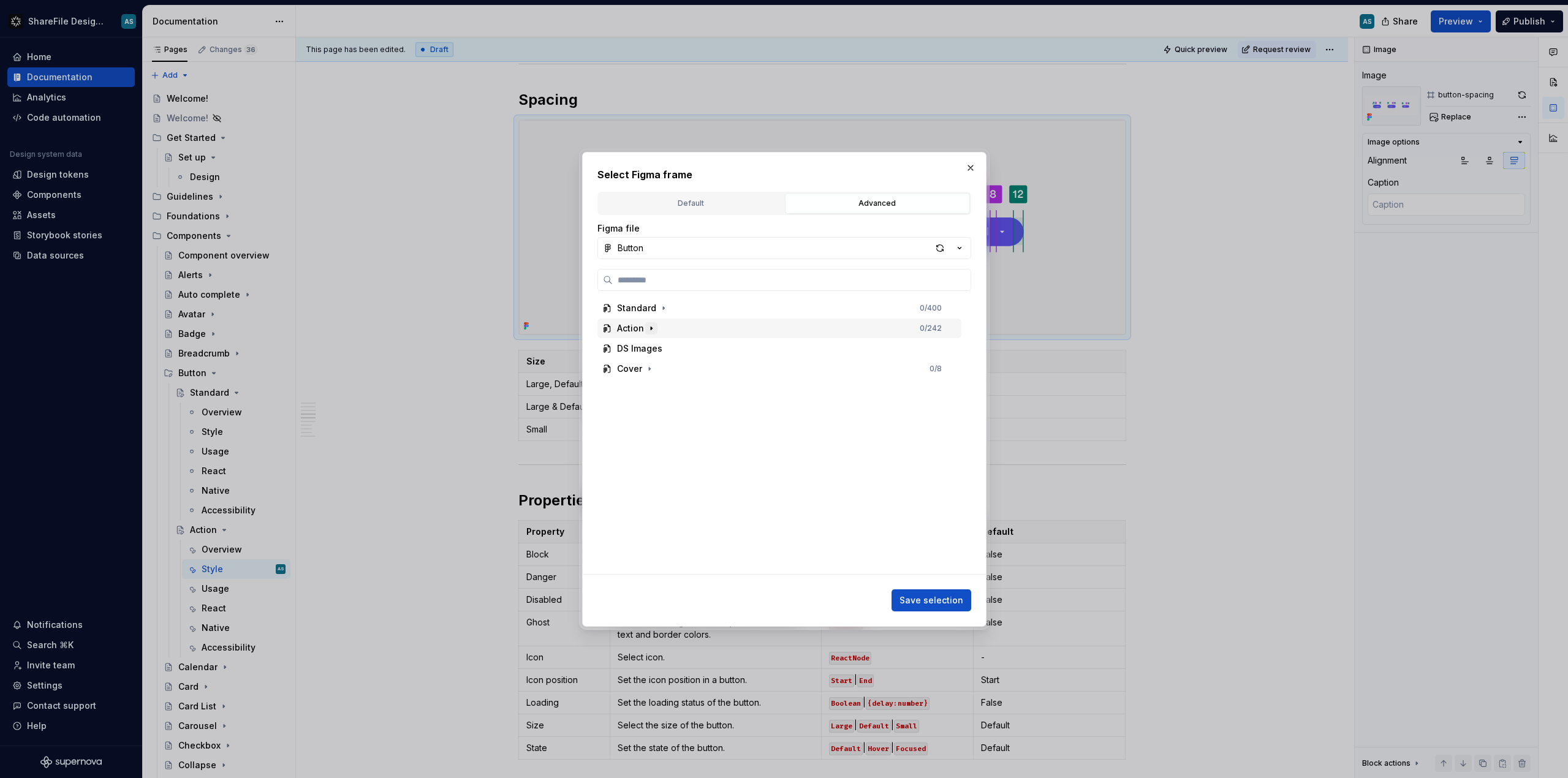
click at [654, 331] on icon "button" at bounding box center [651, 328] width 10 height 10
click at [936, 246] on div "button" at bounding box center [940, 248] width 17 height 17
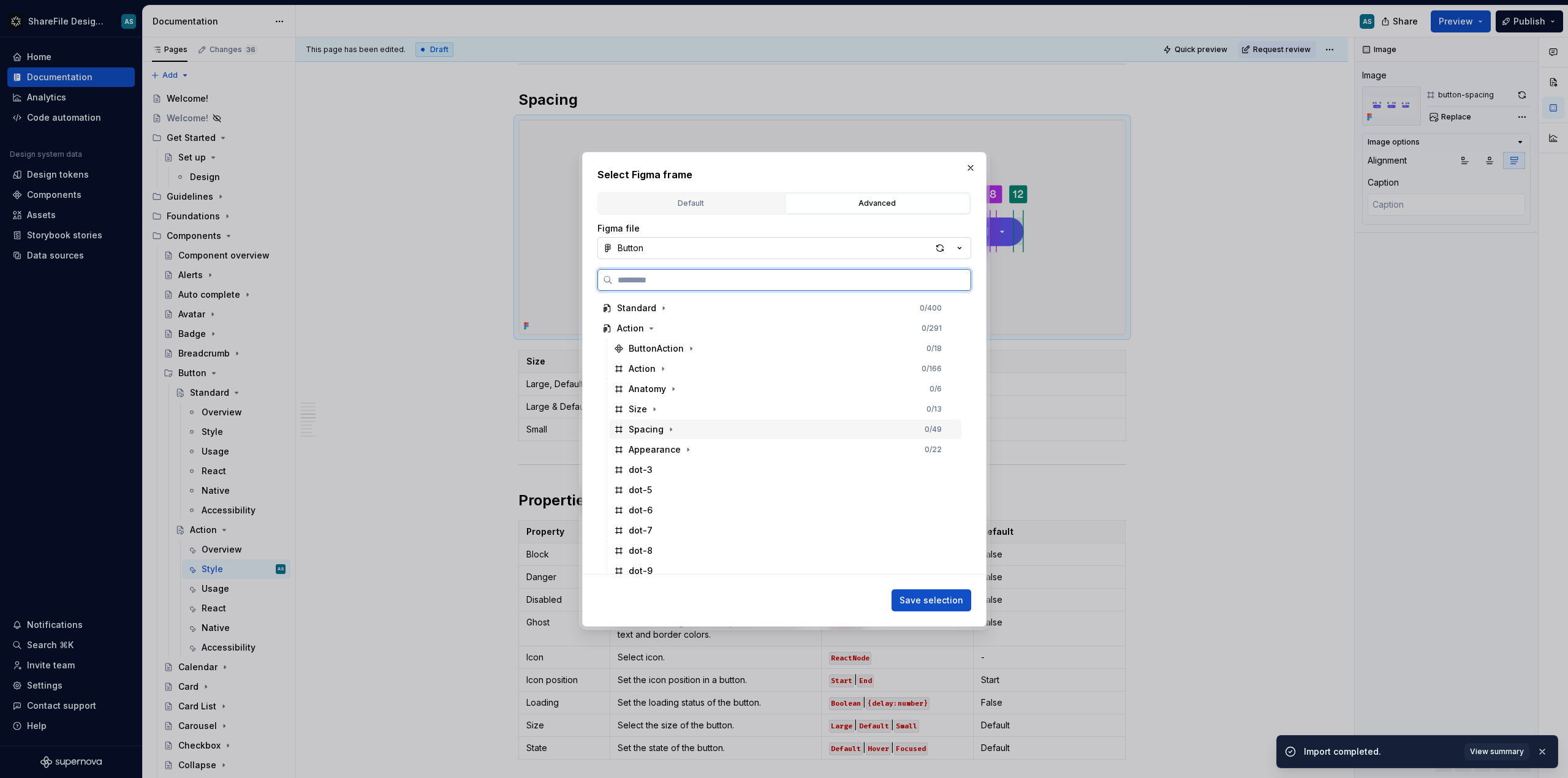
click at [687, 430] on div "Spacing 0 / 49" at bounding box center [786, 430] width 352 height 20
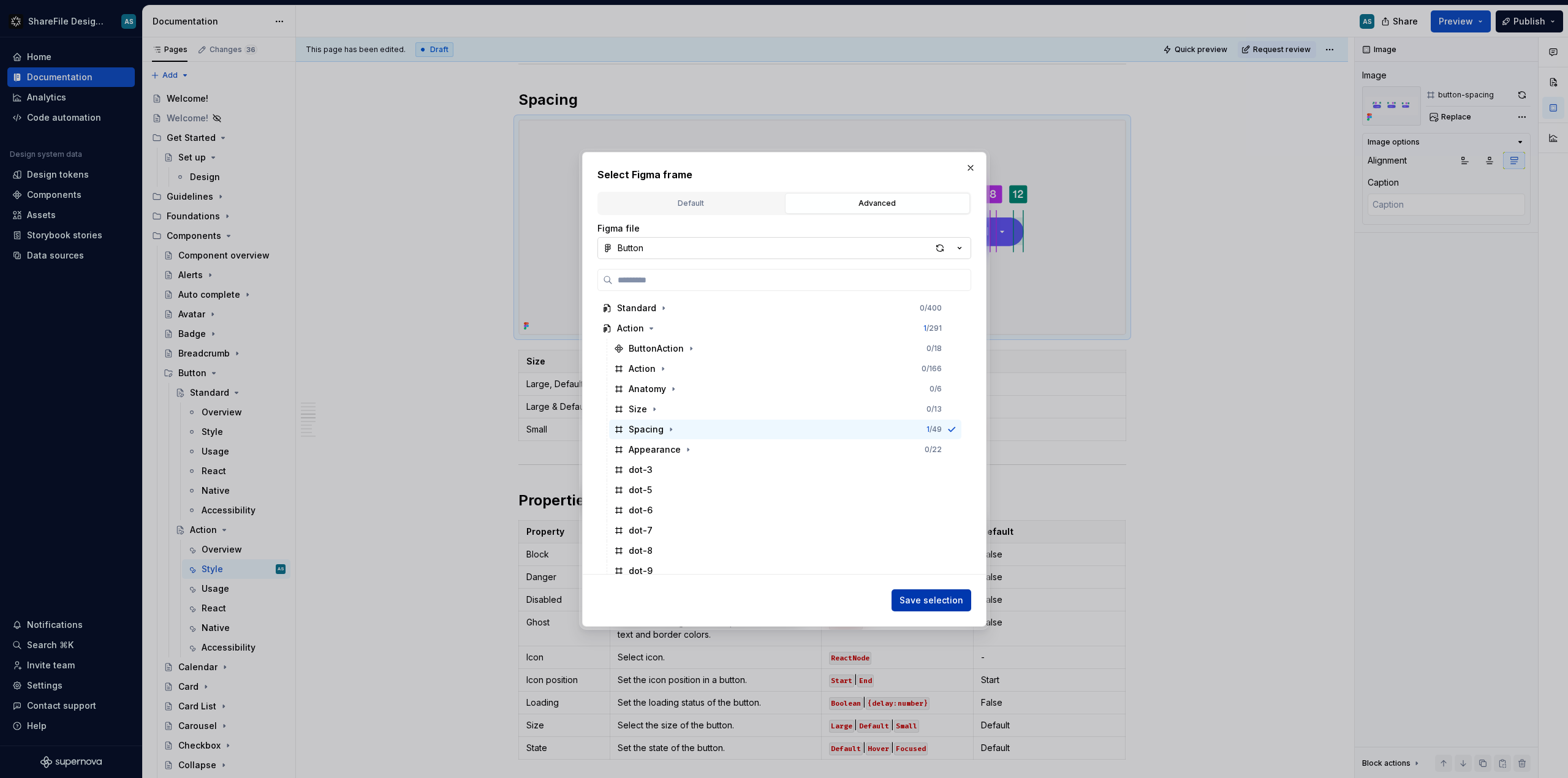
click at [936, 598] on span "Save selection" at bounding box center [931, 600] width 63 height 12
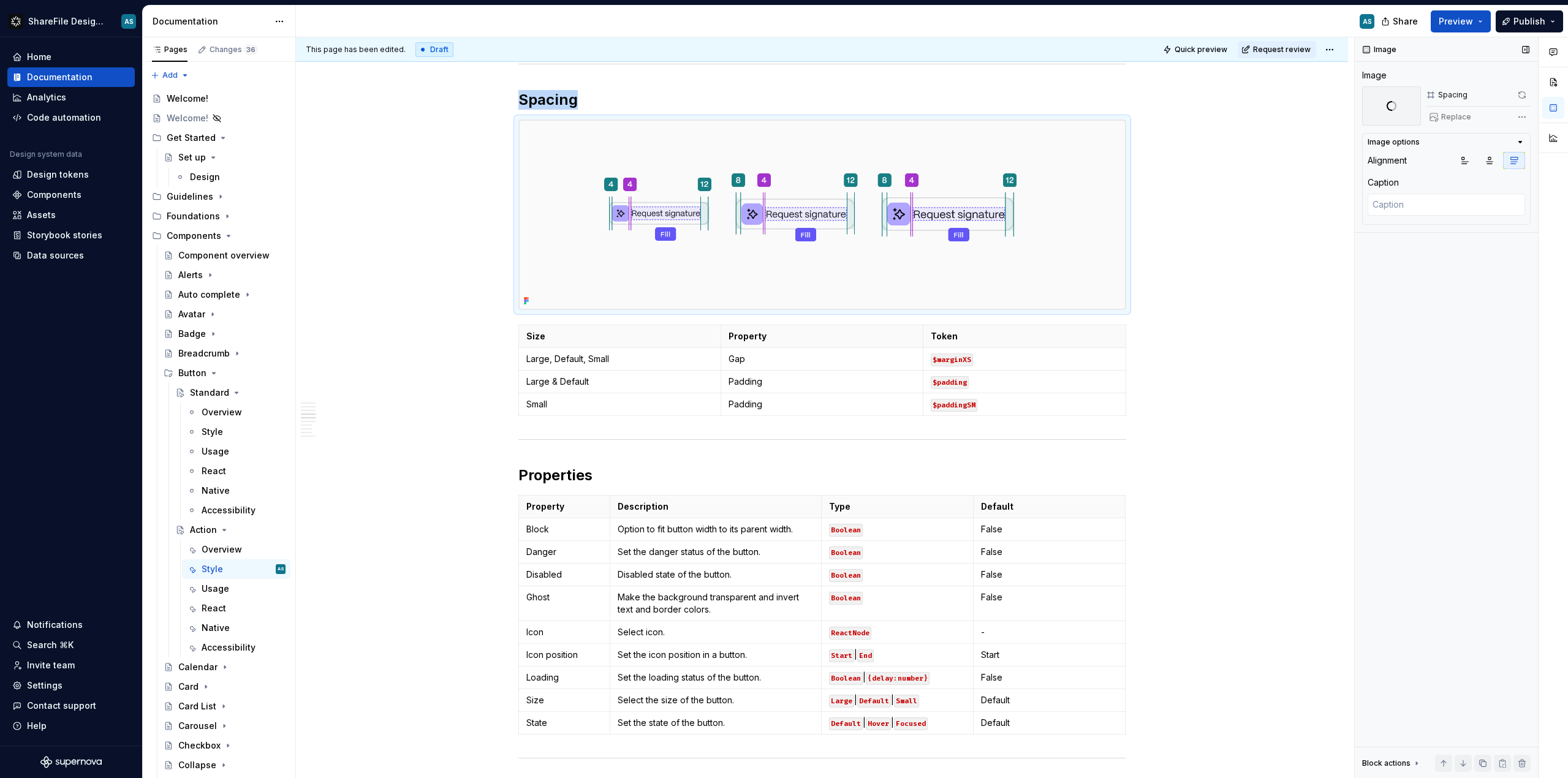
click at [1523, 117] on div "Comments Open comments No comments yet Select ‘Comment’ from the block context …" at bounding box center [1461, 408] width 213 height 741
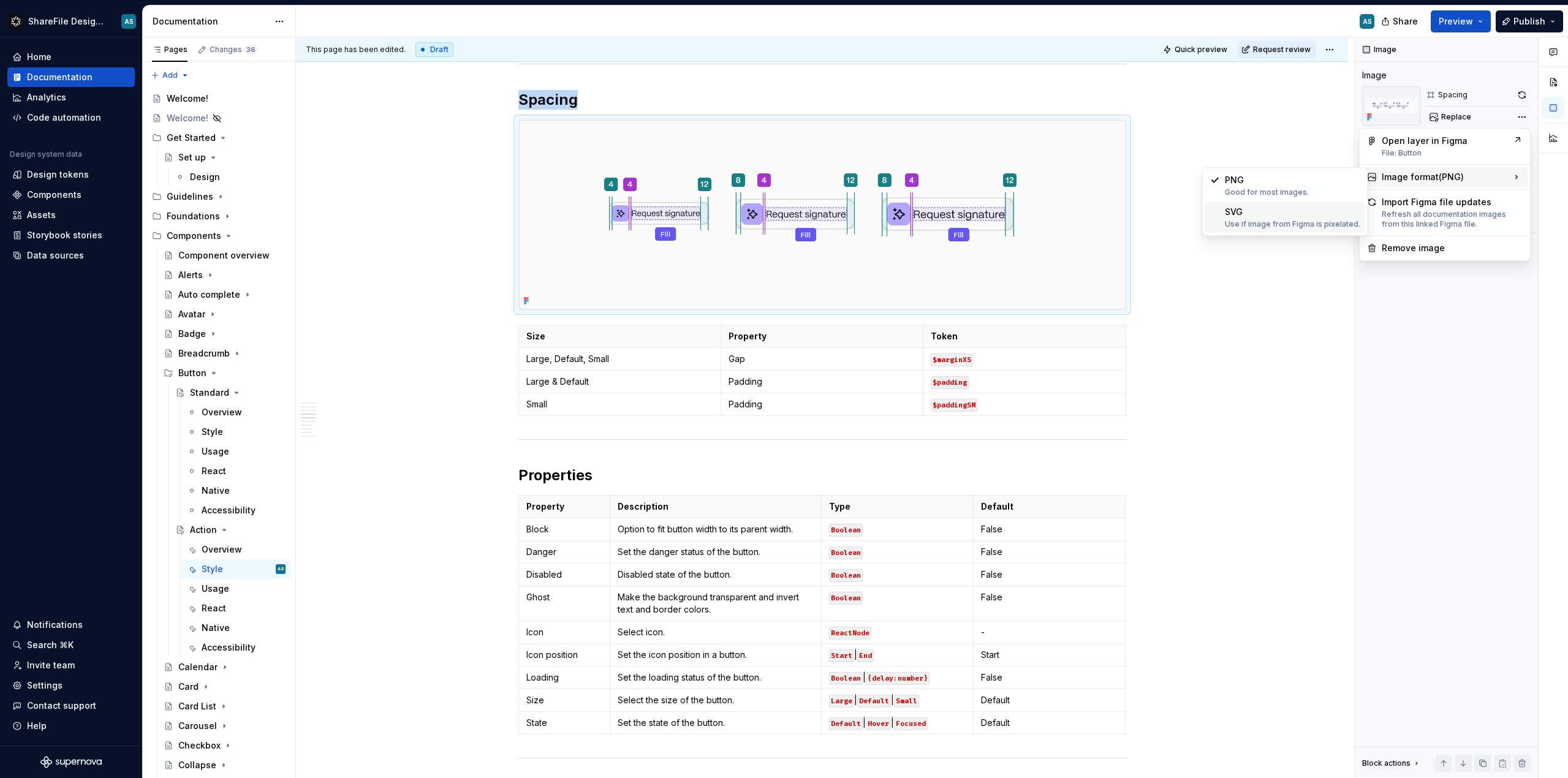
click at [1288, 217] on div "SVG Use if image from Figma is pixelated." at bounding box center [1293, 217] width 135 height 23
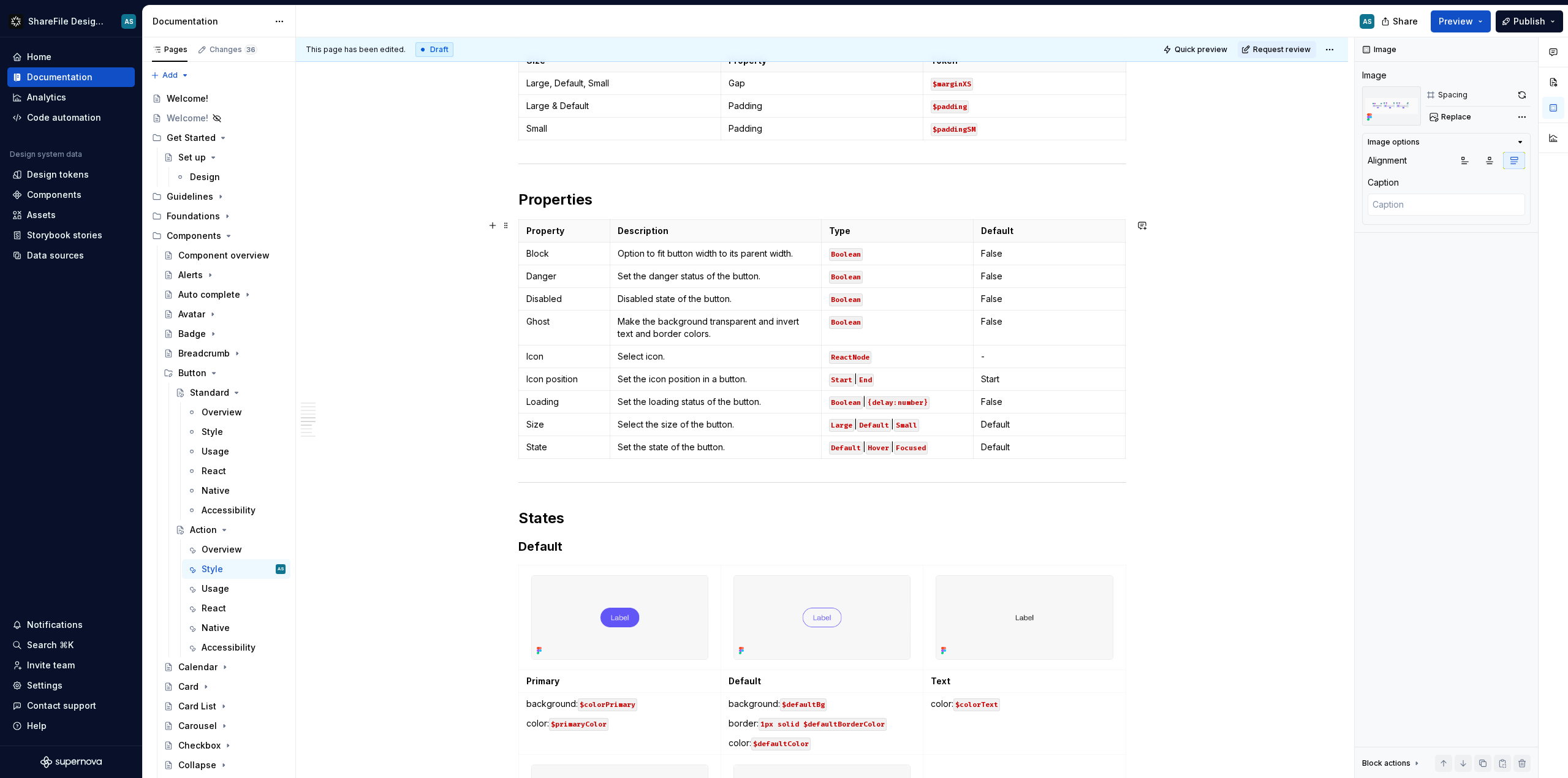
scroll to position [1883, 0]
type textarea "*"
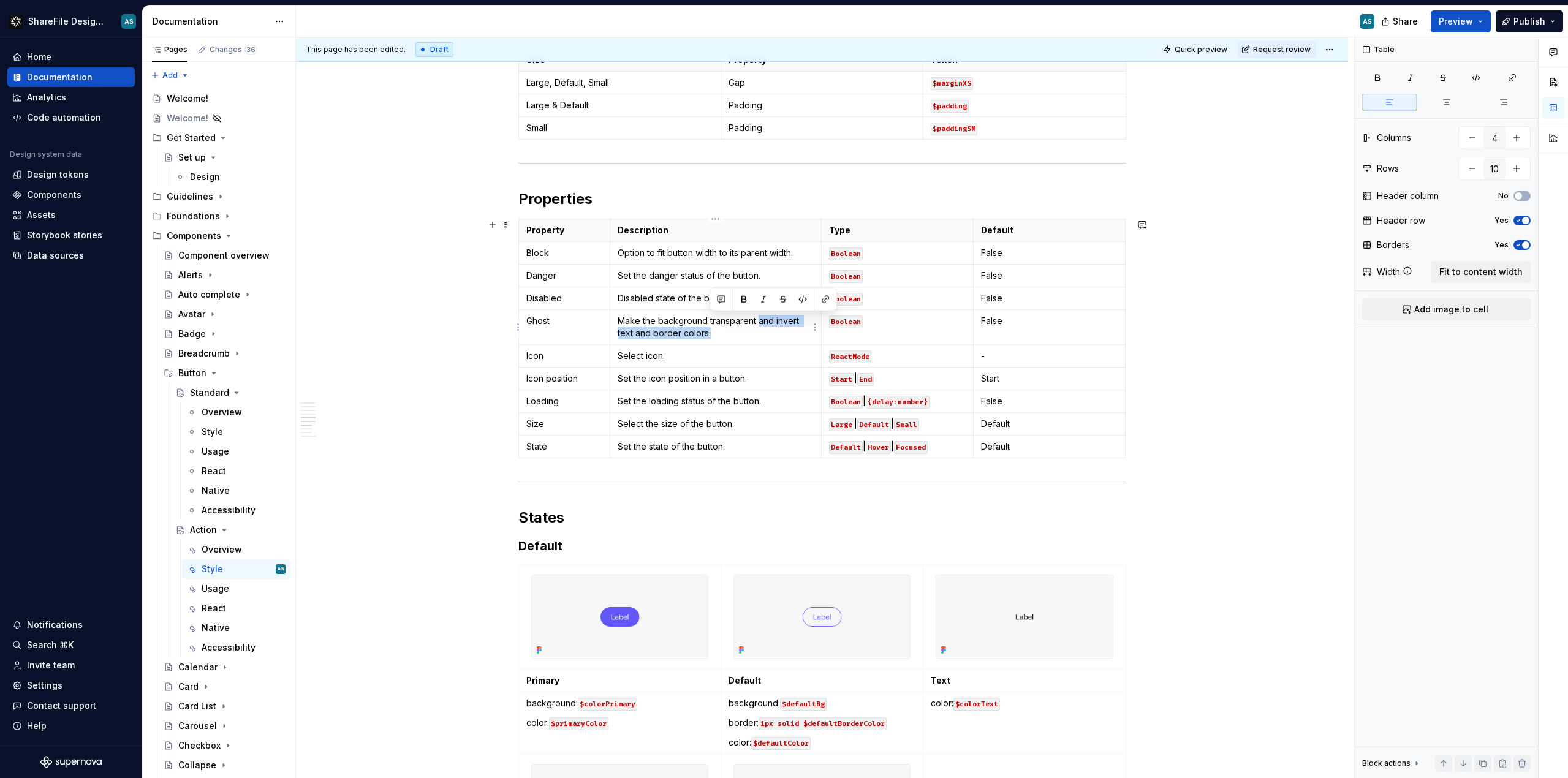
drag, startPoint x: 756, startPoint y: 321, endPoint x: 782, endPoint y: 331, distance: 27.9
click at [782, 331] on p "Make the background transparent and invert text and border colors." at bounding box center [716, 328] width 196 height 25
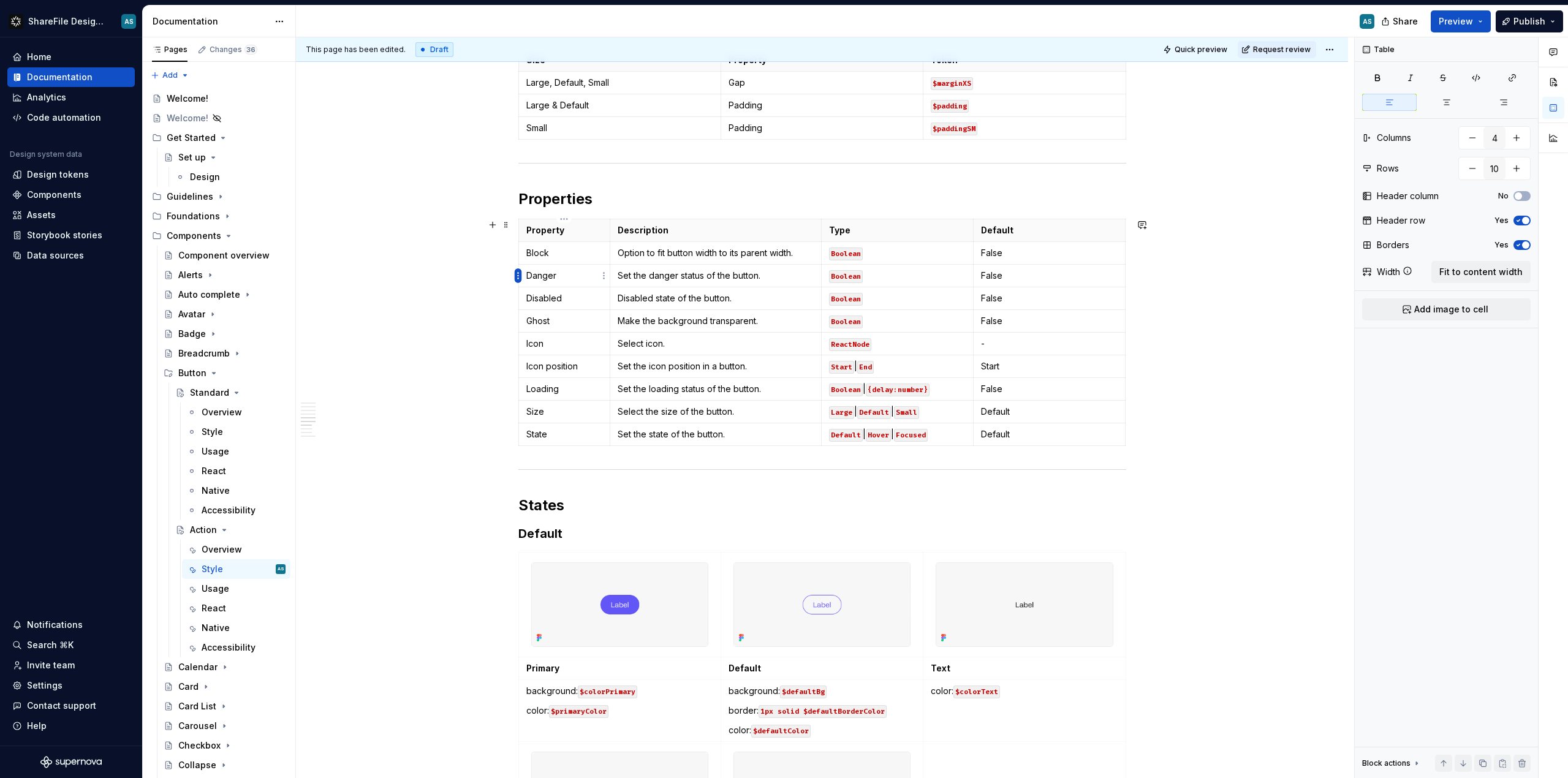
click at [518, 277] on html "ShareFile Design System AS Home Documentation Analytics Code automation Design …" at bounding box center [784, 389] width 1568 height 778
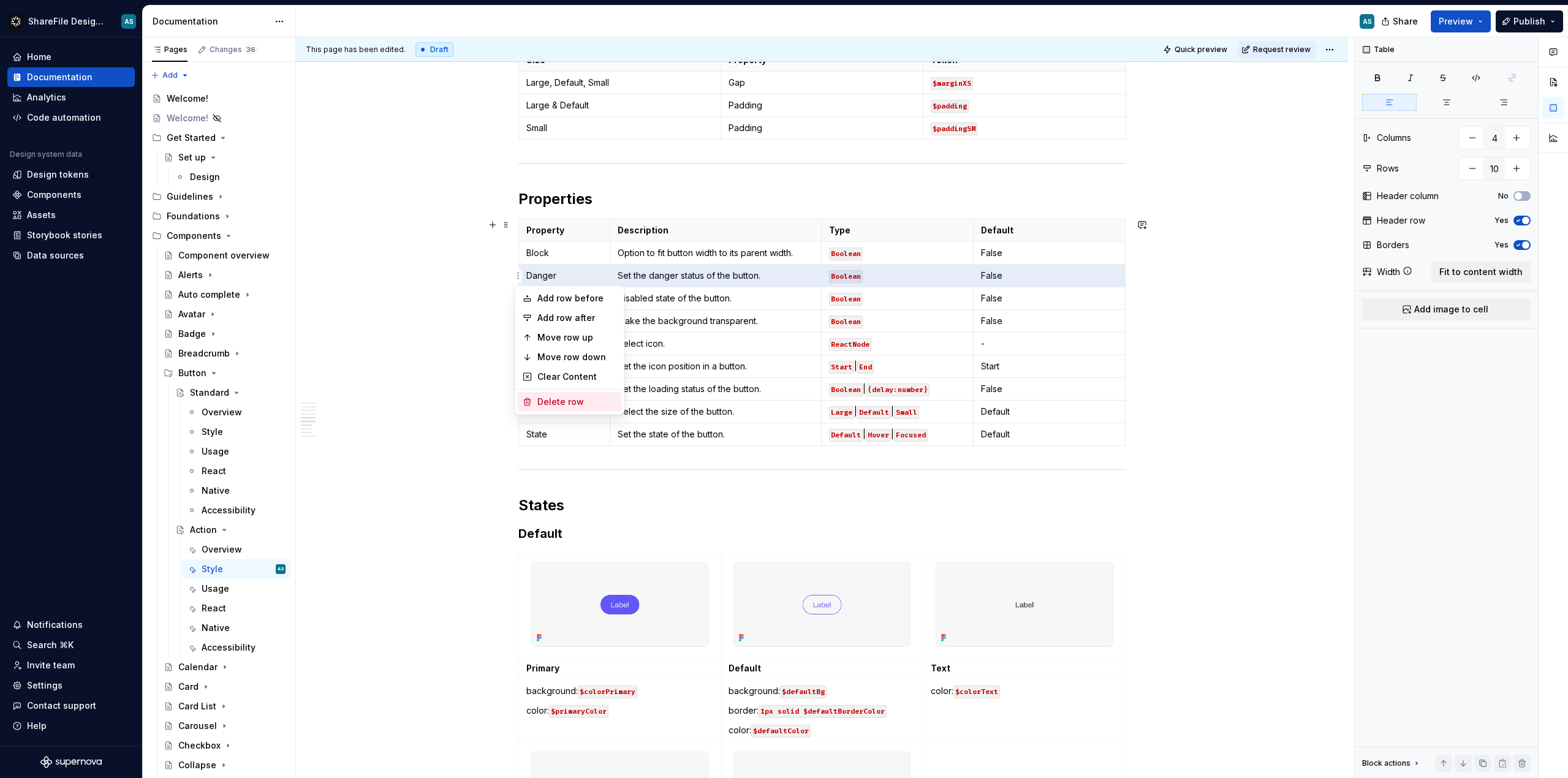
click at [567, 397] on div "Delete row" at bounding box center [577, 402] width 80 height 12
type input "9"
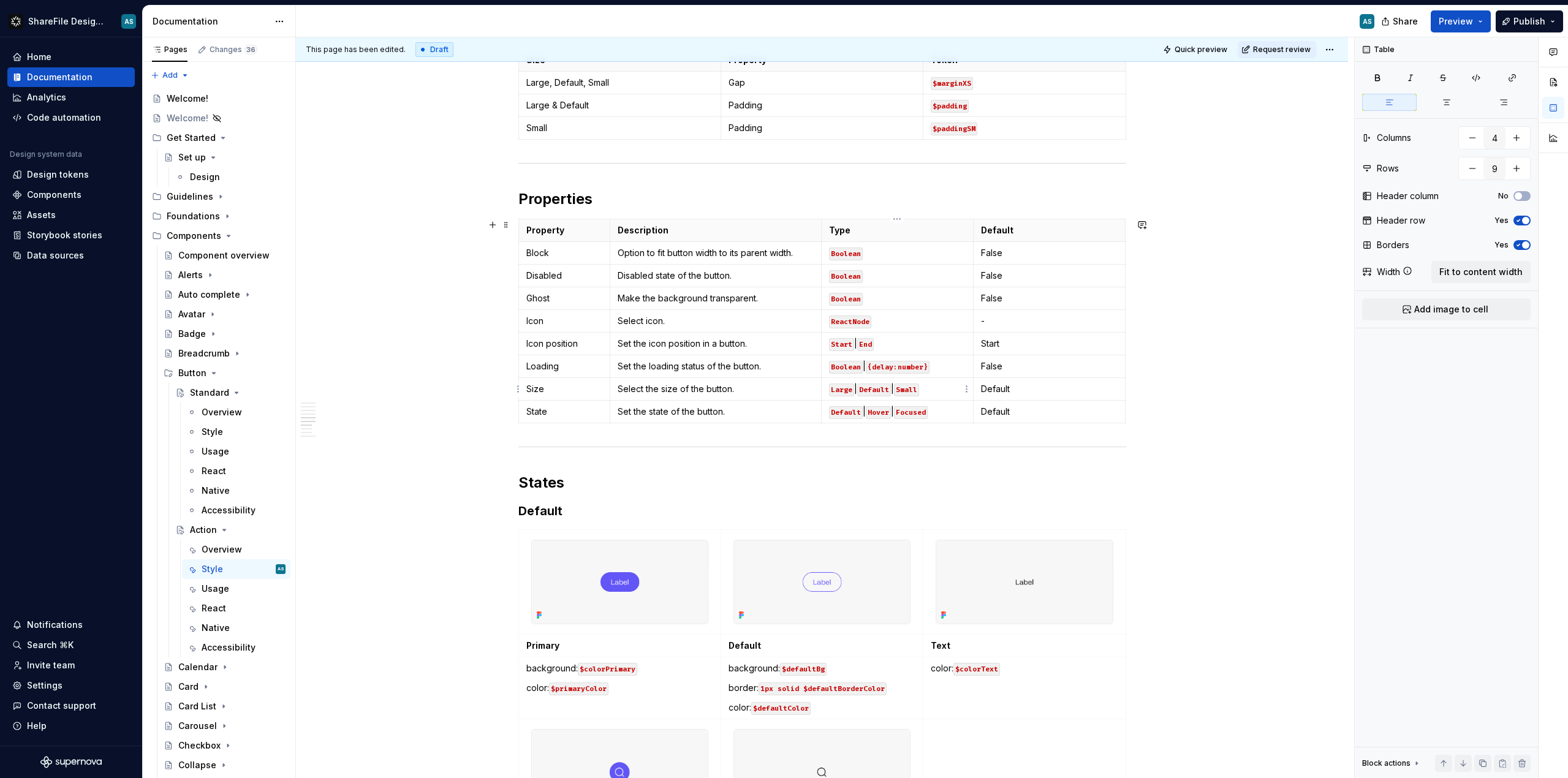
click at [833, 391] on code "Large" at bounding box center [842, 390] width 26 height 13
drag, startPoint x: 832, startPoint y: 390, endPoint x: 850, endPoint y: 392, distance: 18.1
click at [851, 392] on code "Large" at bounding box center [842, 390] width 26 height 13
drag, startPoint x: 879, startPoint y: 389, endPoint x: 850, endPoint y: 389, distance: 29.0
click at [850, 389] on code "Default" at bounding box center [861, 390] width 34 height 13
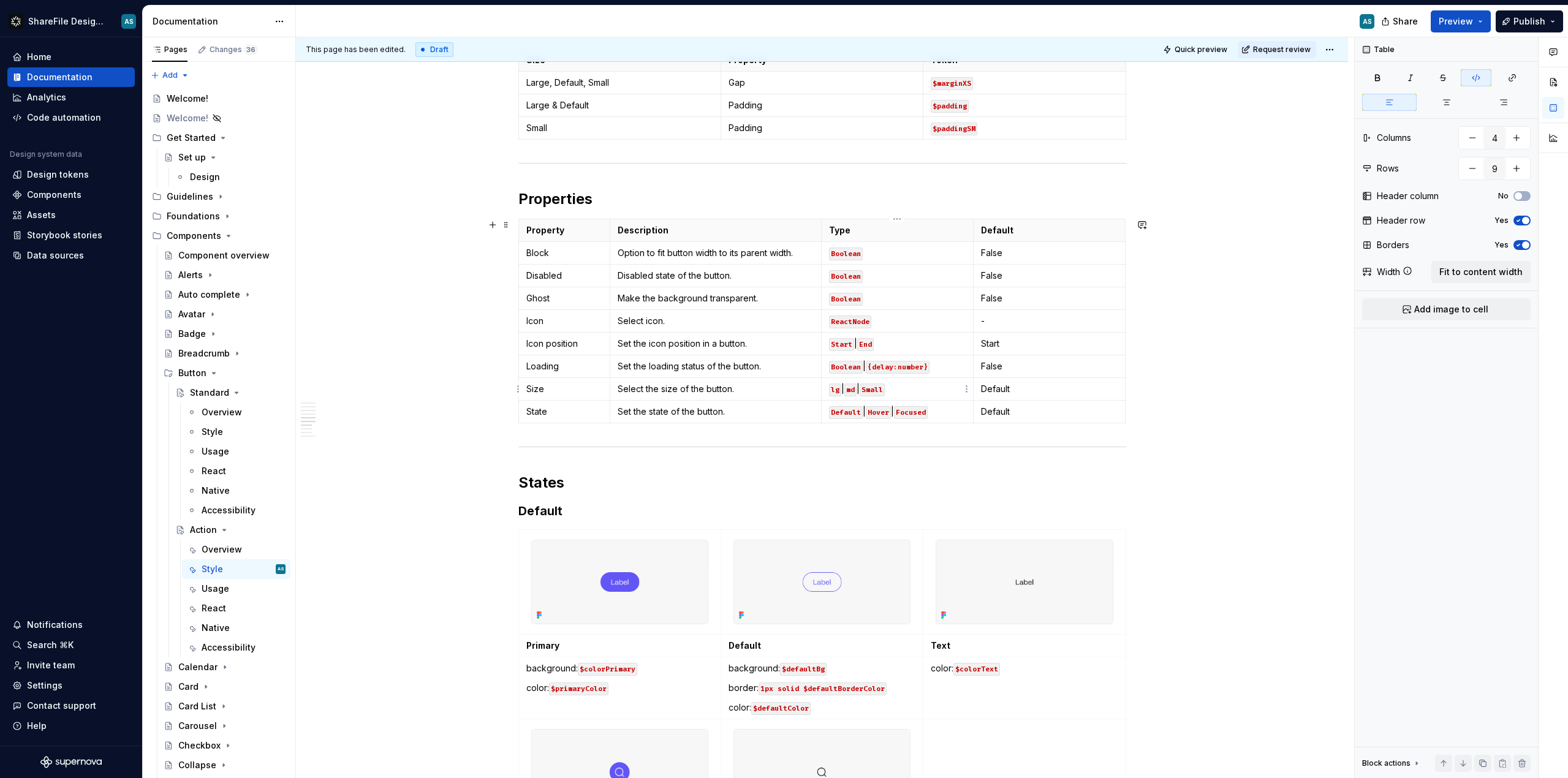
drag, startPoint x: 873, startPoint y: 389, endPoint x: 948, endPoint y: 384, distance: 75.2
click at [948, 384] on p "lg | md | Small" at bounding box center [898, 389] width 137 height 12
drag, startPoint x: 1020, startPoint y: 392, endPoint x: 980, endPoint y: 390, distance: 40.0
click at [980, 389] on td "Default" at bounding box center [1049, 389] width 152 height 23
click at [1227, 417] on div "This page has been edited. Draft Quick preview Request review Action Action but…" at bounding box center [824, 408] width 1058 height 741
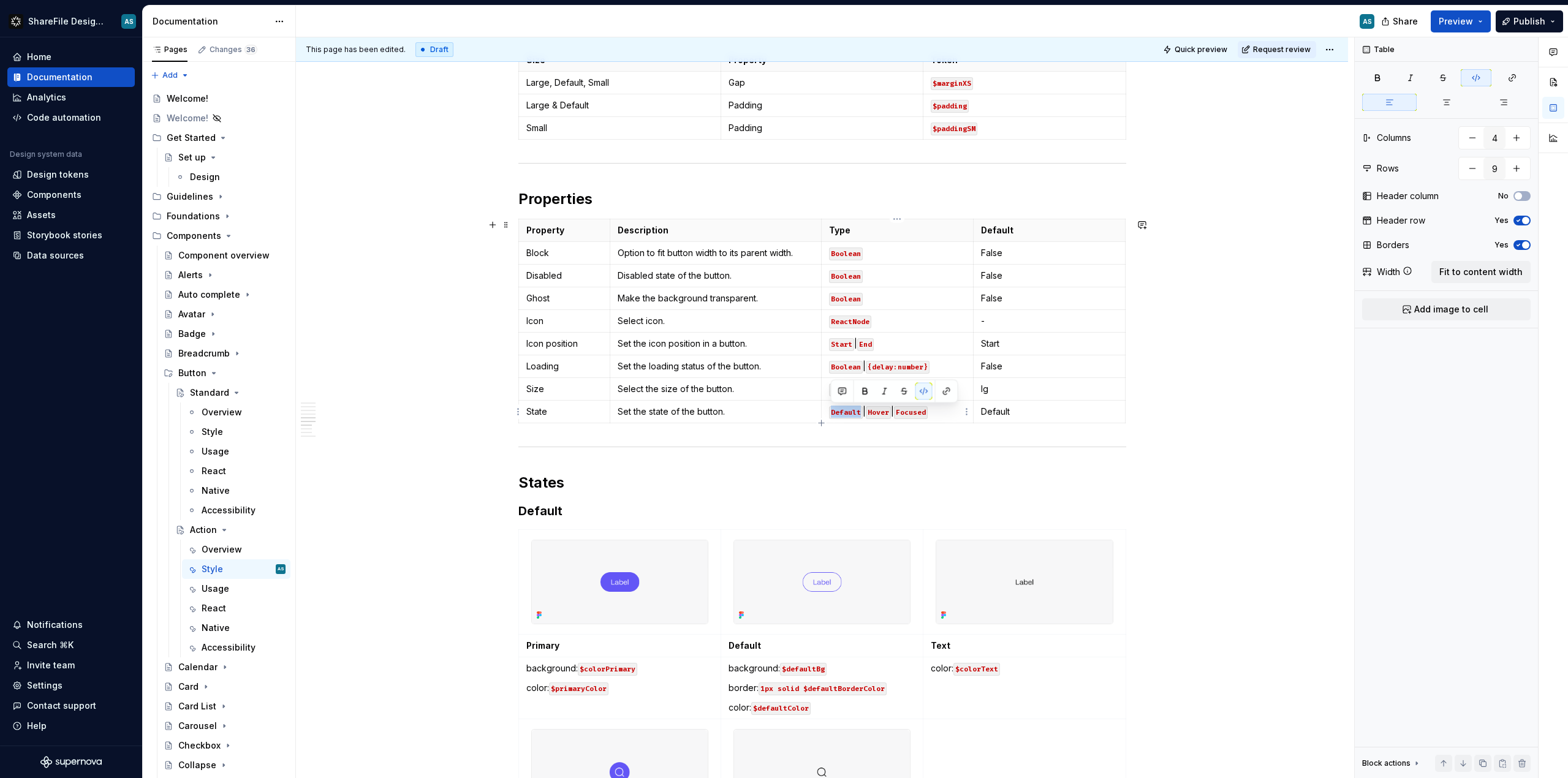
drag, startPoint x: 860, startPoint y: 414, endPoint x: 831, endPoint y: 412, distance: 29.1
click at [831, 412] on code "Default" at bounding box center [846, 412] width 34 height 13
drag, startPoint x: 861, startPoint y: 411, endPoint x: 883, endPoint y: 411, distance: 22.0
click at [883, 411] on p "rest | Hover | Focused" at bounding box center [898, 412] width 137 height 12
drag, startPoint x: 893, startPoint y: 411, endPoint x: 936, endPoint y: 414, distance: 43.1
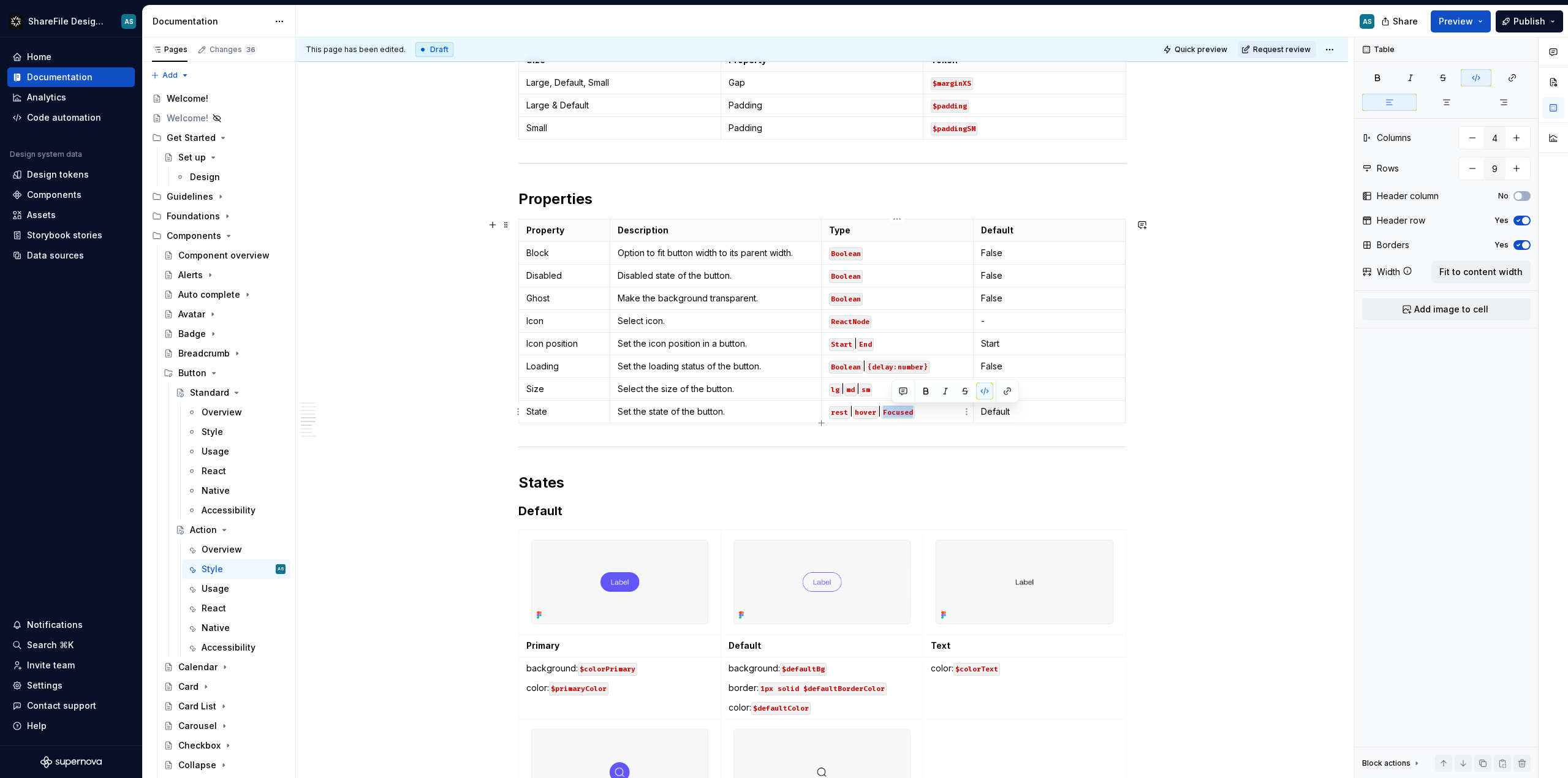
click at [936, 413] on p "rest | hover | Focused" at bounding box center [898, 412] width 137 height 12
drag, startPoint x: 1034, startPoint y: 414, endPoint x: 979, endPoint y: 412, distance: 55.0
click at [979, 412] on td "Default" at bounding box center [1049, 412] width 152 height 23
click at [1230, 417] on div "This page has been edited. Draft Quick preview Request review Action Action but…" at bounding box center [824, 408] width 1058 height 741
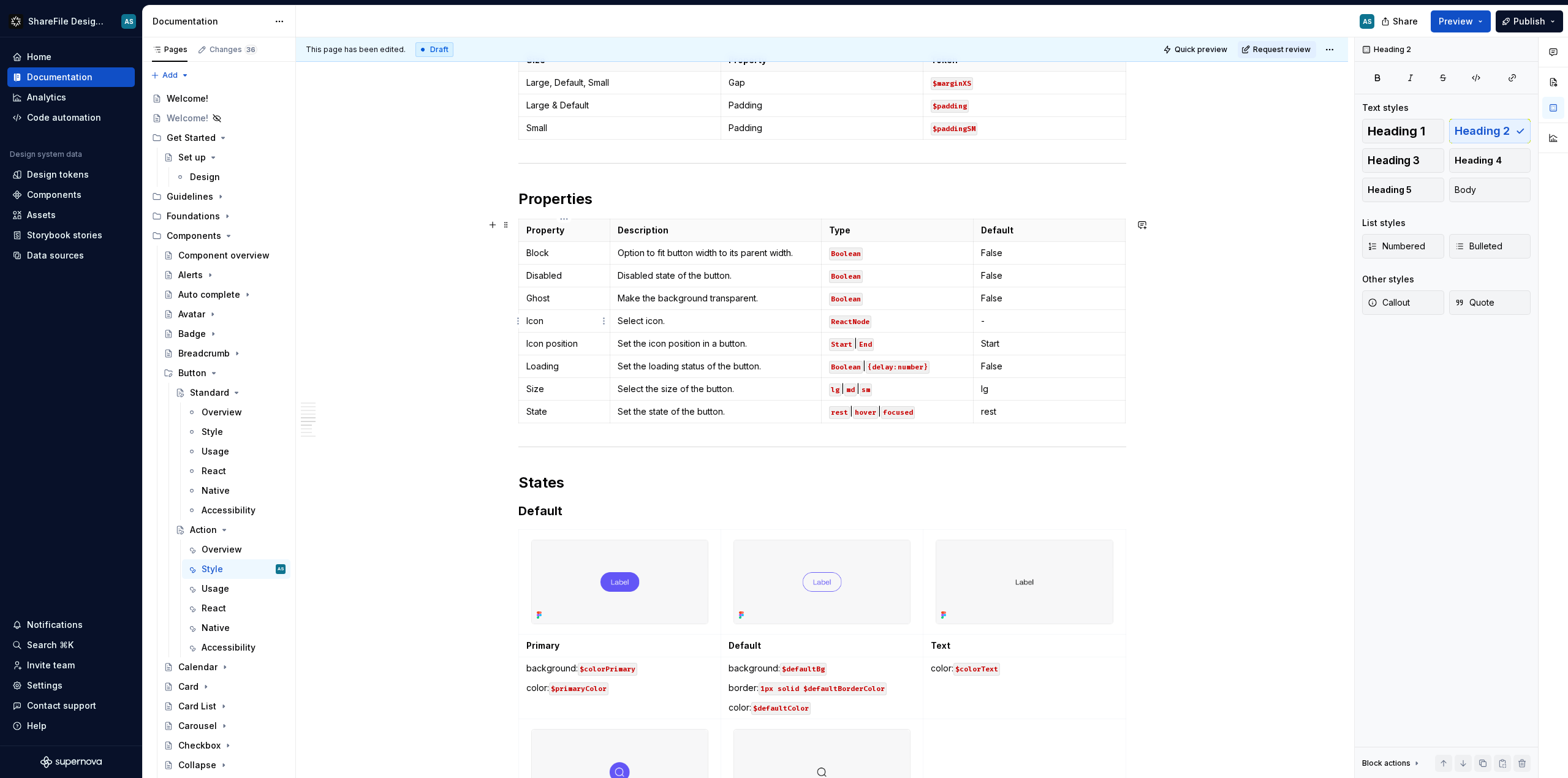
click at [545, 323] on p "Icon" at bounding box center [564, 321] width 77 height 12
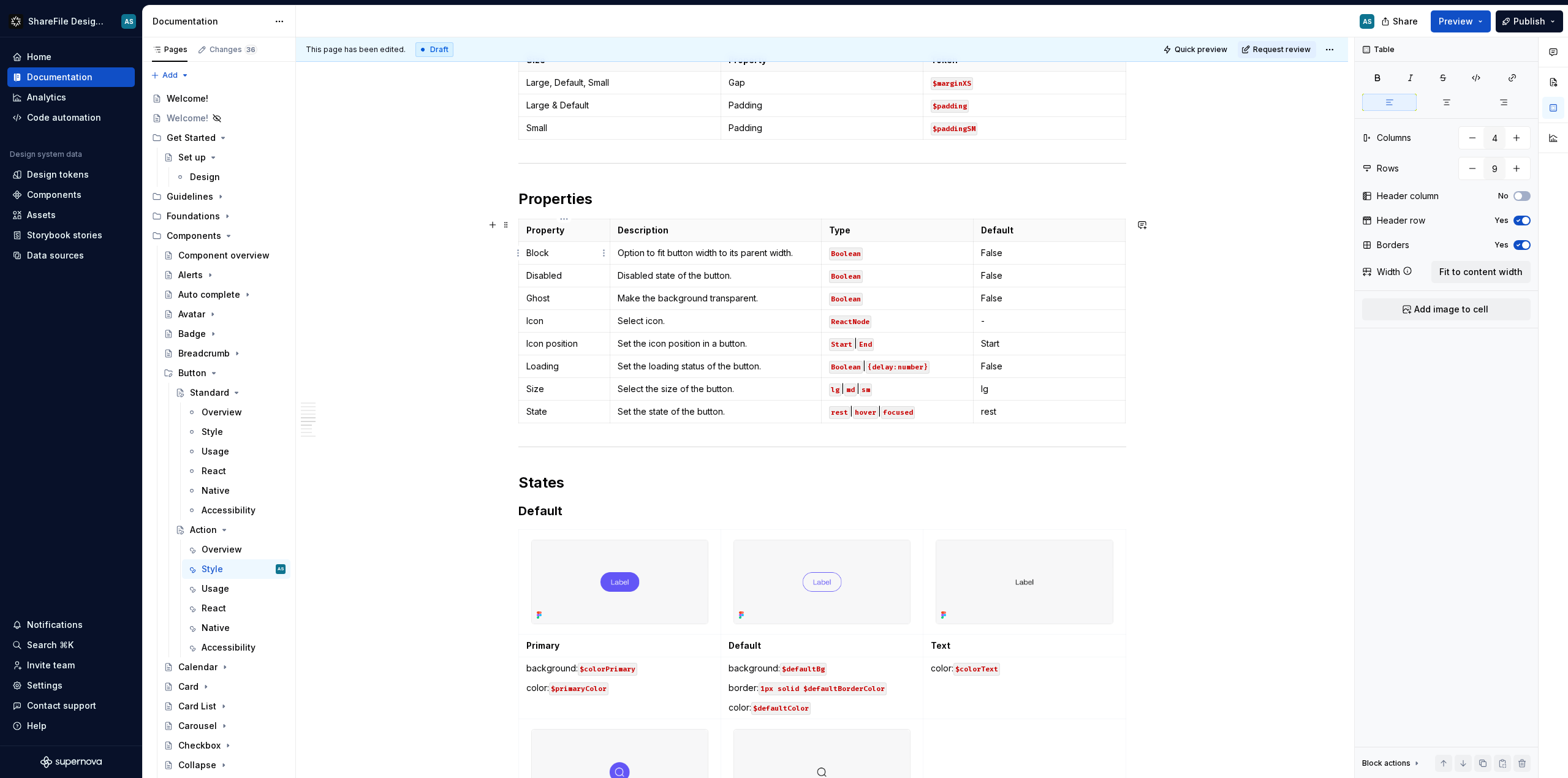
click at [550, 253] on p "Block" at bounding box center [564, 253] width 77 height 12
click at [555, 254] on p "Block" at bounding box center [564, 253] width 77 height 12
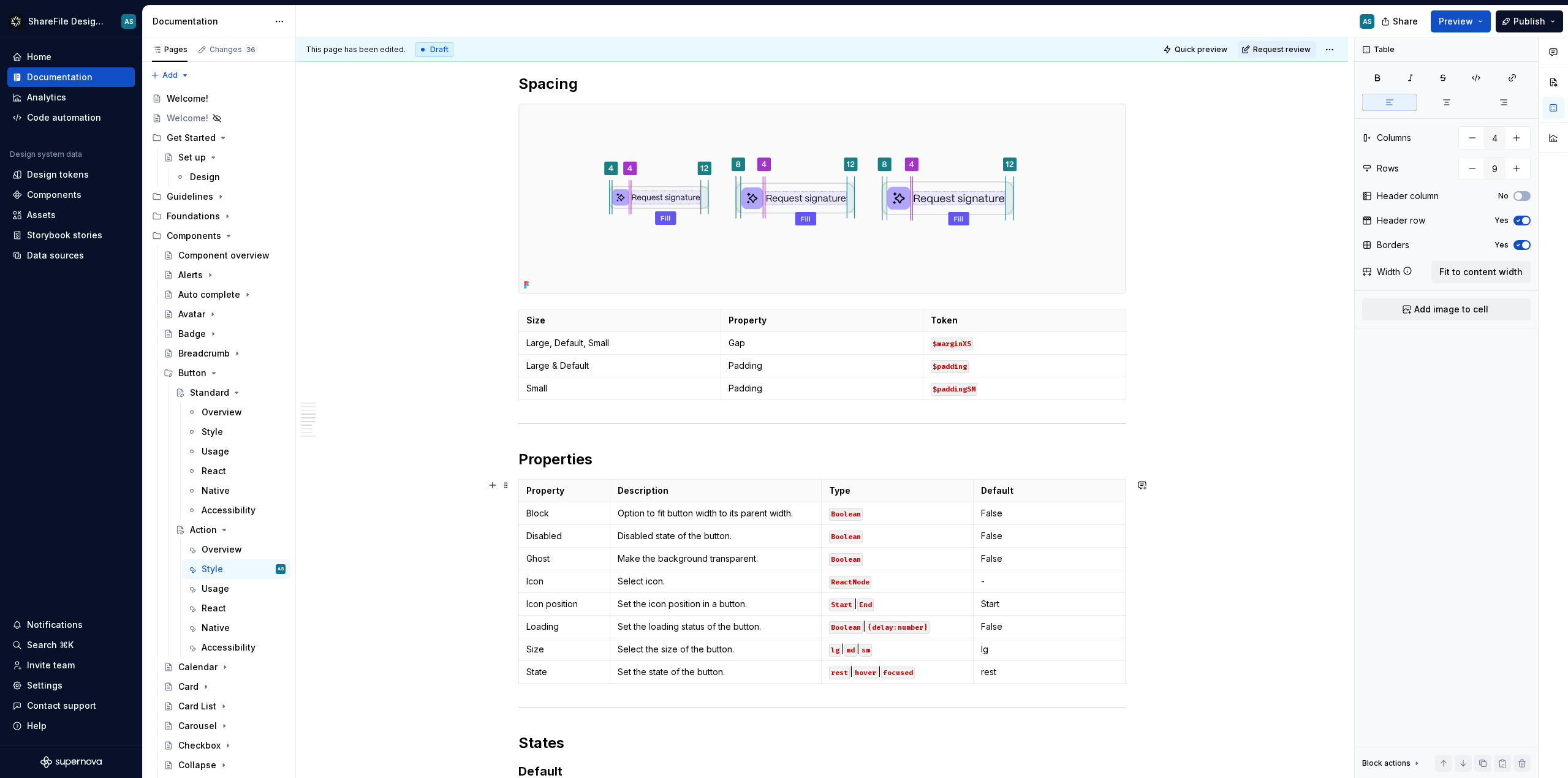
scroll to position [1616, 0]
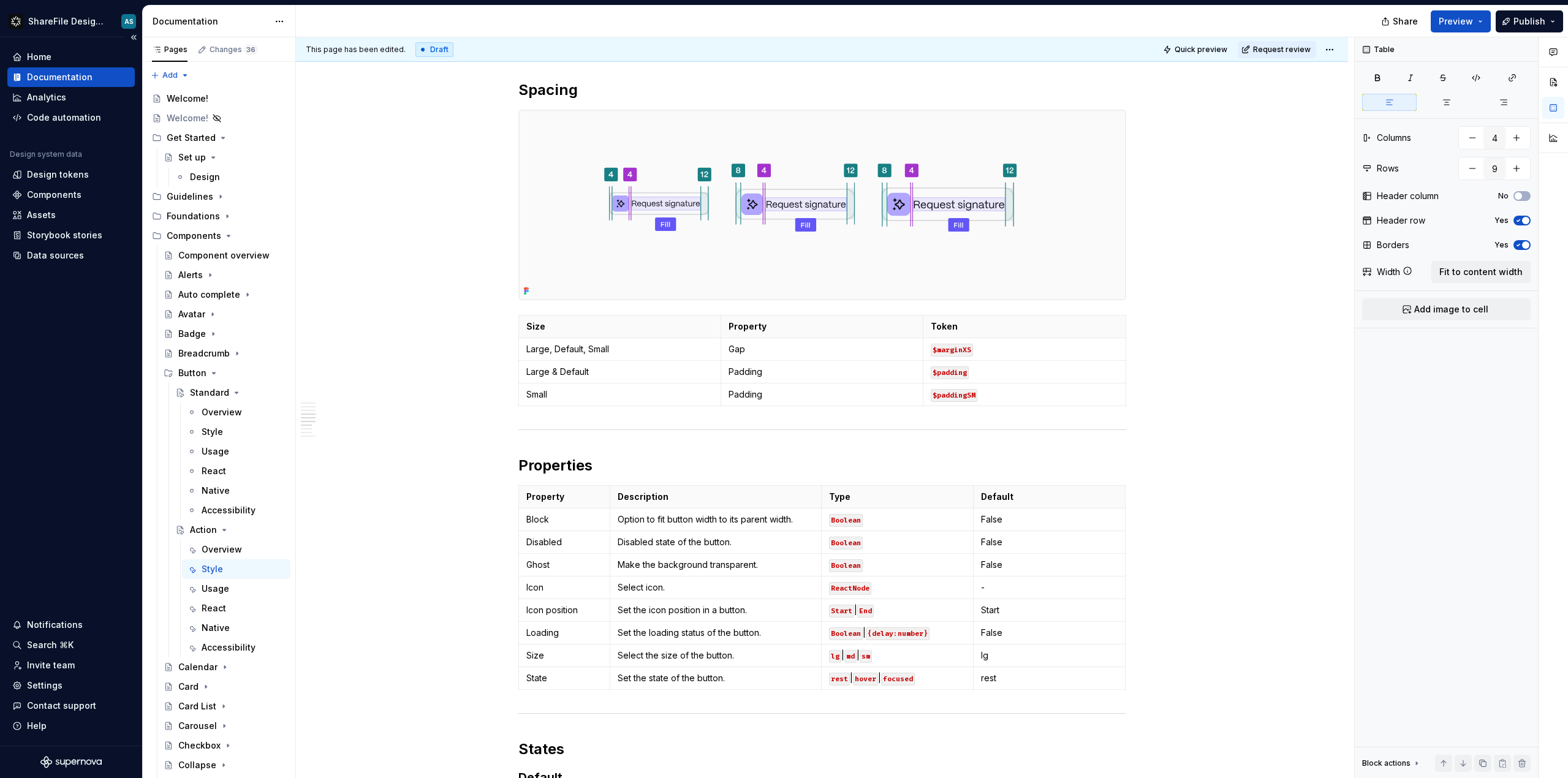
type textarea "*"
